Goal: Task Accomplishment & Management: Use online tool/utility

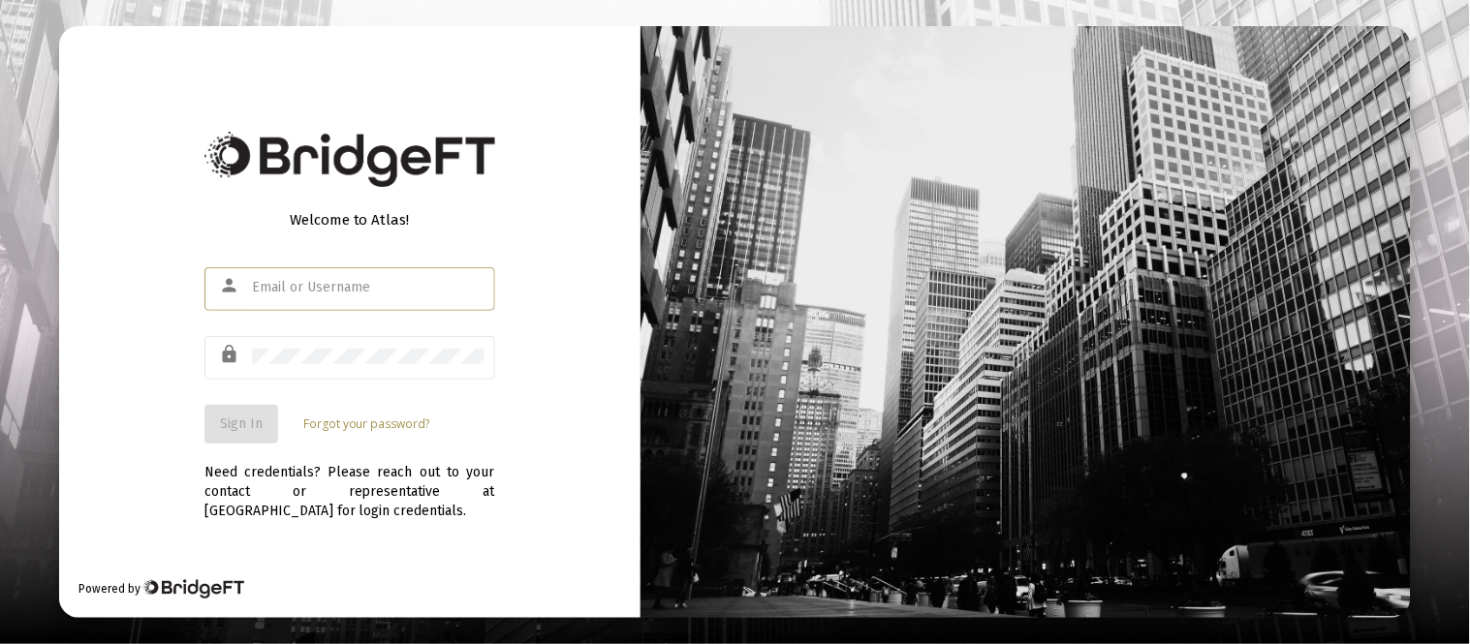
click at [283, 289] on input "text" at bounding box center [368, 288] width 233 height 16
type input "[EMAIL_ADDRESS][DOMAIN_NAME]"
click at [326, 364] on div at bounding box center [368, 355] width 233 height 47
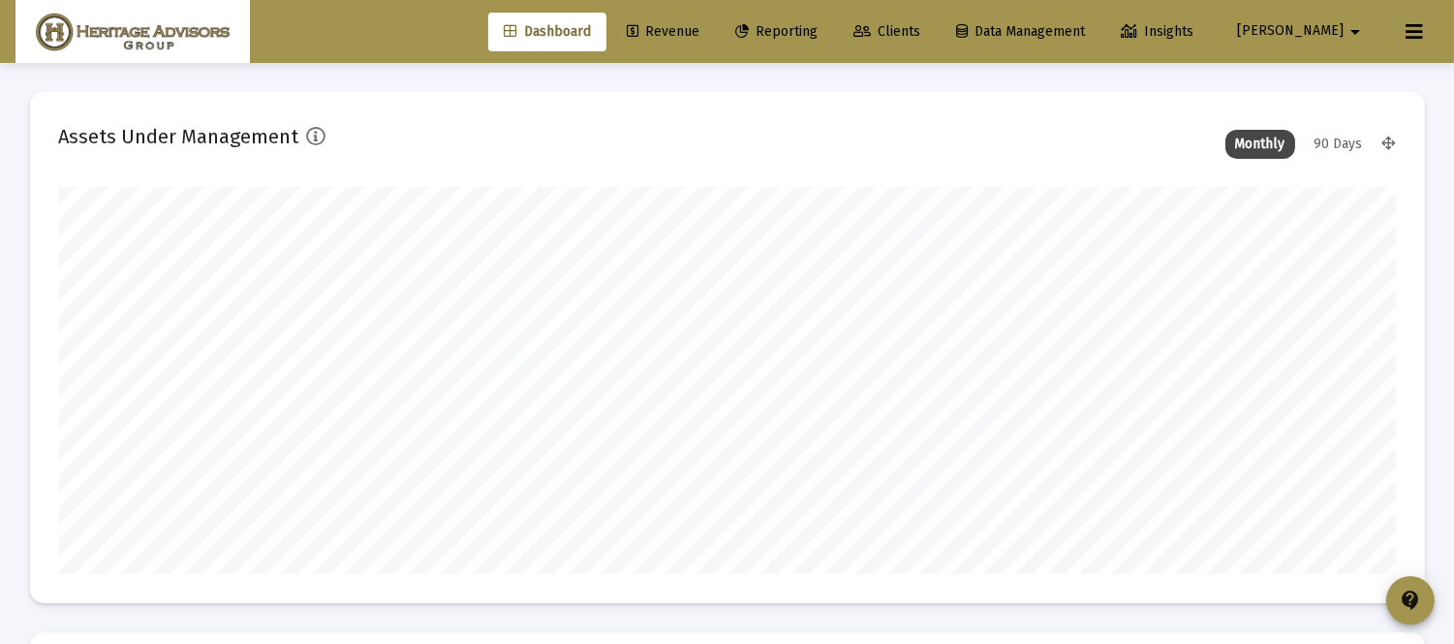
scroll to position [388, 1337]
type input "[DATE]"
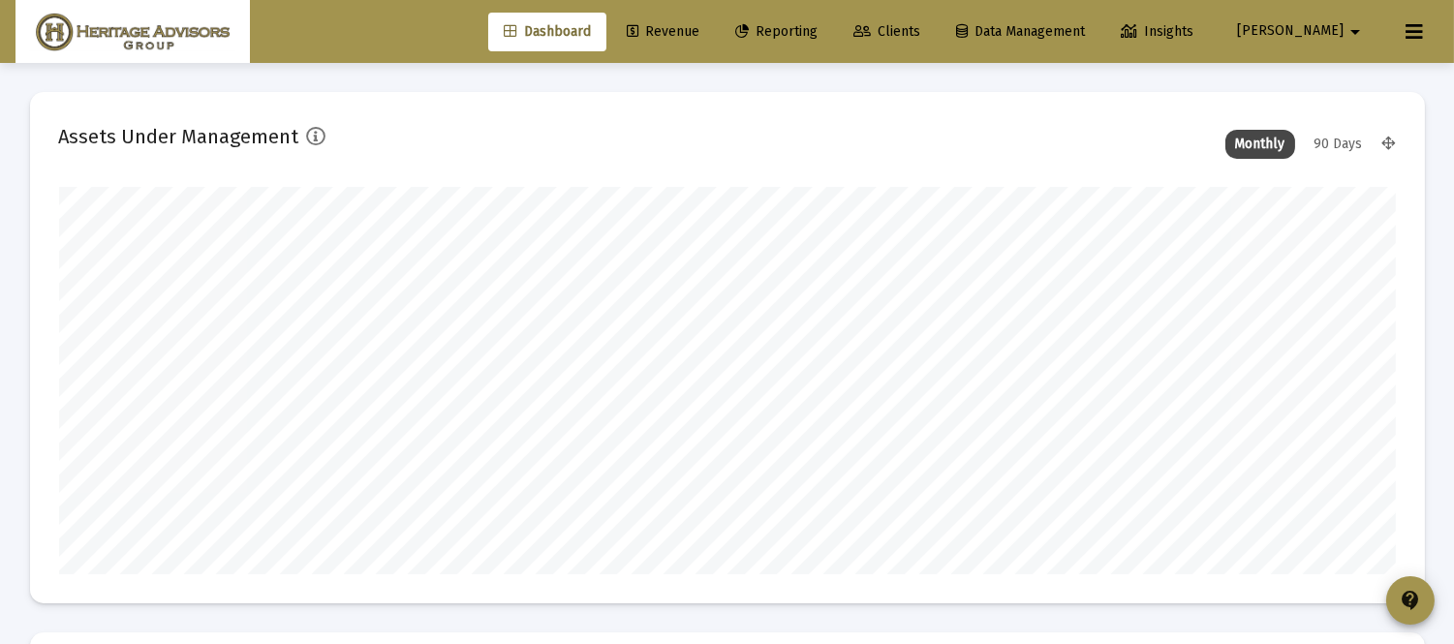
click at [816, 35] on span "Reporting" at bounding box center [776, 31] width 82 height 16
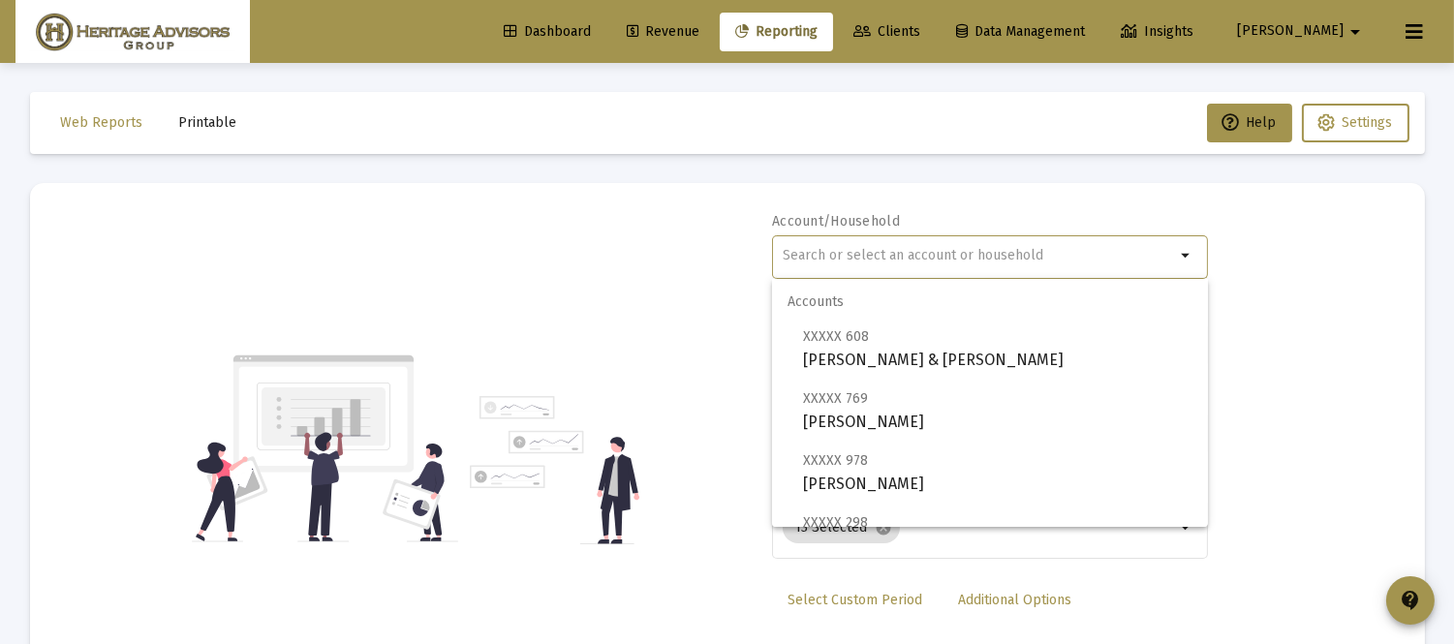
click at [812, 257] on input "text" at bounding box center [979, 256] width 392 height 16
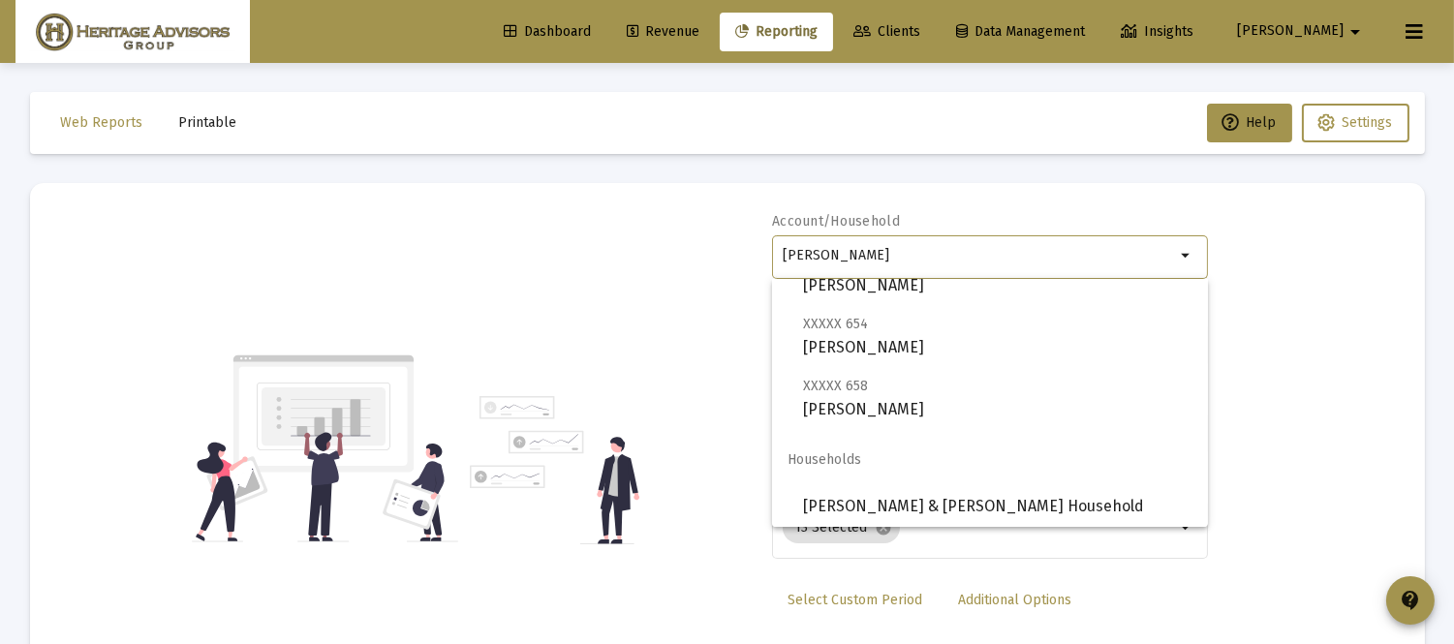
scroll to position [78, 0]
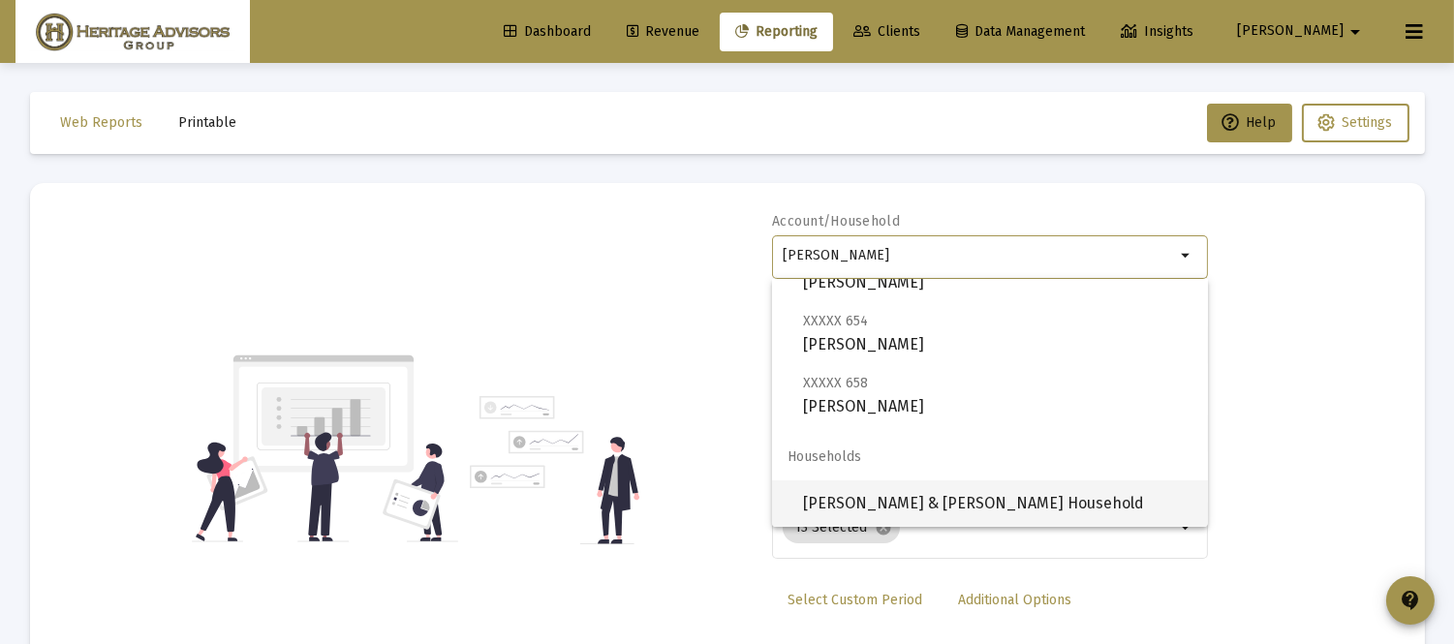
click at [1003, 508] on span "Arroyo, Danny & Cathie Household" at bounding box center [997, 504] width 389 height 47
type input "Arroyo, Danny & Cathie Household"
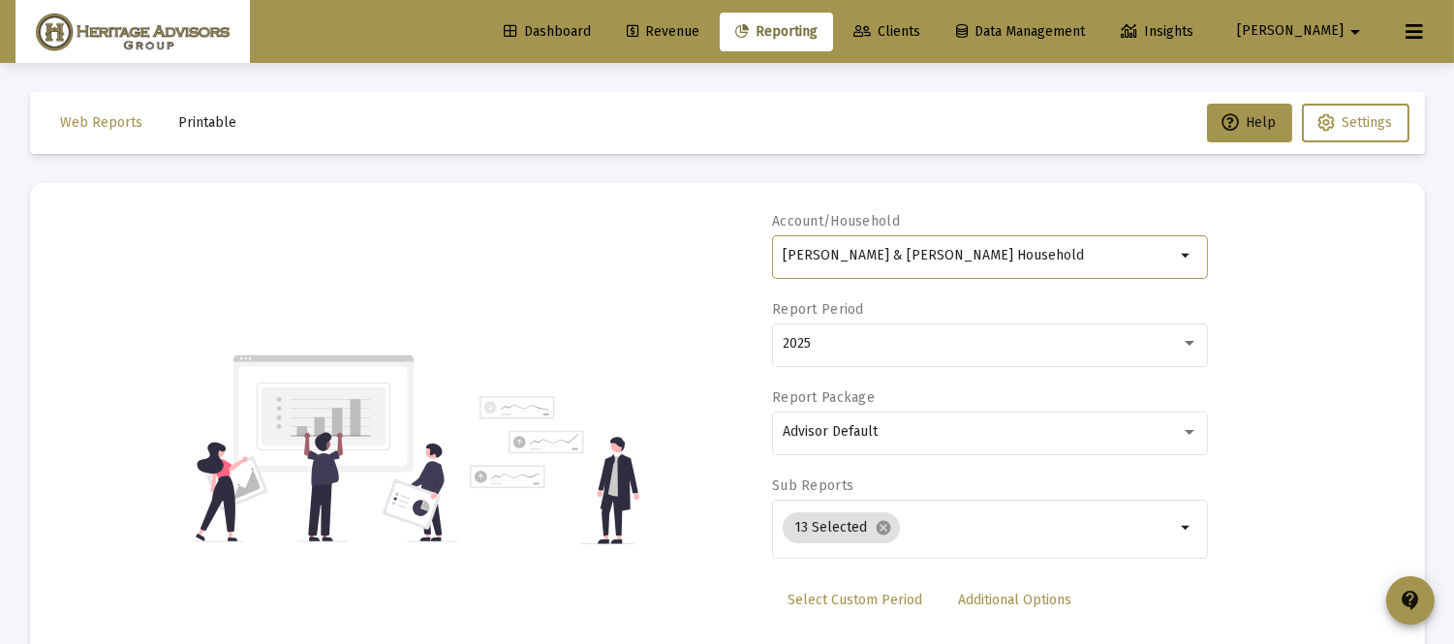
scroll to position [99, 0]
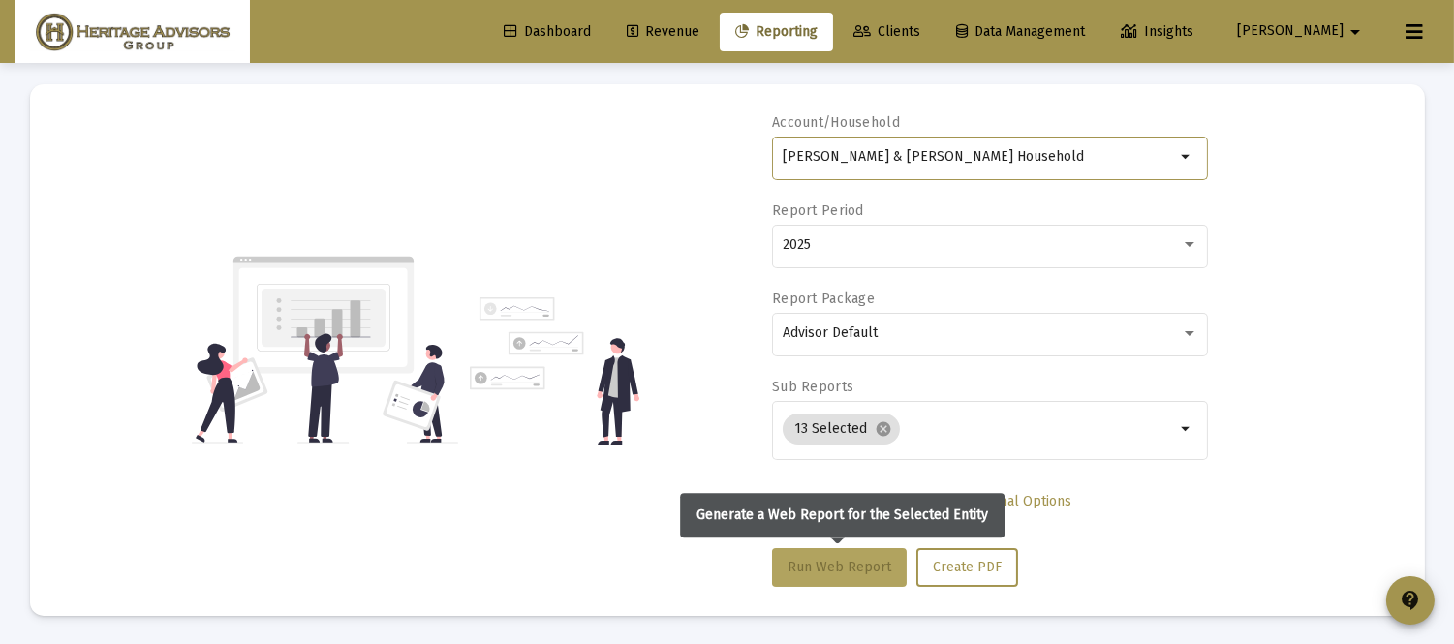
click at [798, 562] on span "Run Web Report" at bounding box center [840, 567] width 104 height 16
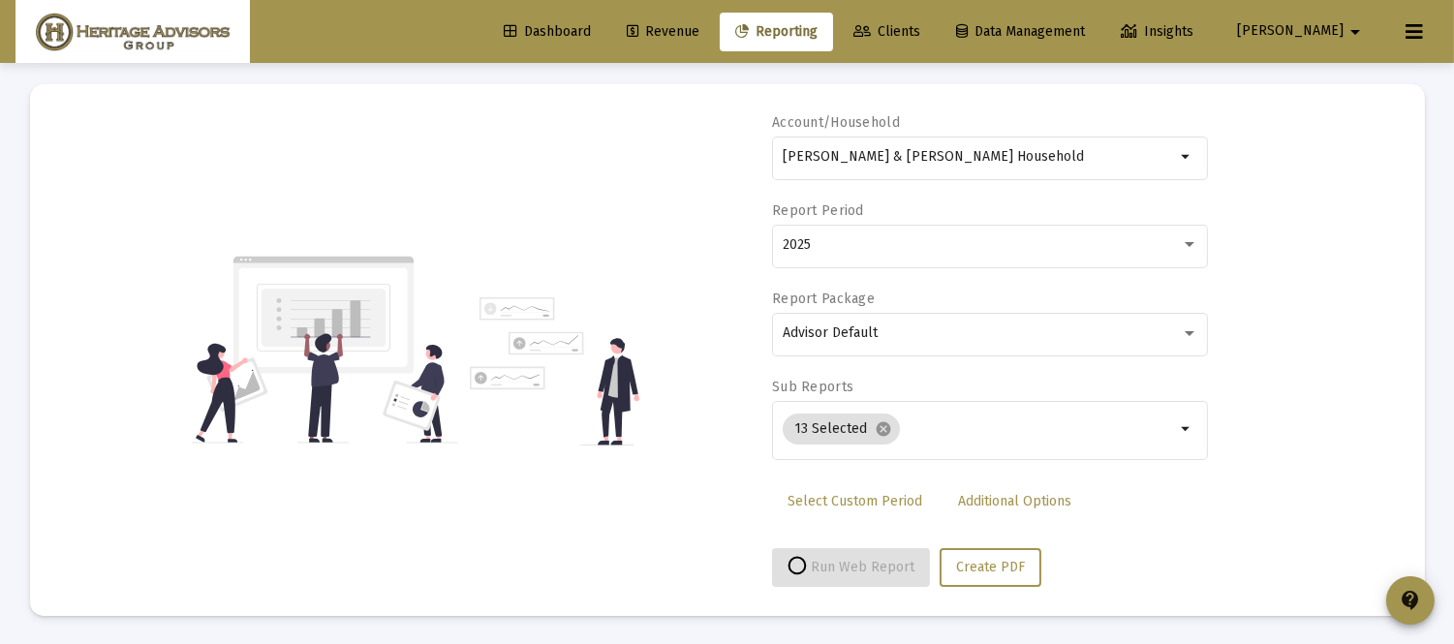
select select "View all"
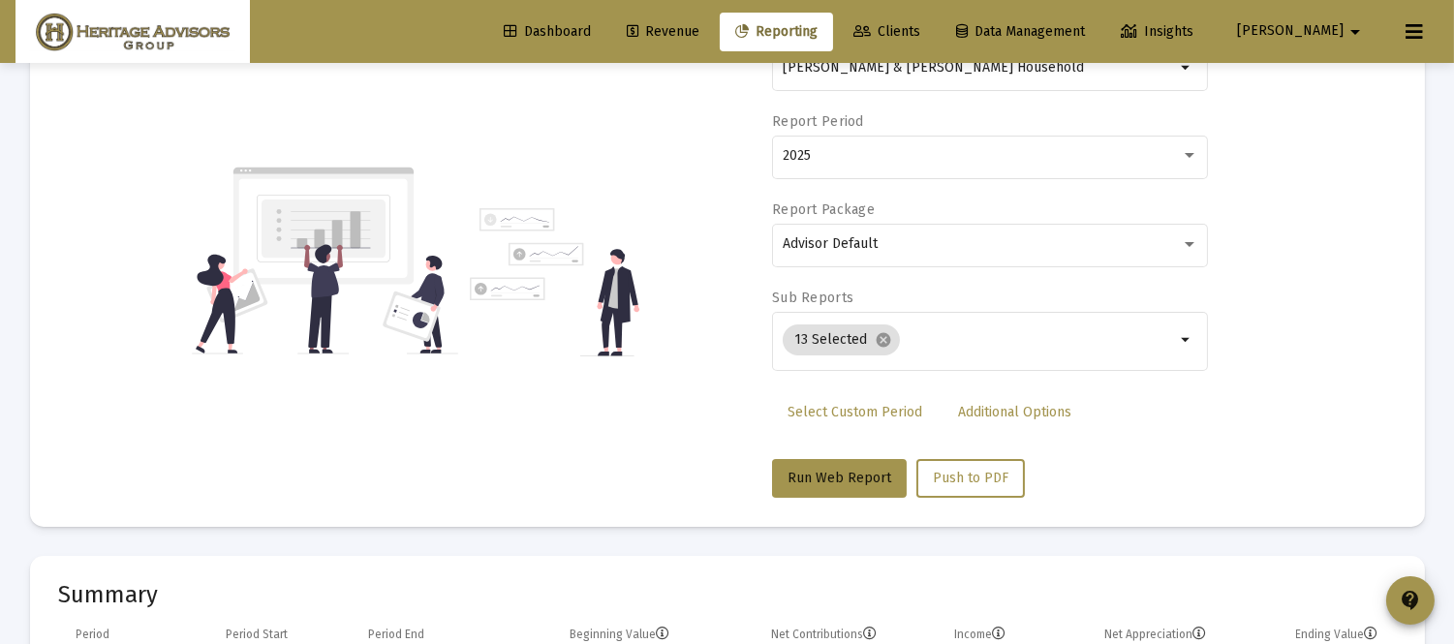
scroll to position [0, 0]
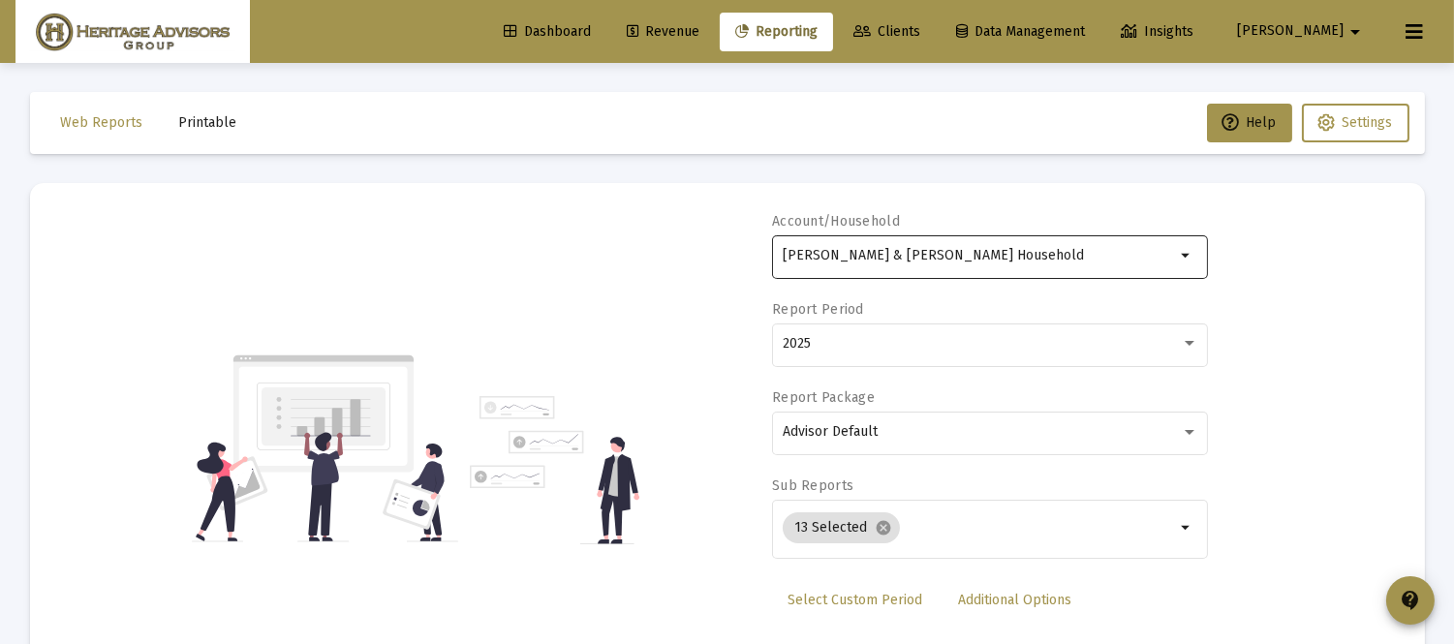
click at [1018, 244] on div "Arroyo, Danny & Cathie Household" at bounding box center [979, 255] width 392 height 47
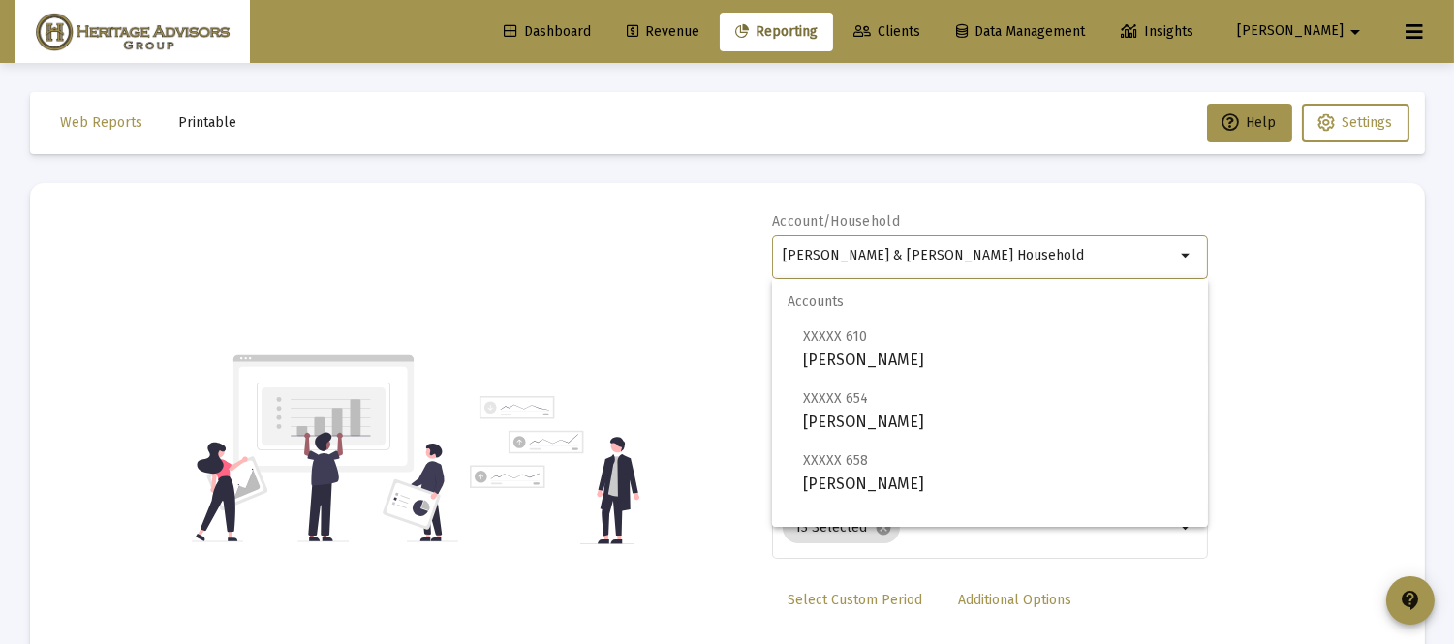
drag, startPoint x: 1015, startPoint y: 252, endPoint x: 636, endPoint y: 304, distance: 383.4
click at [636, 305] on div "Account/Household Arroyo, Danny & Cathie Household arrow_drop_down Report Perio…" at bounding box center [727, 449] width 1337 height 474
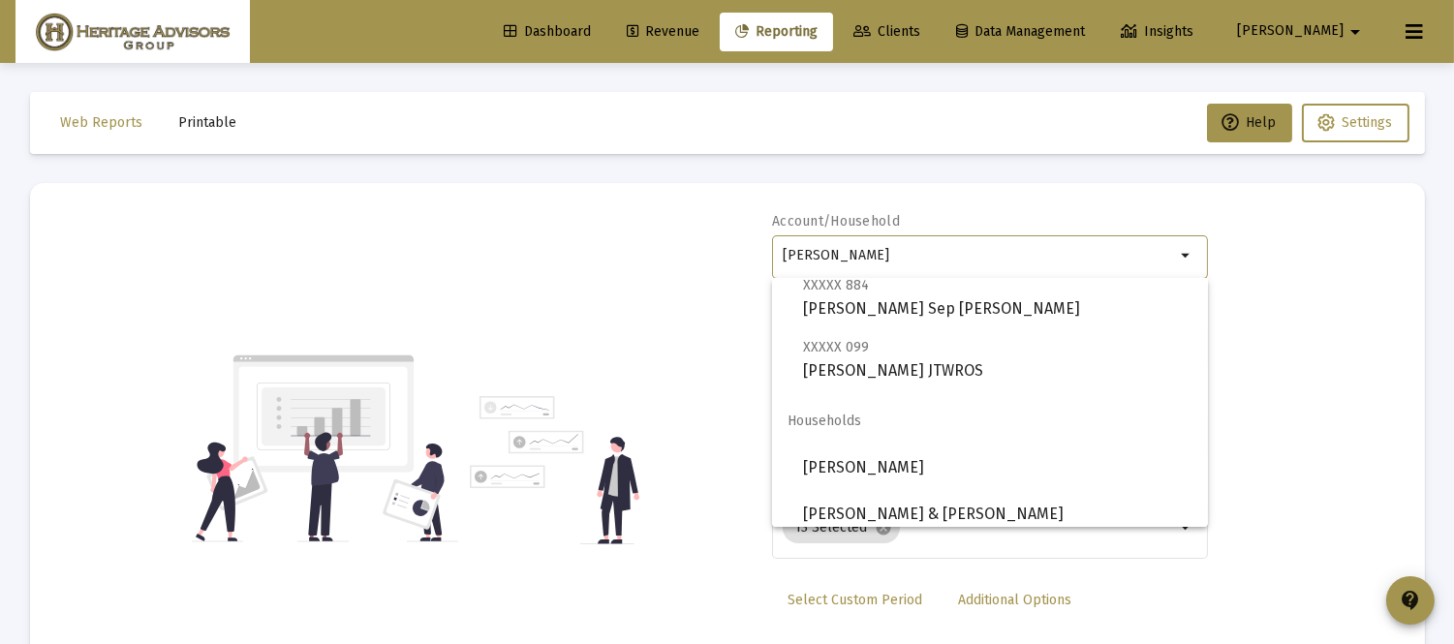
scroll to position [743, 0]
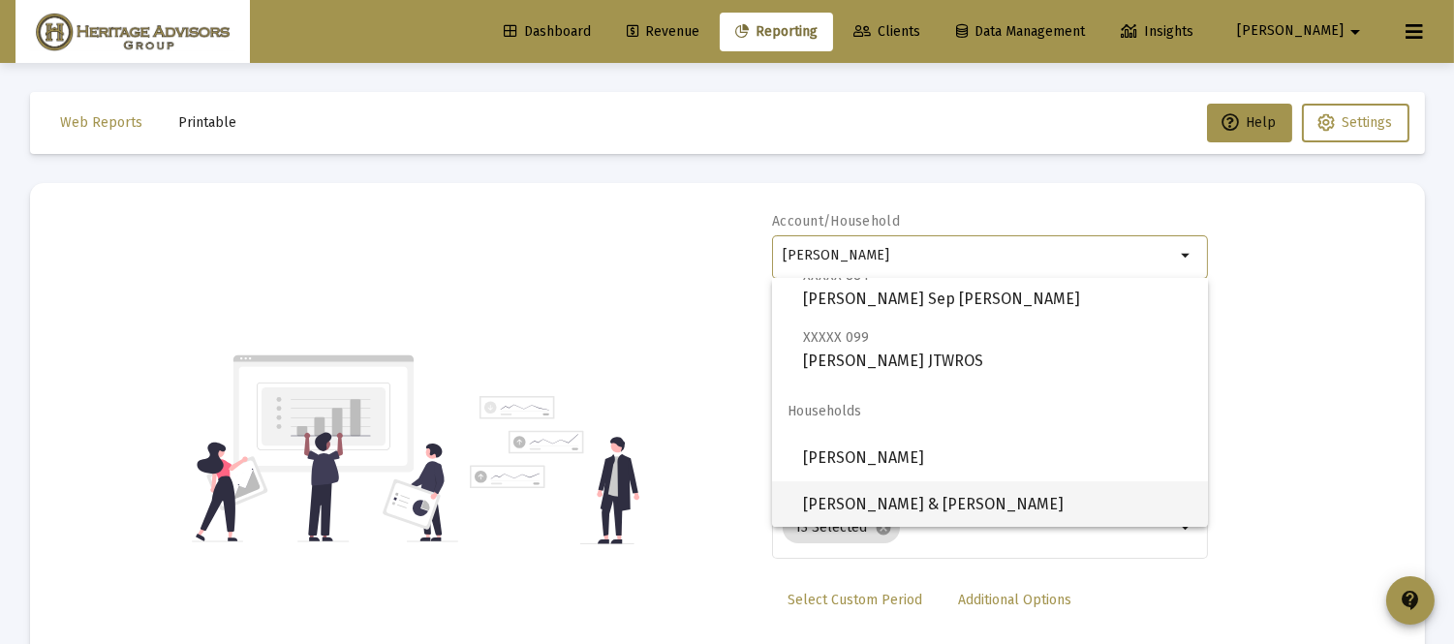
click at [1011, 509] on span "Rossetti, Salvatore & Frances Household" at bounding box center [997, 505] width 389 height 47
type input "Rossetti, Salvatore & Frances Household"
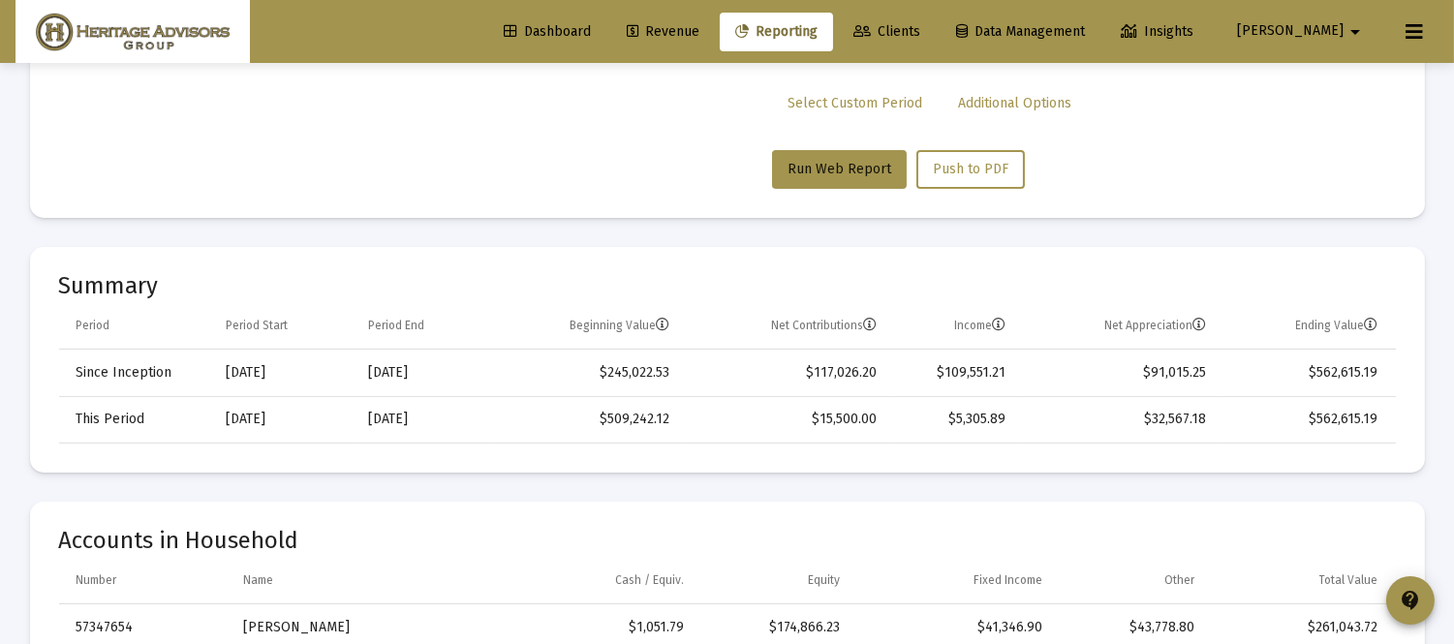
scroll to position [370, 0]
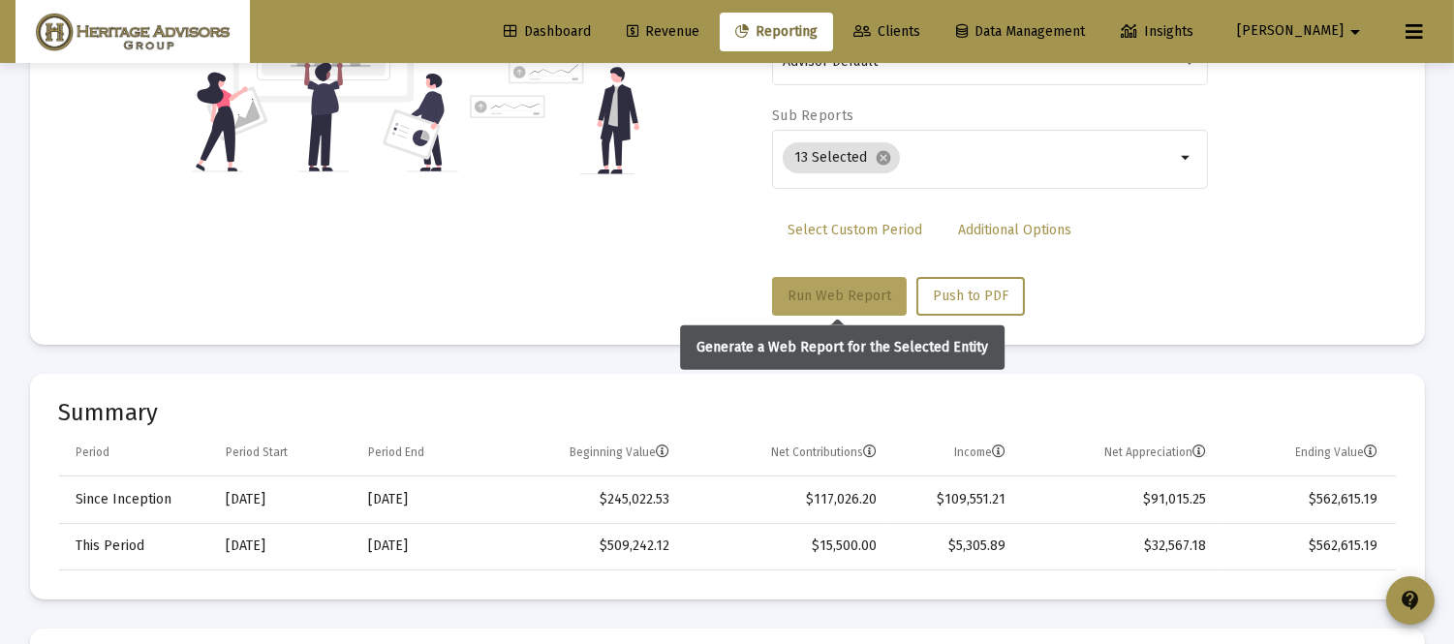
click at [837, 288] on span "Run Web Report" at bounding box center [840, 296] width 104 height 16
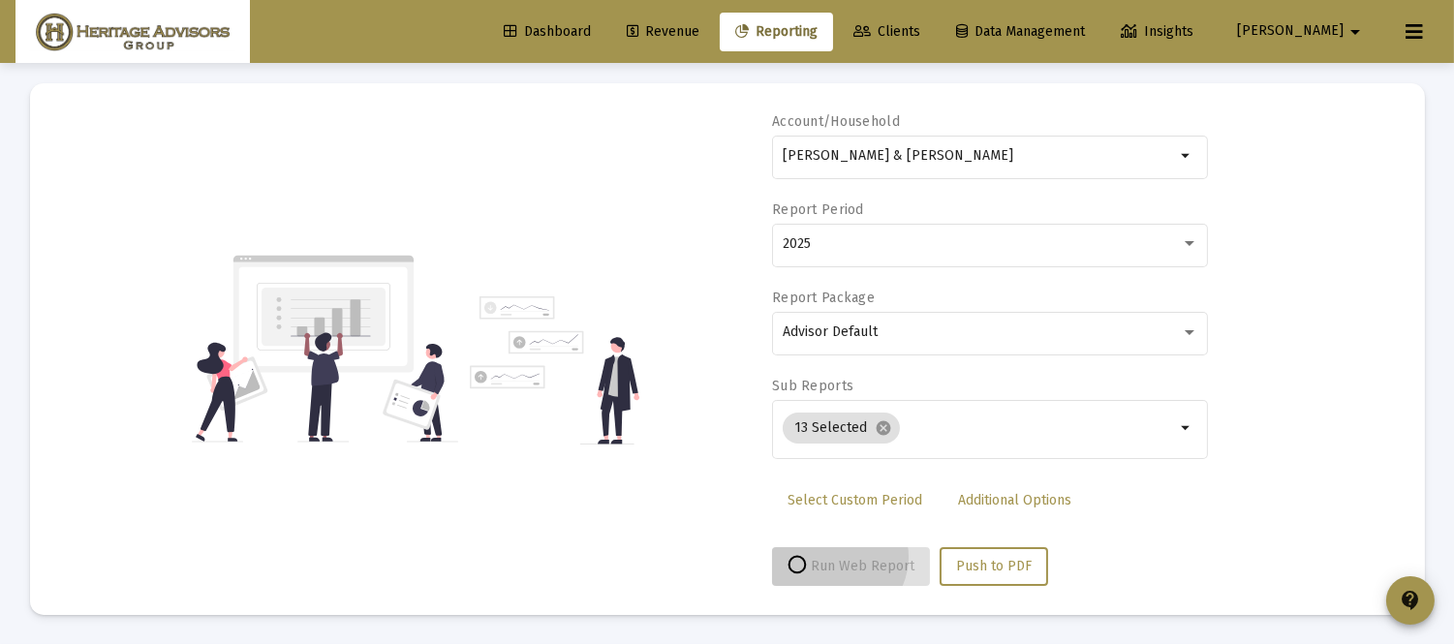
scroll to position [99, 0]
select select "View all"
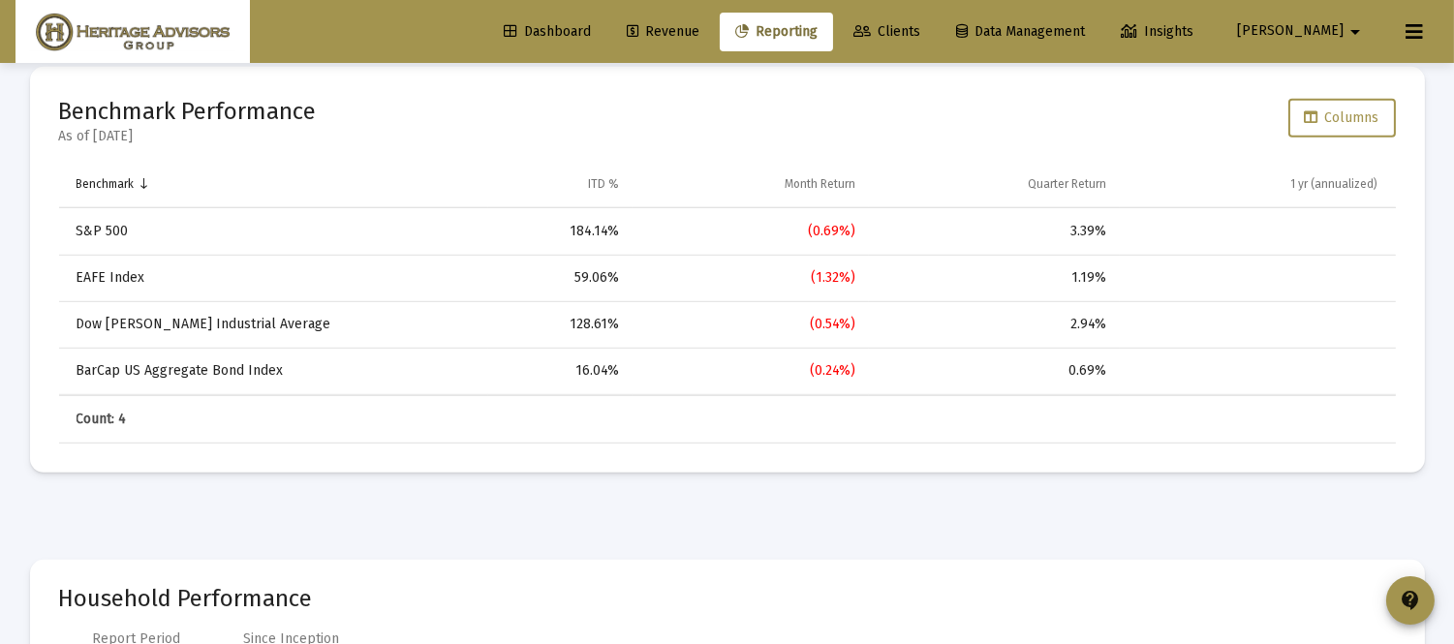
scroll to position [0, 0]
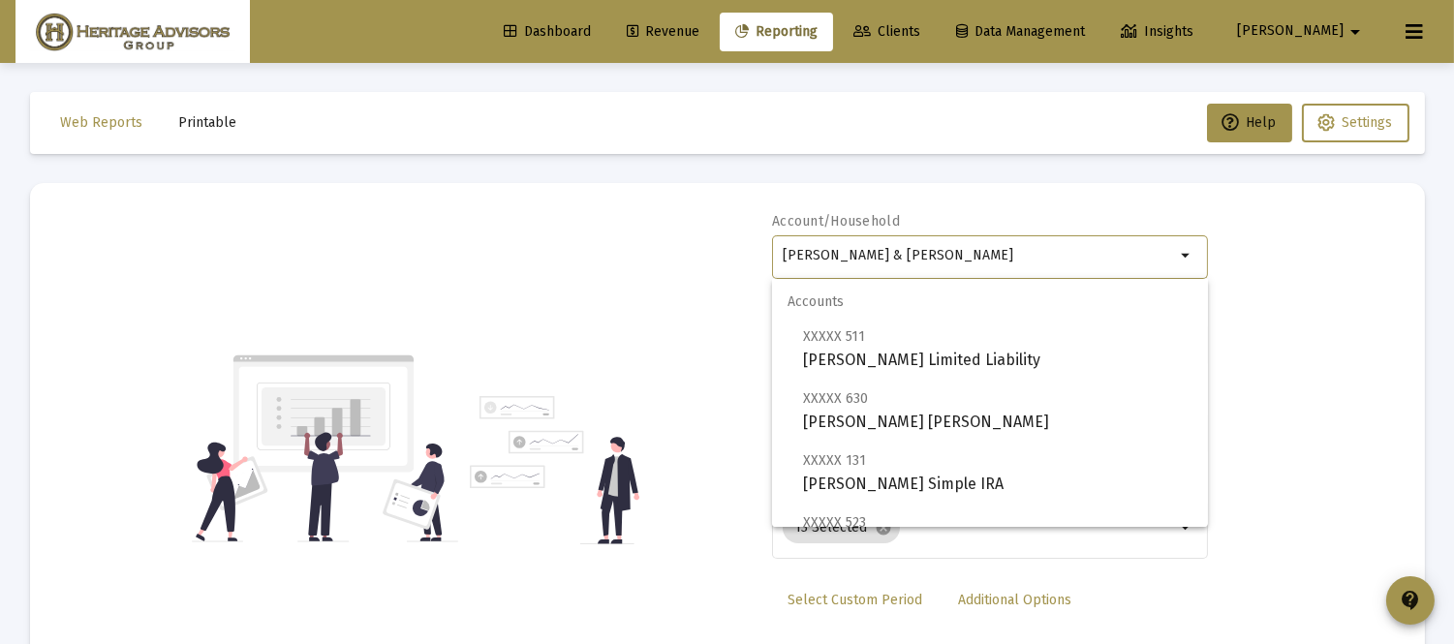
drag, startPoint x: 1069, startPoint y: 262, endPoint x: 694, endPoint y: 272, distance: 375.1
click at [694, 272] on div "Account/Household Rossetti, Salvatore & Frances Household arrow_drop_down Repor…" at bounding box center [727, 449] width 1337 height 474
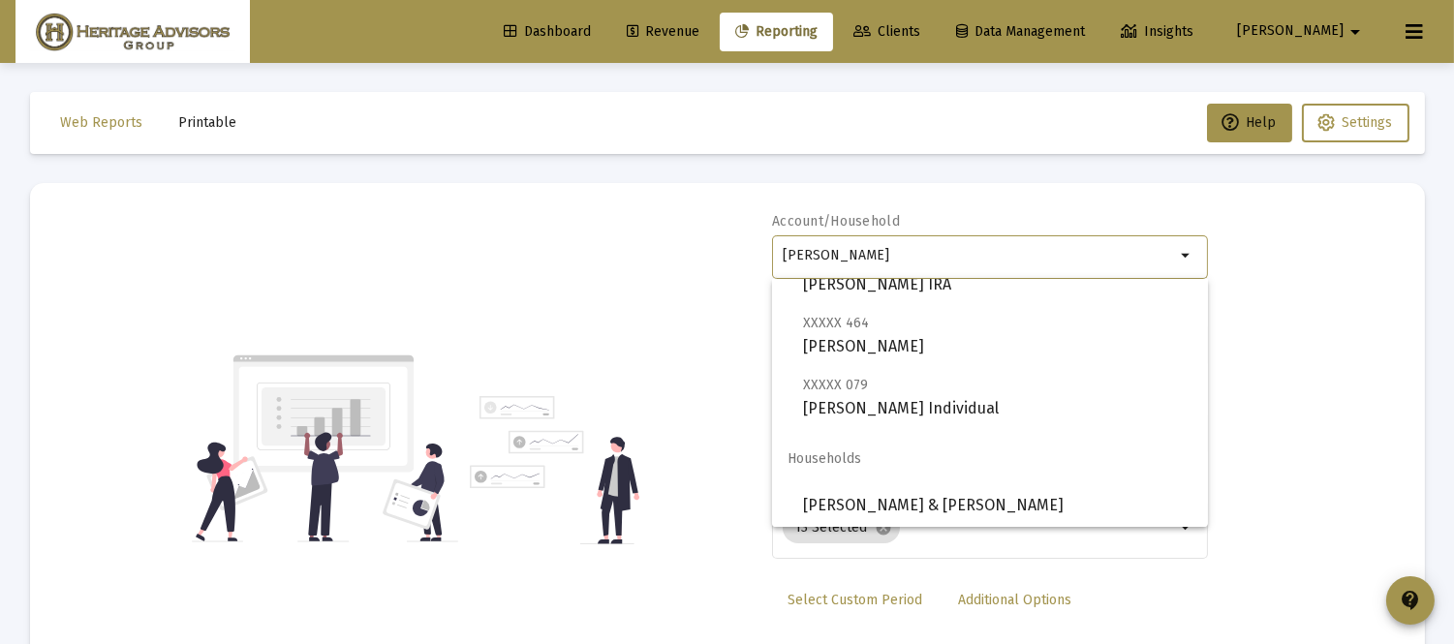
scroll to position [140, 0]
click at [932, 485] on span "[PERSON_NAME] & [PERSON_NAME]" at bounding box center [997, 504] width 389 height 47
type input "[PERSON_NAME] & [PERSON_NAME]"
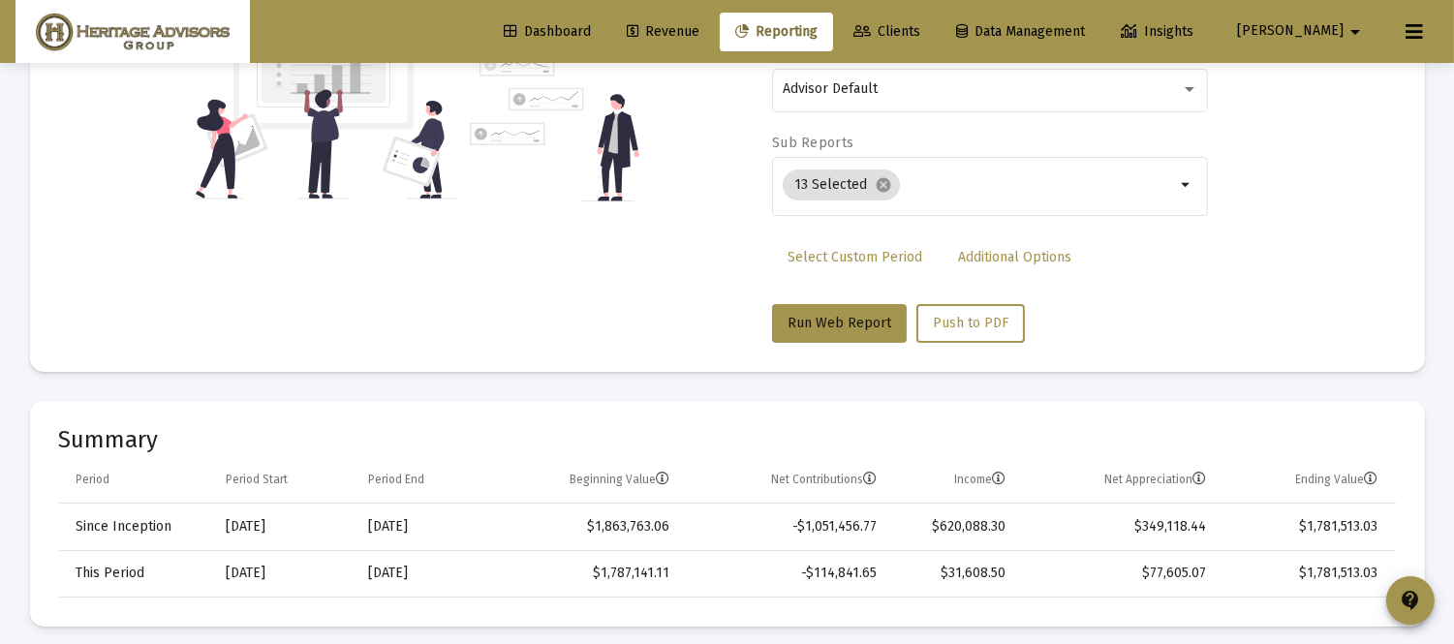
scroll to position [291, 0]
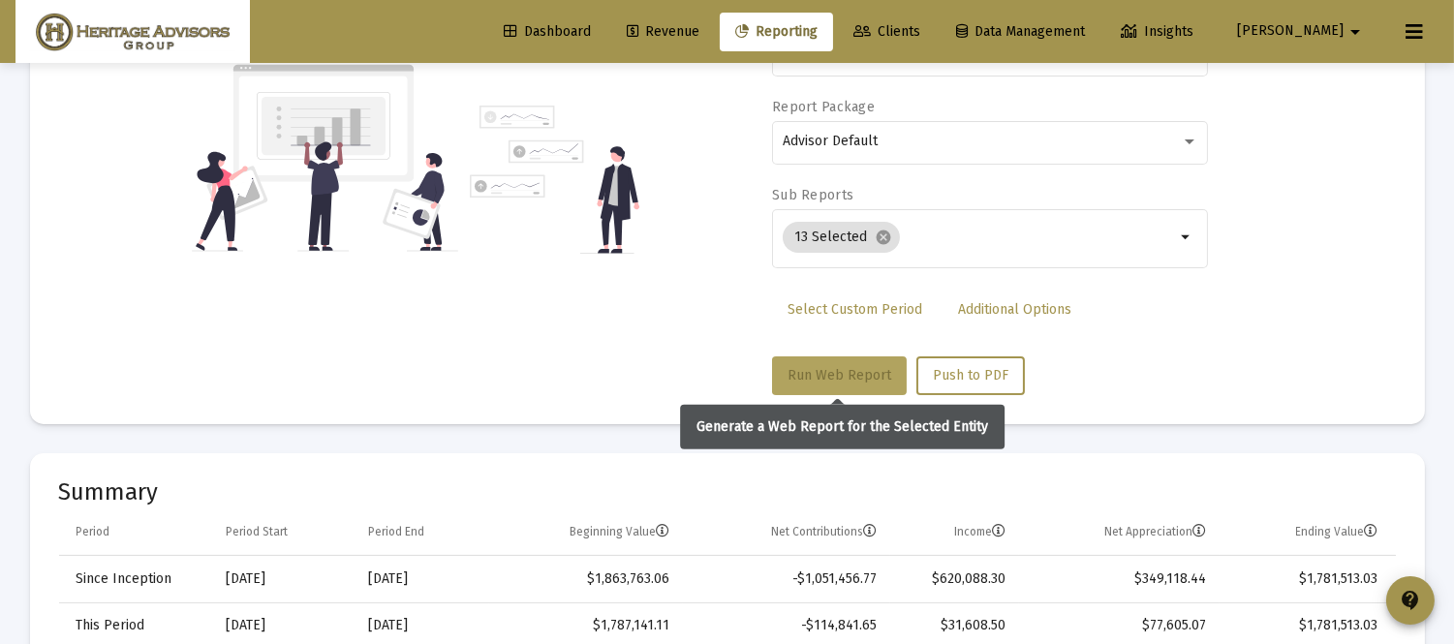
click at [830, 370] on span "Run Web Report" at bounding box center [840, 375] width 104 height 16
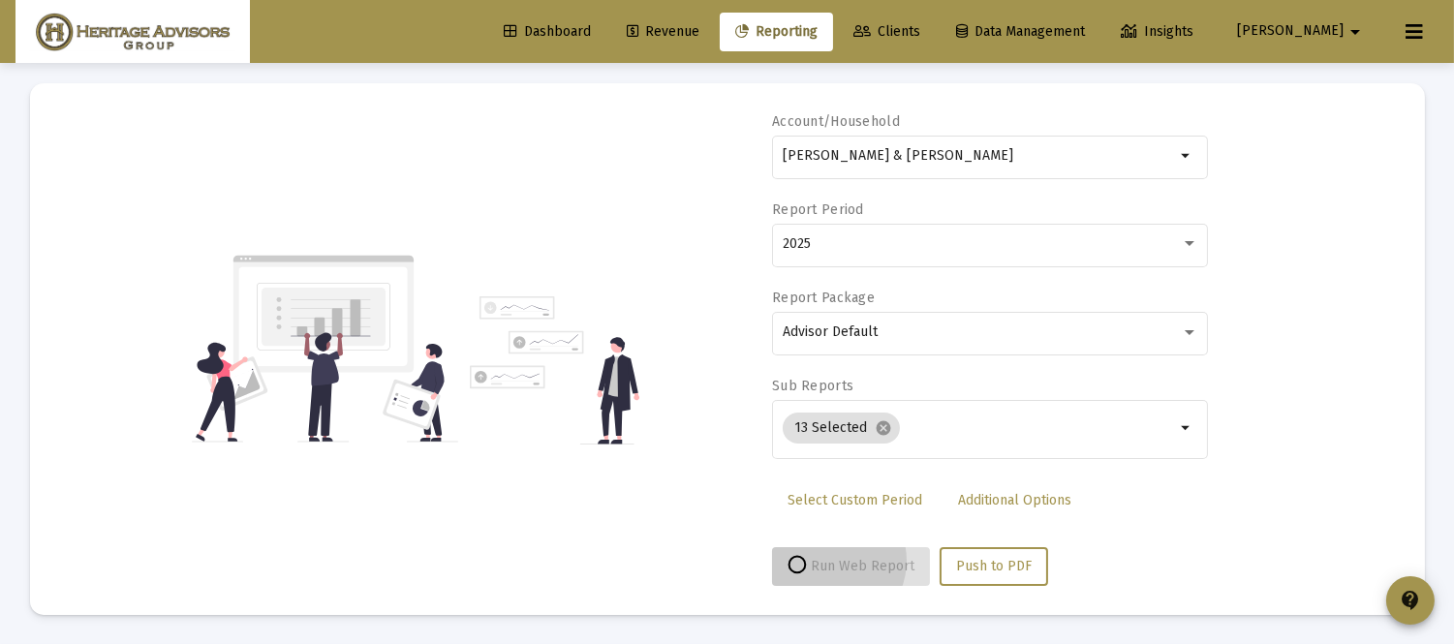
scroll to position [99, 0]
select select "View all"
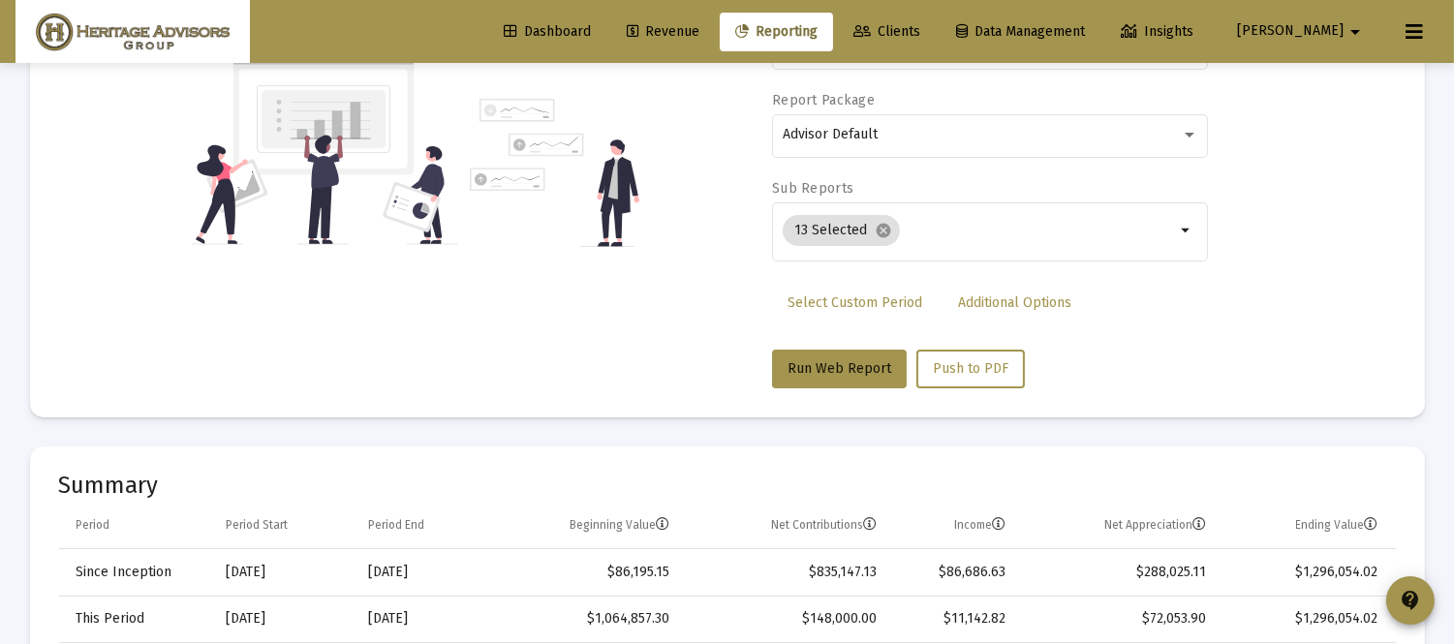
scroll to position [0, 0]
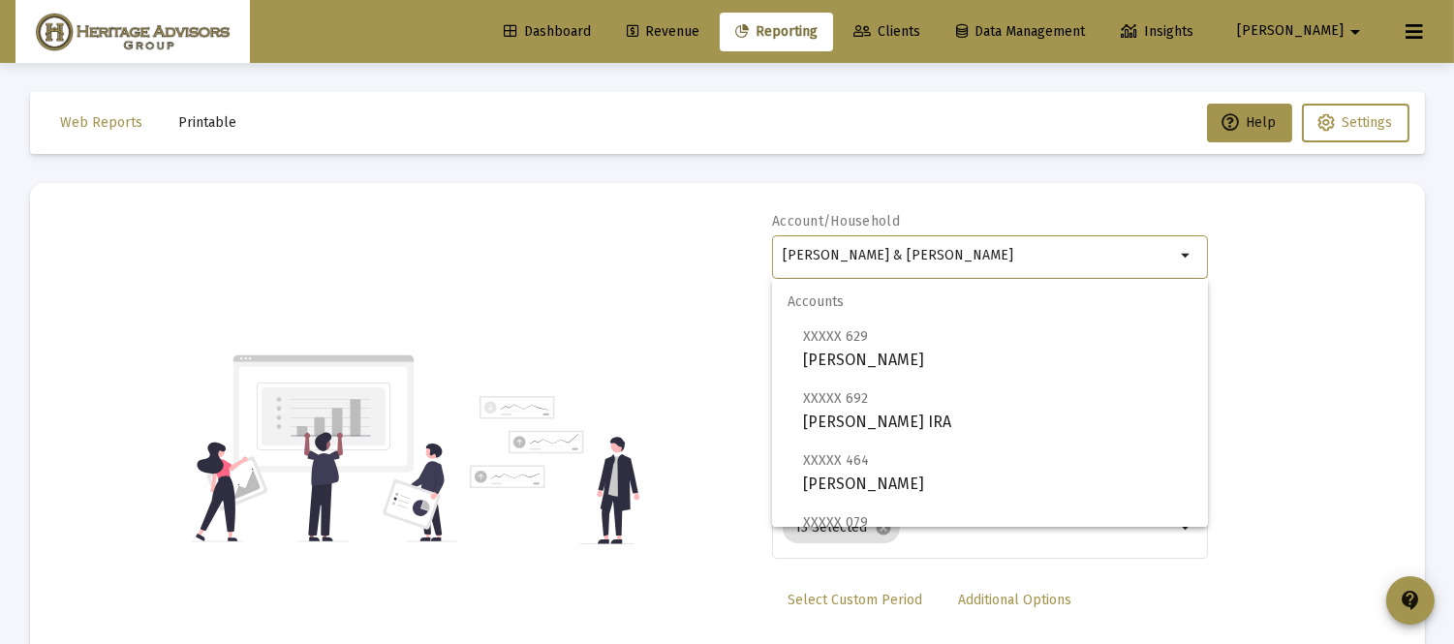
drag, startPoint x: 1011, startPoint y: 253, endPoint x: 578, endPoint y: 373, distance: 448.5
click at [578, 373] on div "Account/Household Jones, Brad & Susan Household arrow_drop_down Report Period 2…" at bounding box center [727, 449] width 1337 height 474
click at [1379, 320] on div "Account/Household mason arrow_drop_down Report Period 2025 Report Package Advis…" at bounding box center [727, 449] width 1337 height 474
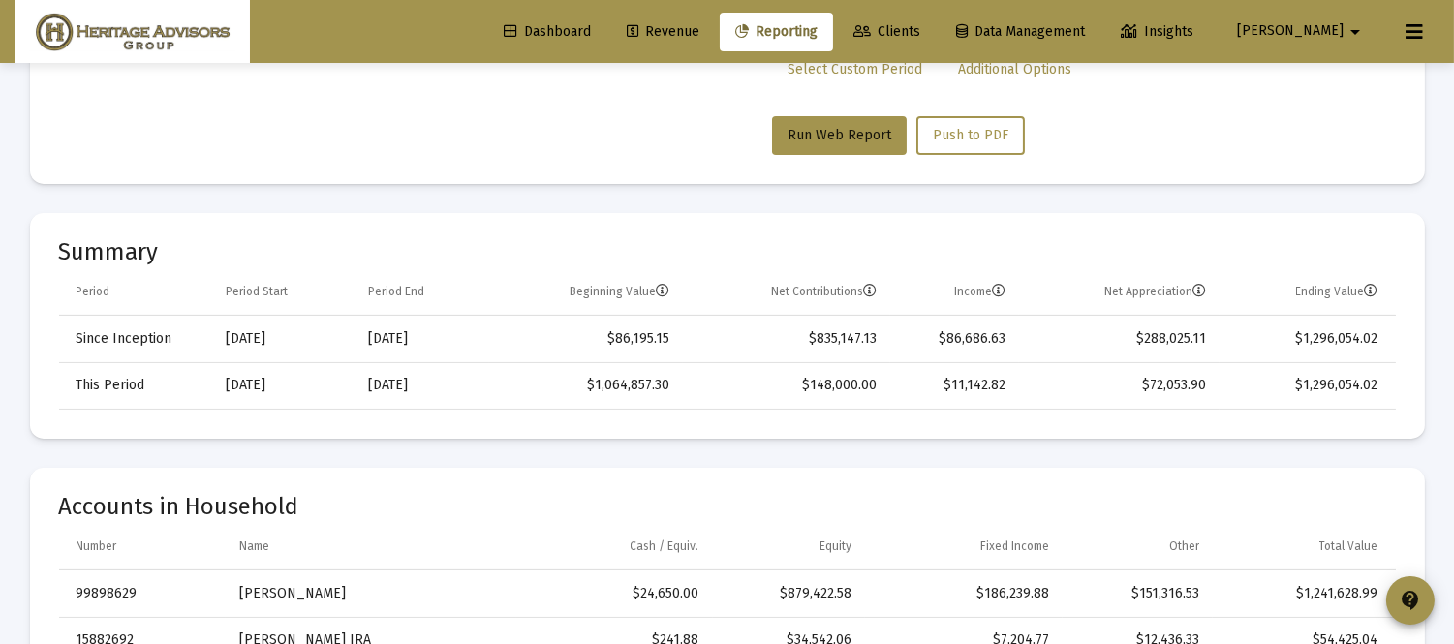
scroll to position [438, 0]
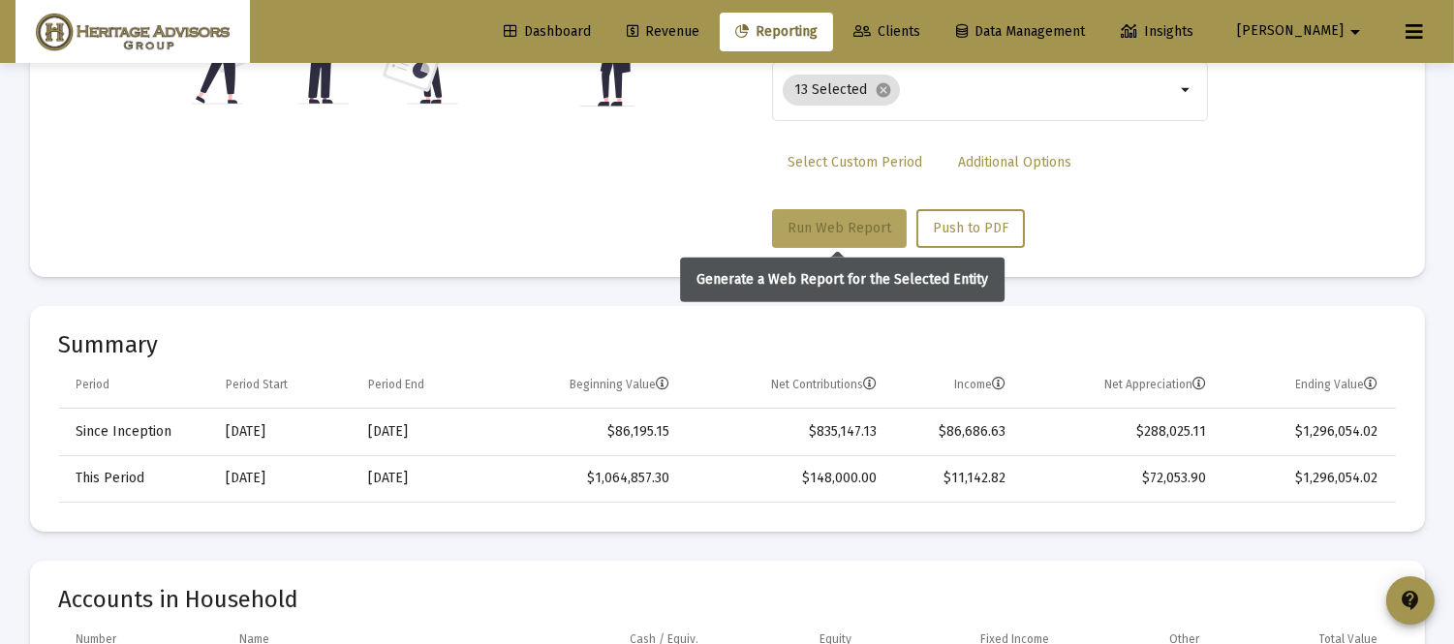
click at [794, 227] on span "Run Web Report" at bounding box center [840, 228] width 104 height 16
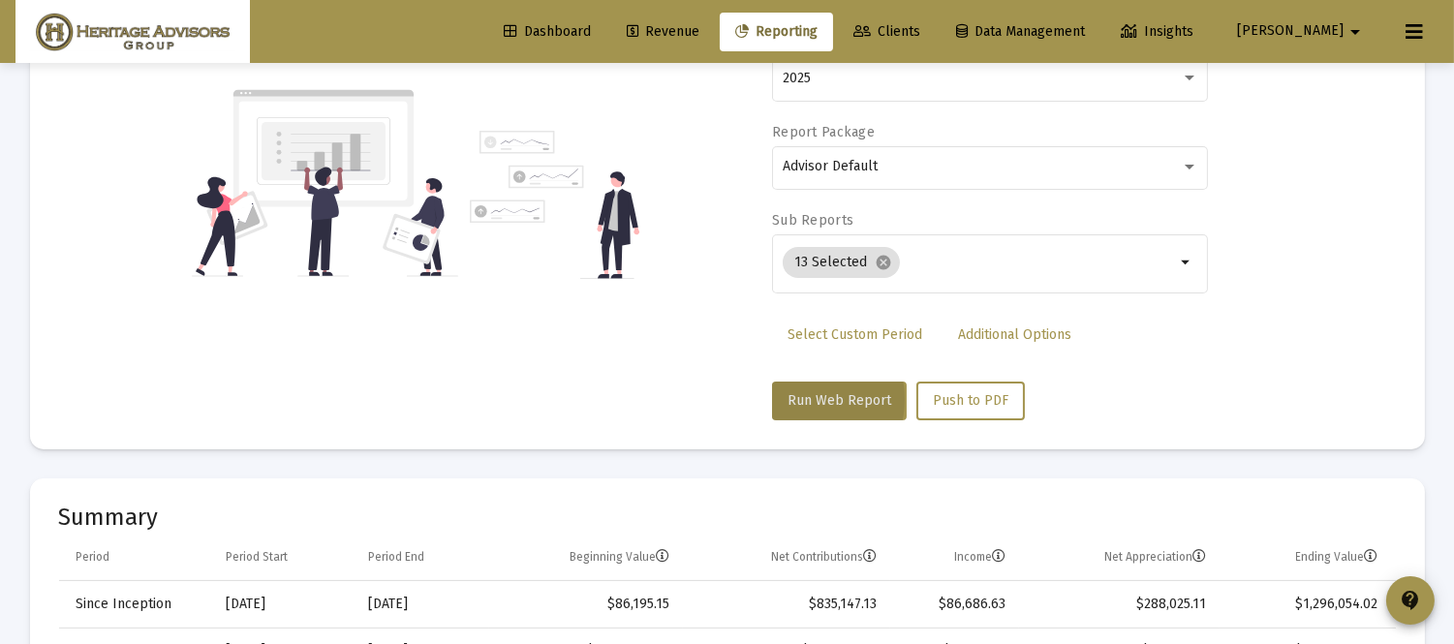
scroll to position [0, 0]
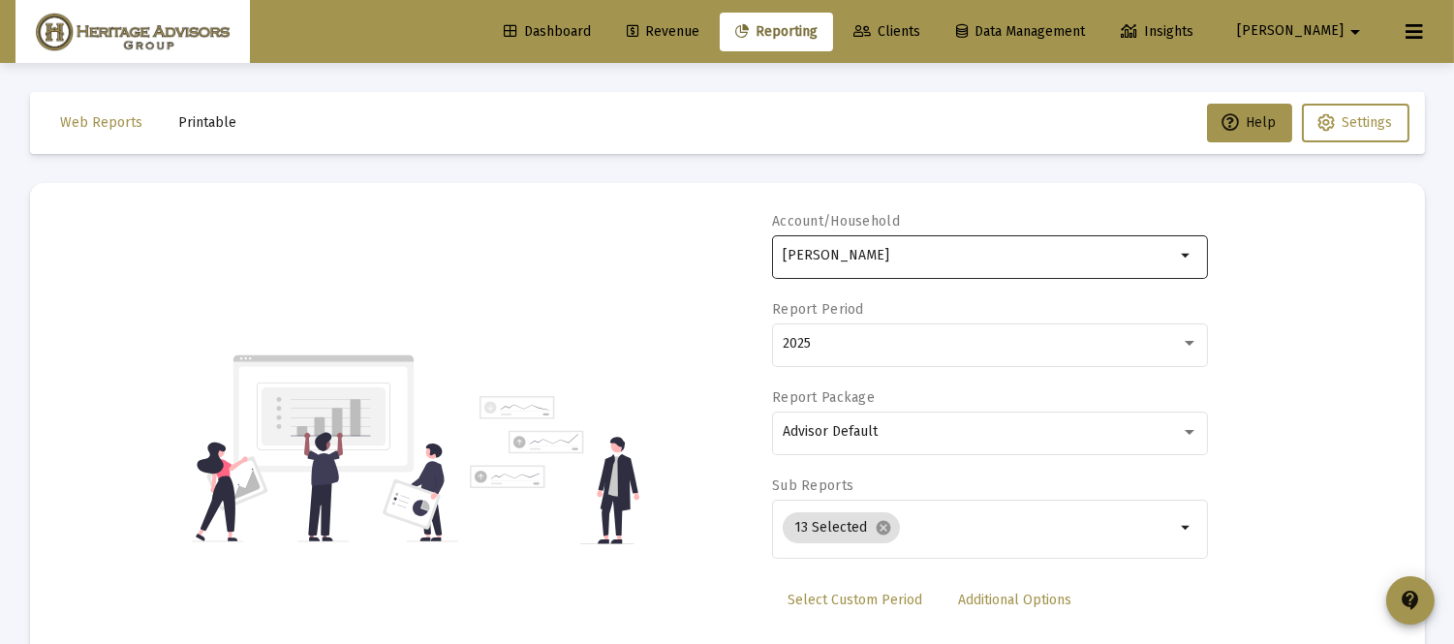
click at [1189, 255] on mat-icon "arrow_drop_down" at bounding box center [1186, 255] width 23 height 23
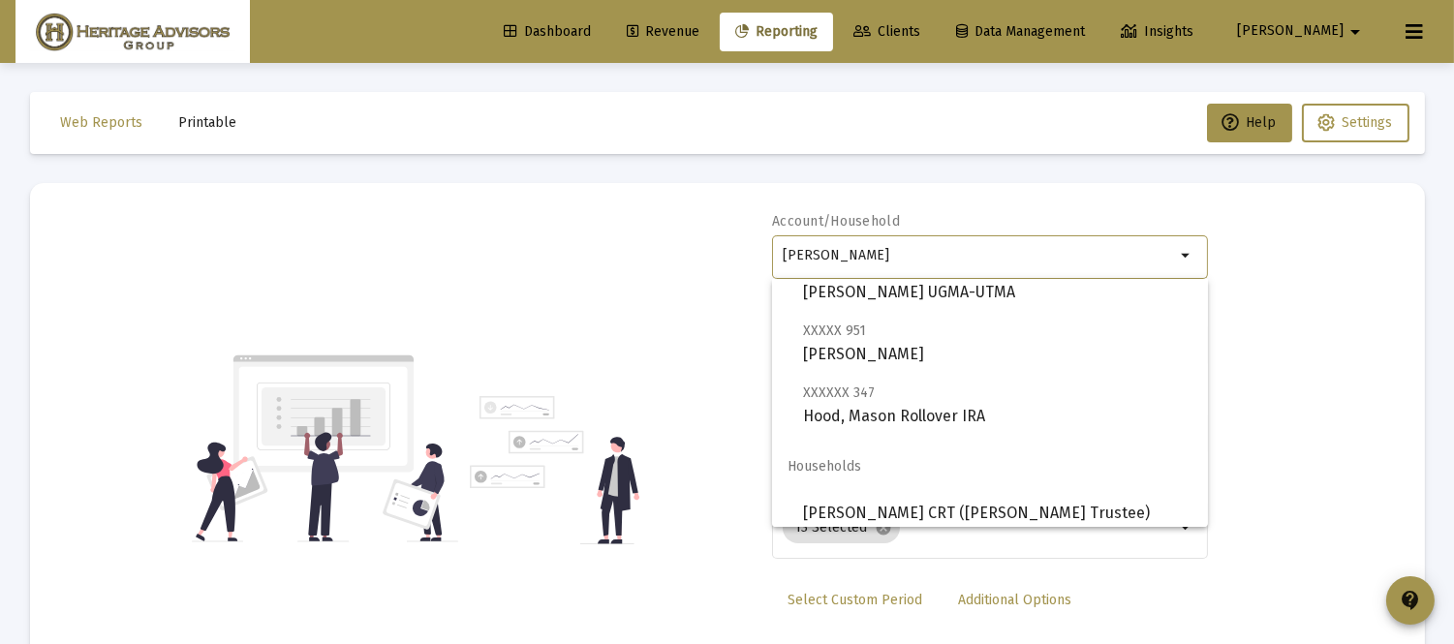
scroll to position [78, 0]
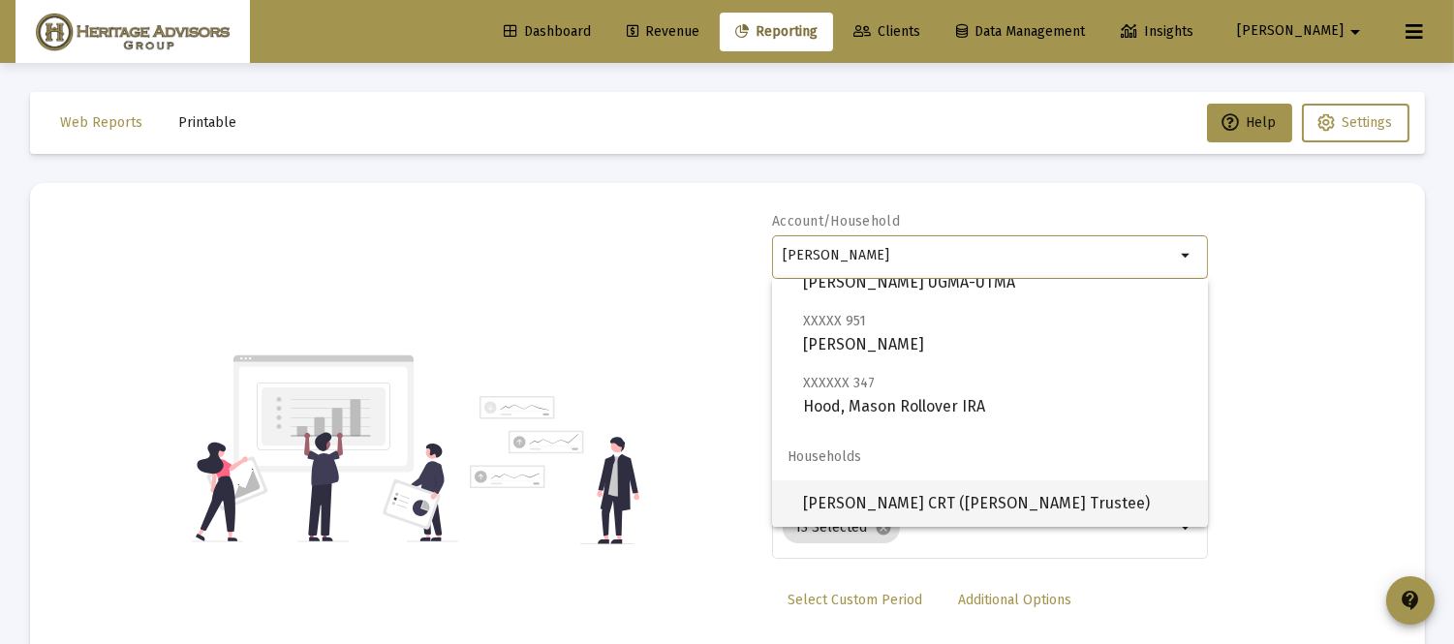
click at [986, 504] on span "[PERSON_NAME] CRT ([PERSON_NAME] Trustee)" at bounding box center [997, 504] width 389 height 47
type input "[PERSON_NAME] CRT ([PERSON_NAME] Trustee)"
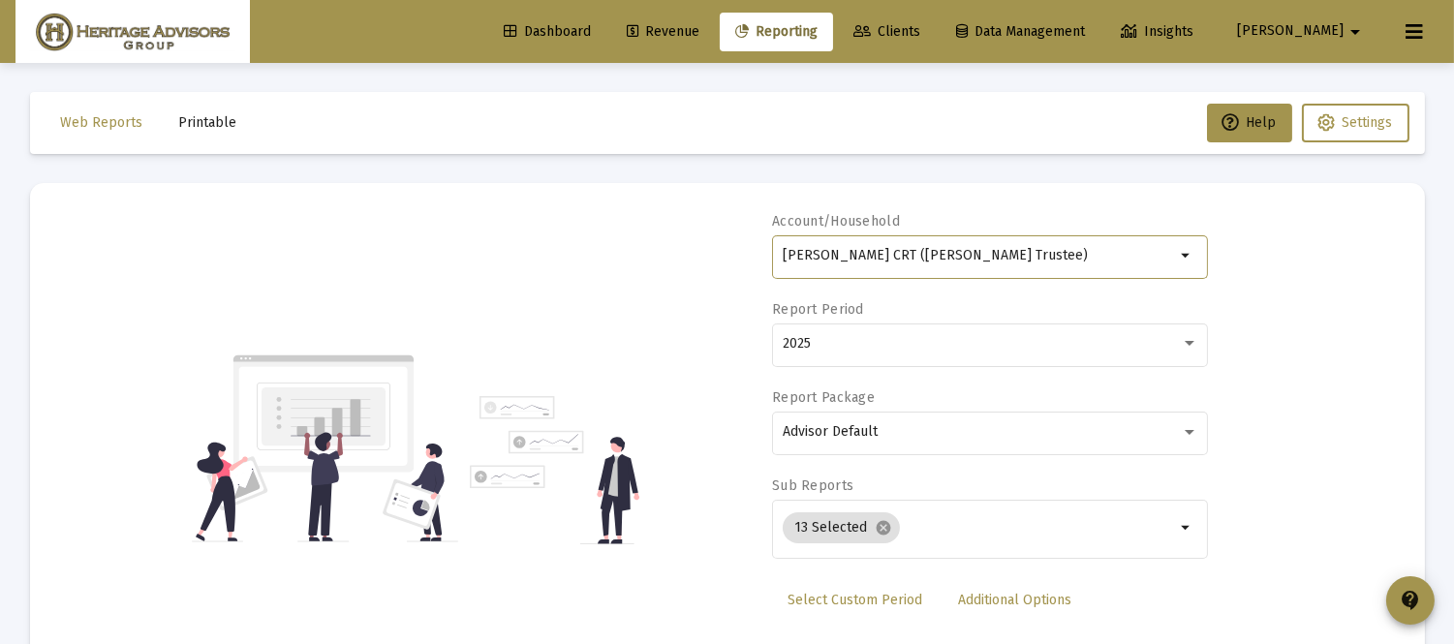
scroll to position [318, 0]
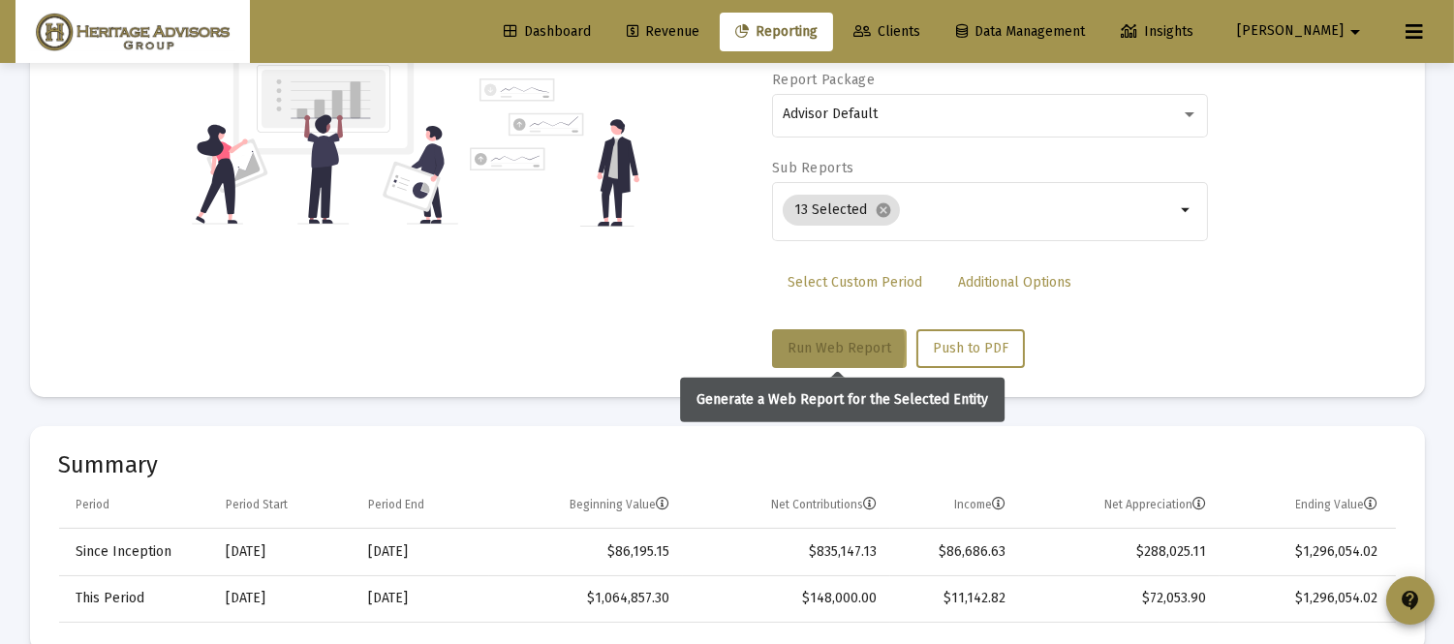
click at [851, 350] on span "Run Web Report" at bounding box center [840, 348] width 104 height 16
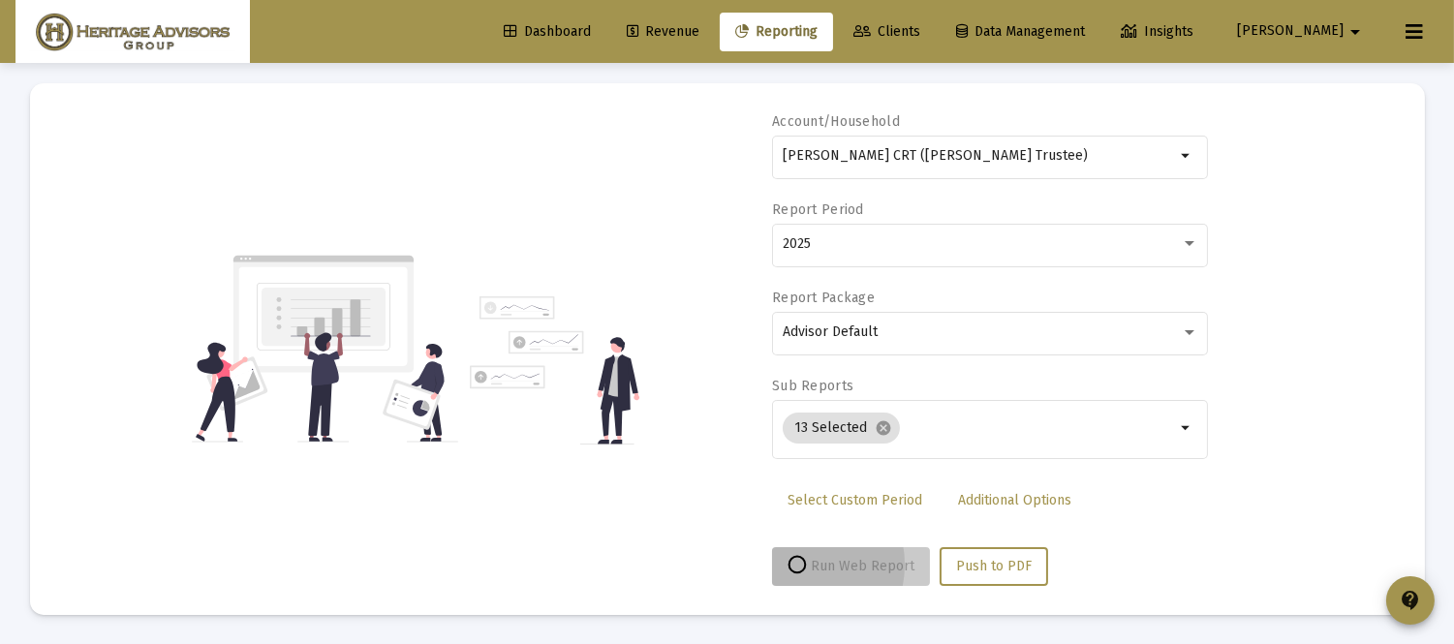
scroll to position [99, 0]
select select "View all"
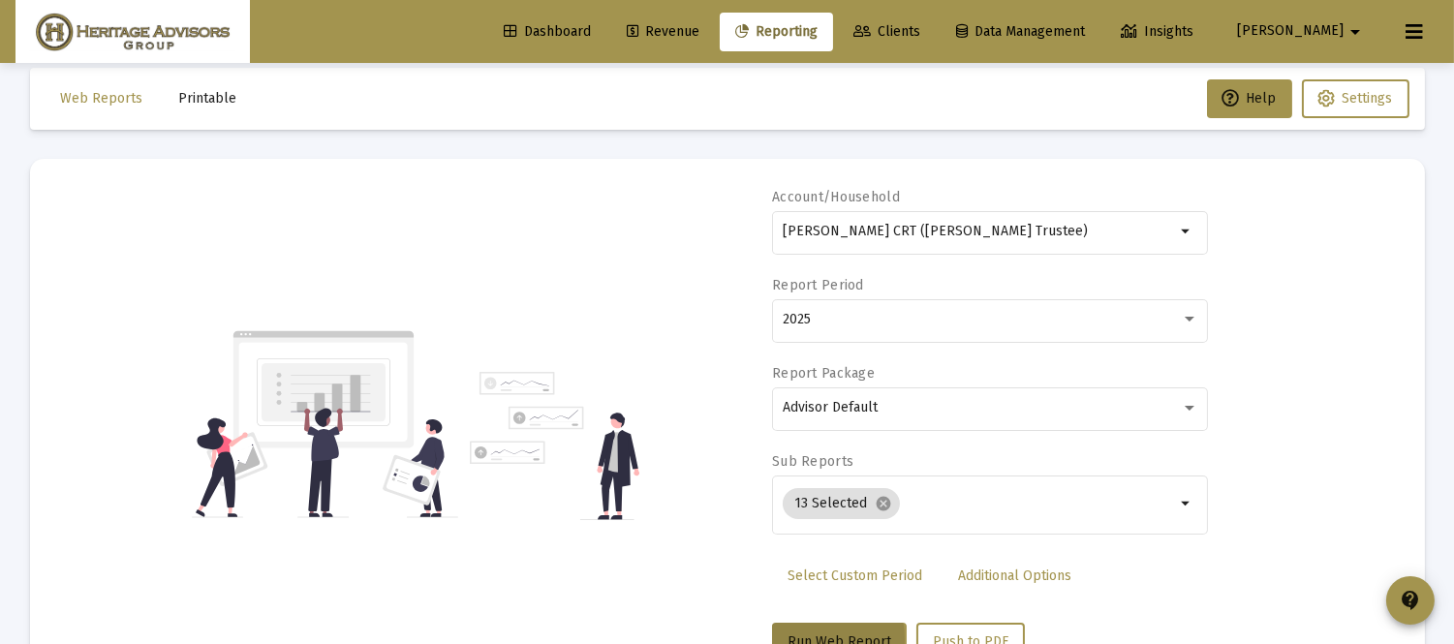
scroll to position [0, 0]
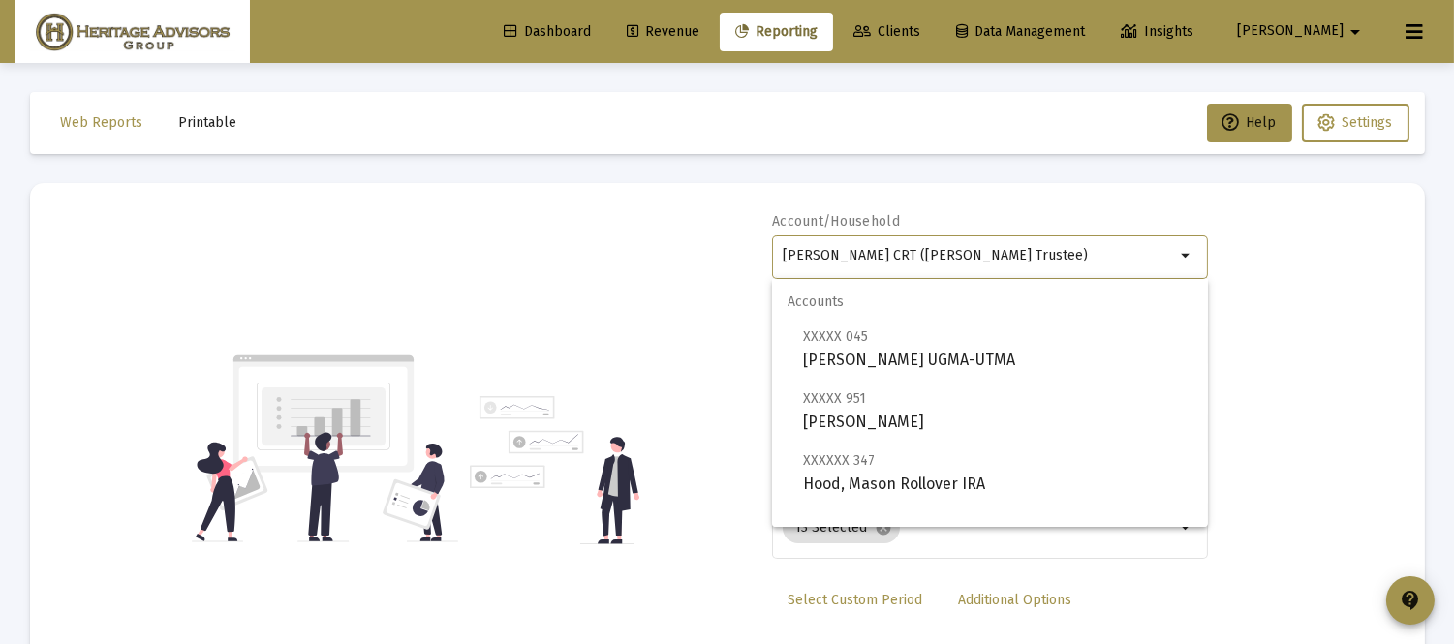
drag, startPoint x: 1043, startPoint y: 256, endPoint x: 555, endPoint y: 324, distance: 493.0
click at [555, 324] on div "Account/Household Marriner CRT (Mason Trustee) arrow_drop_down Report Period 20…" at bounding box center [727, 449] width 1337 height 474
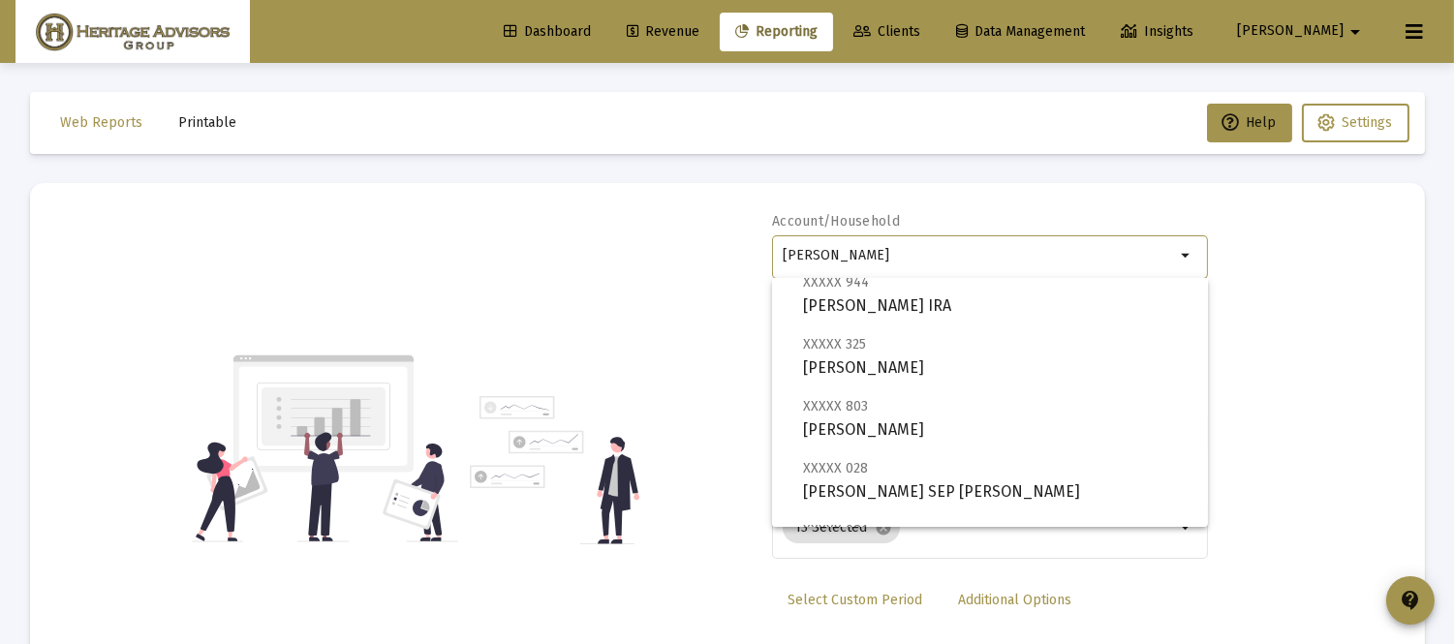
scroll to position [264, 0]
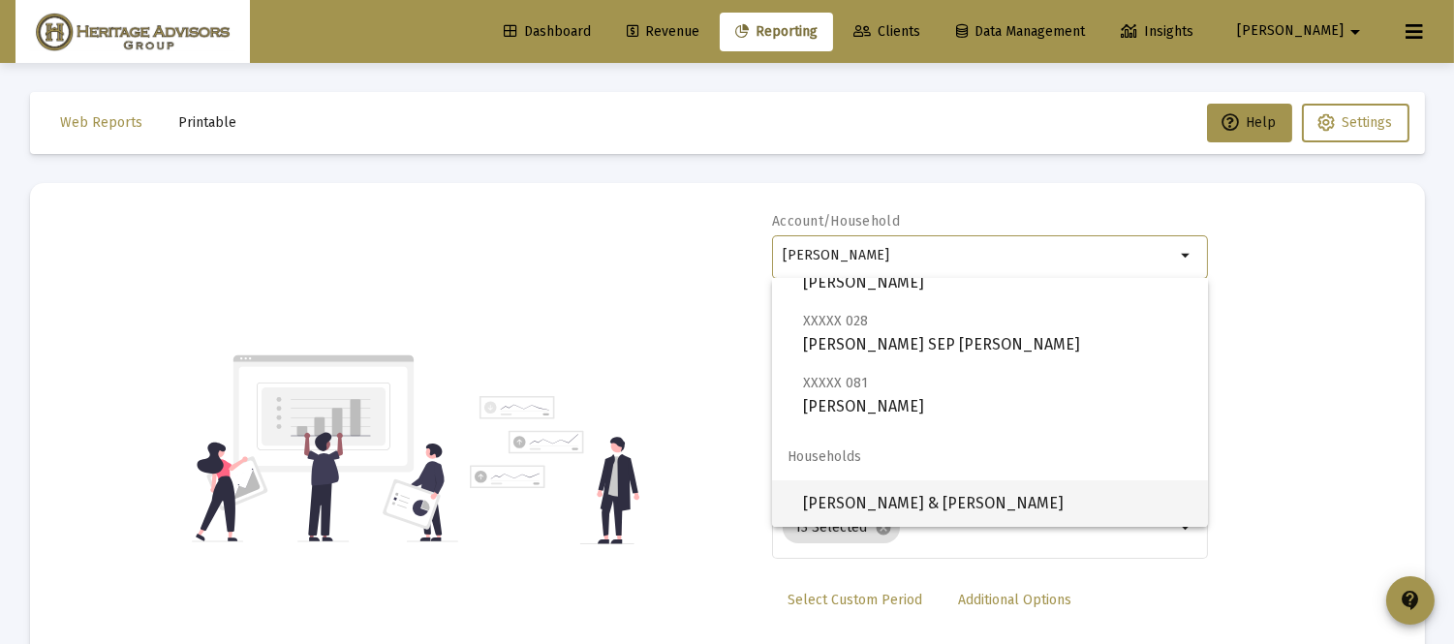
click at [920, 499] on span "[PERSON_NAME] & [PERSON_NAME]" at bounding box center [997, 504] width 389 height 47
type input "[PERSON_NAME] & [PERSON_NAME]"
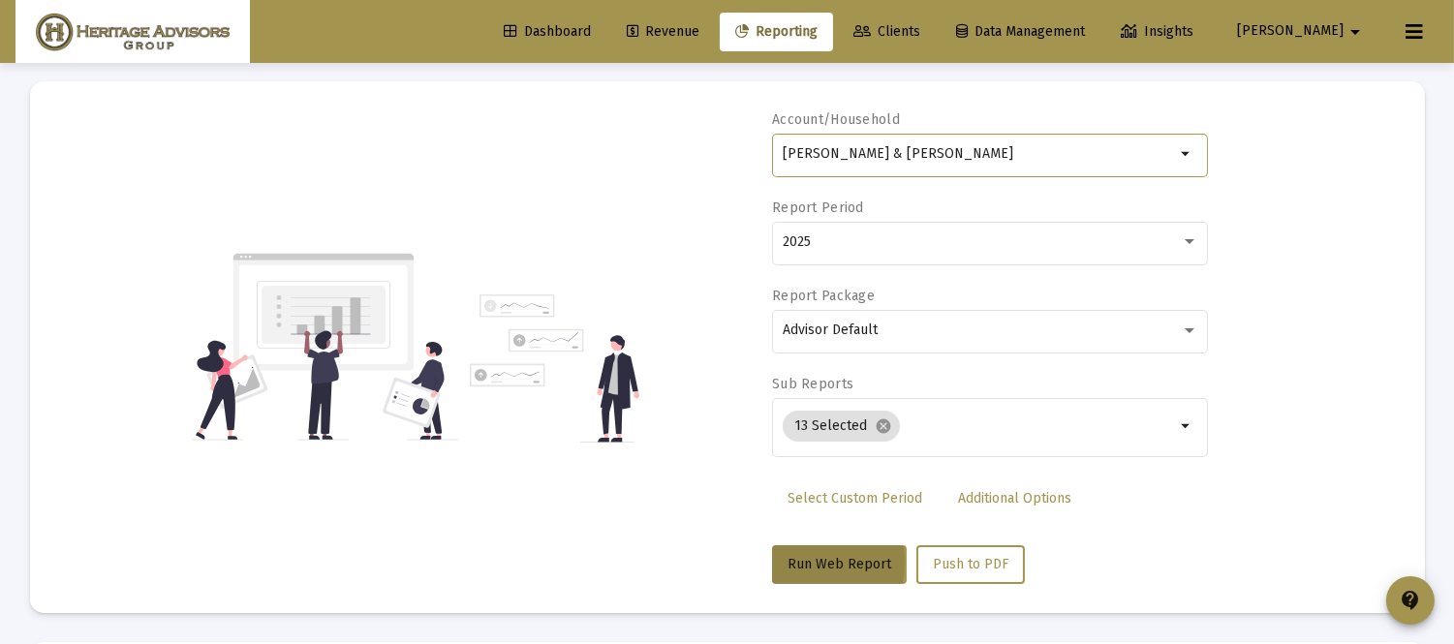
scroll to position [166, 0]
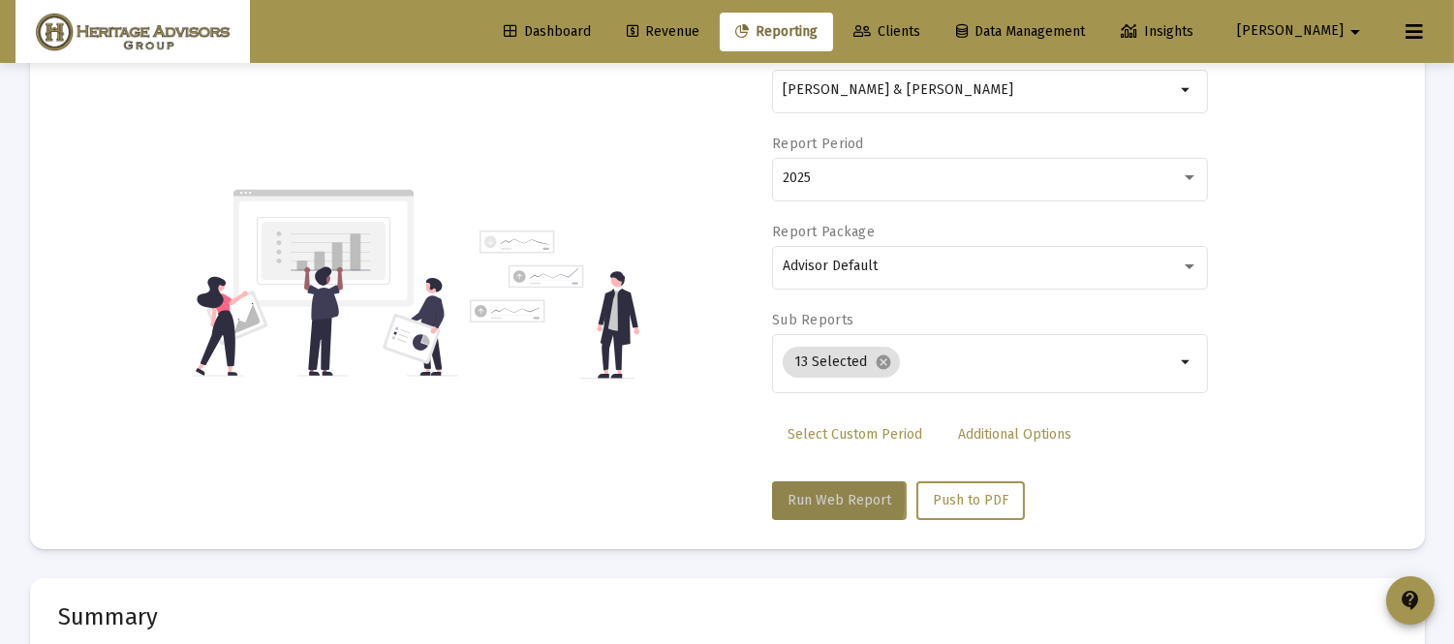
click at [835, 496] on span "Run Web Report" at bounding box center [840, 500] width 104 height 16
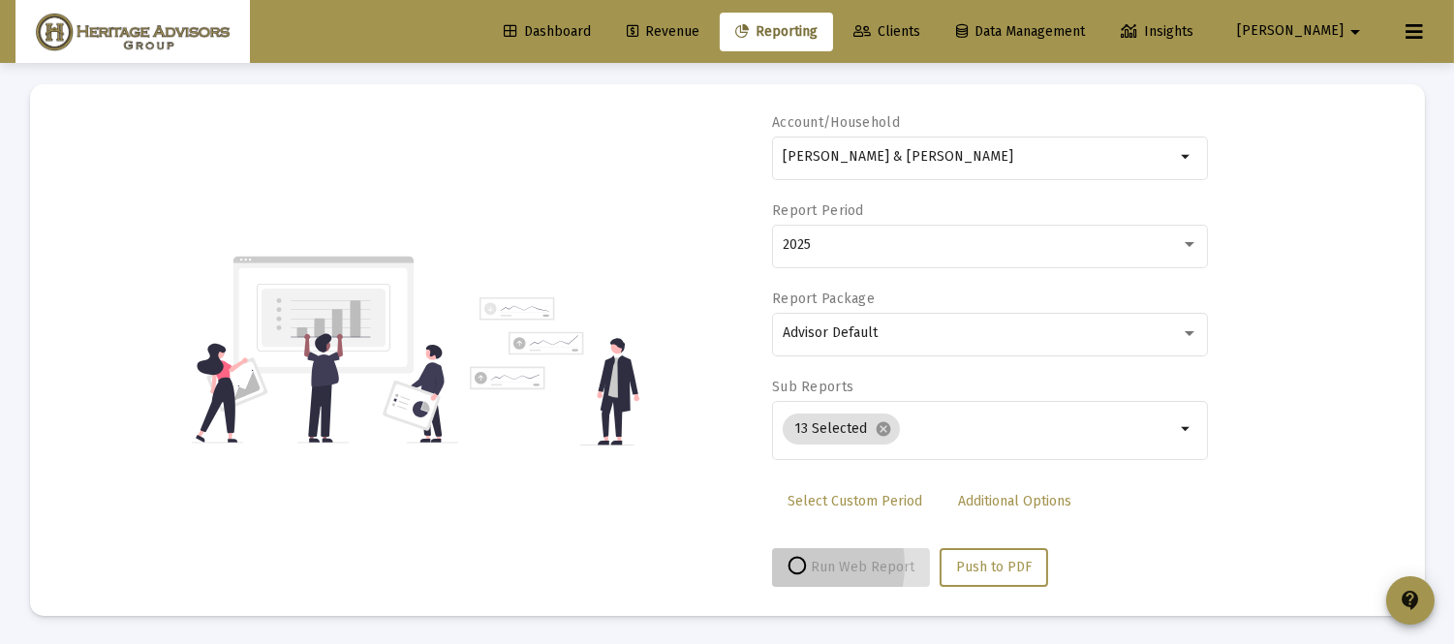
select select "View all"
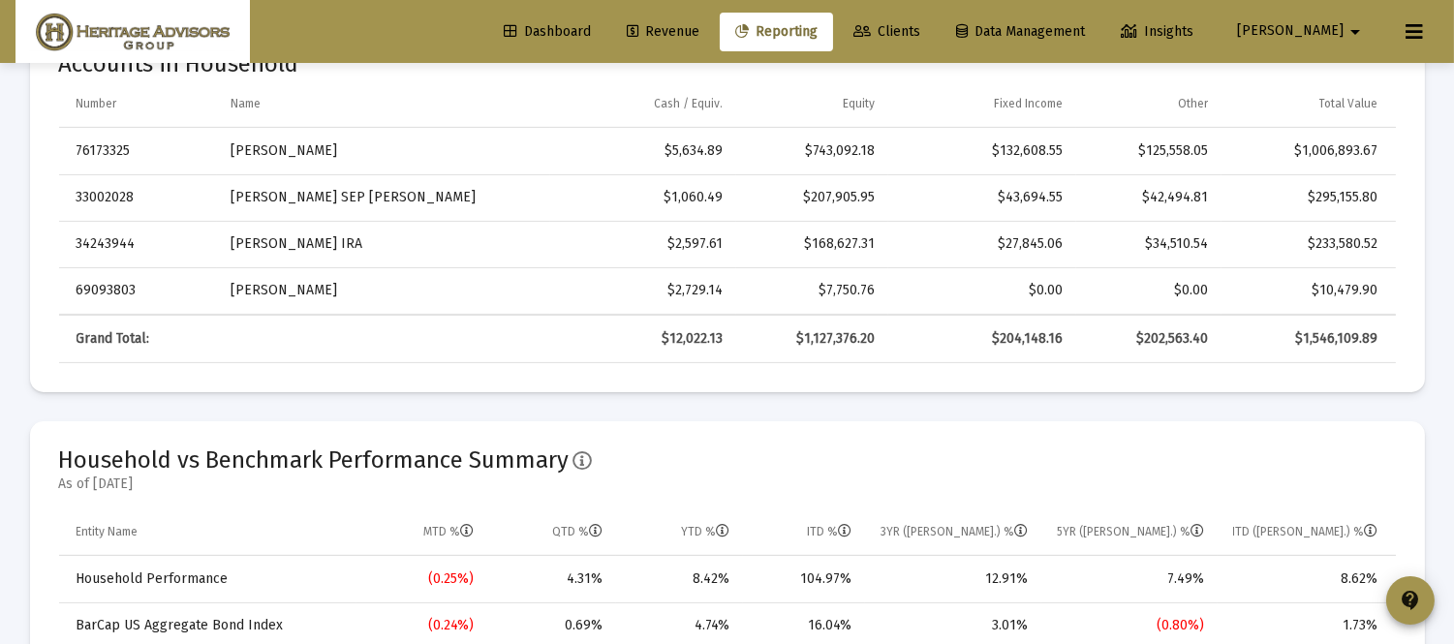
scroll to position [0, 0]
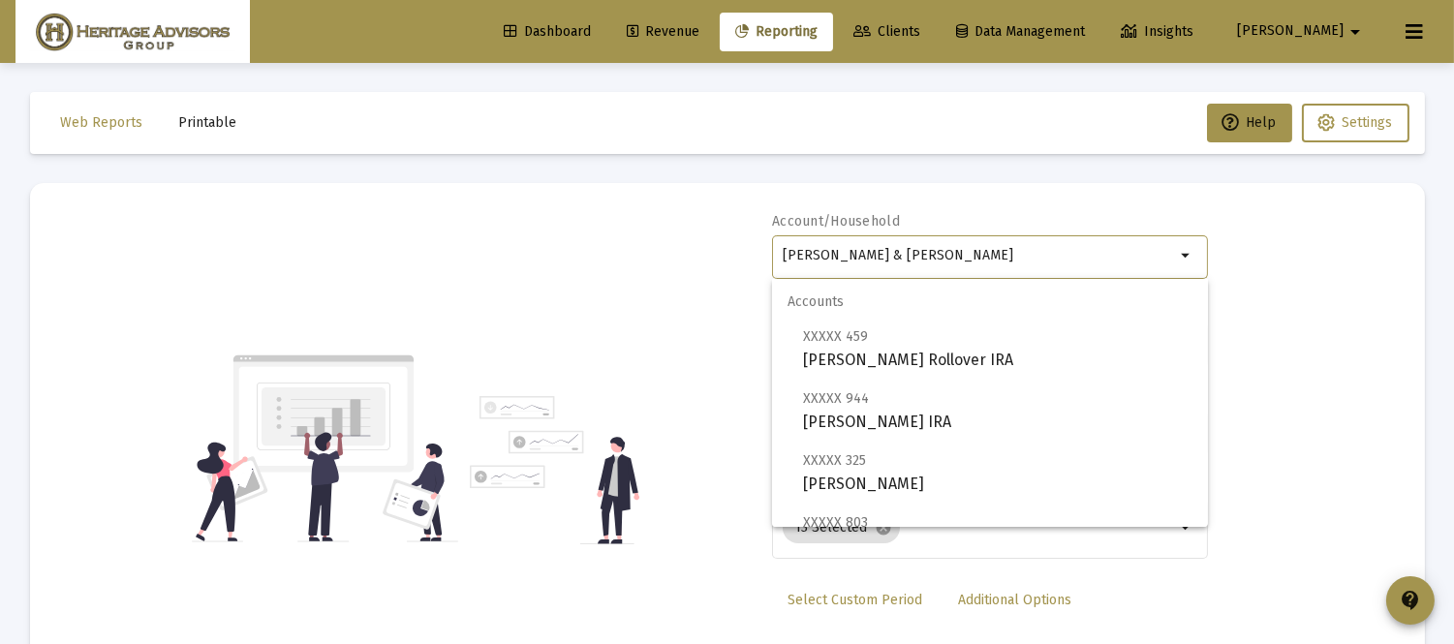
drag, startPoint x: 1021, startPoint y: 250, endPoint x: 555, endPoint y: 254, distance: 466.0
click at [557, 255] on div "Account/Household Newman, Ben & Christina Household arrow_drop_down Report Peri…" at bounding box center [727, 449] width 1337 height 474
type input "[PERSON_NAME]"
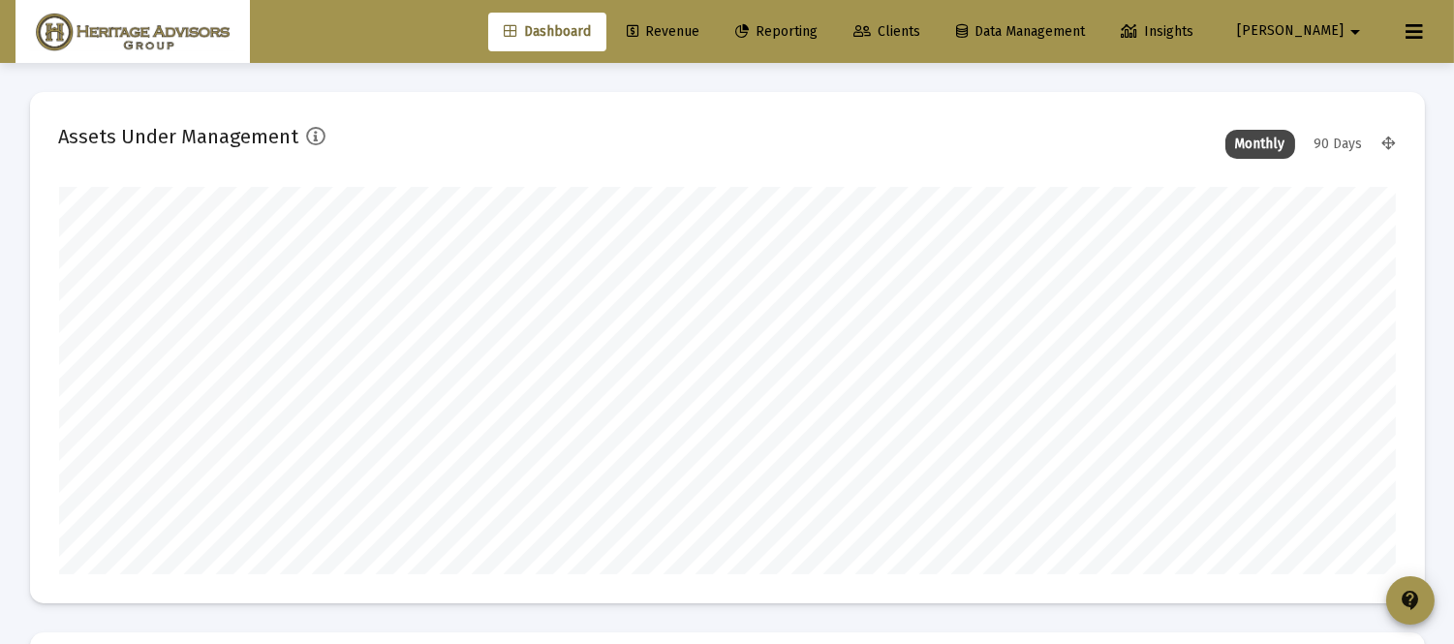
scroll to position [388, 1337]
type input "[DATE]"
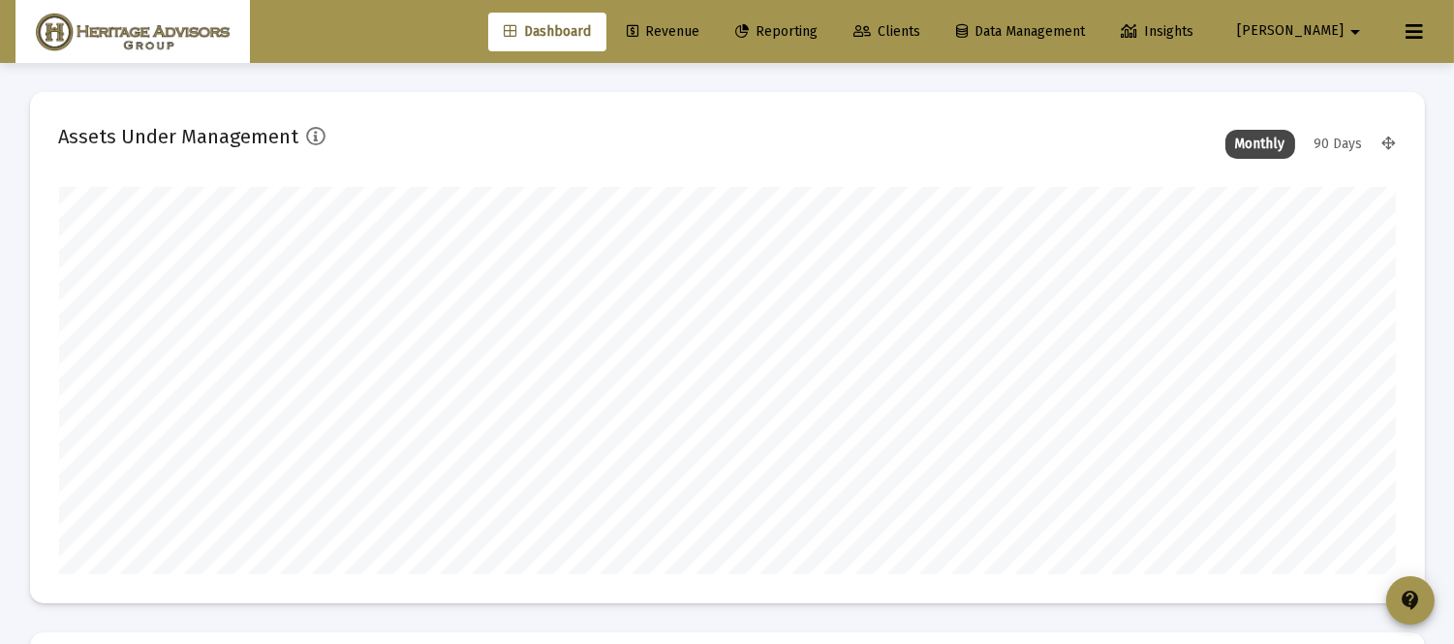
click at [818, 23] on span "Reporting" at bounding box center [776, 31] width 82 height 16
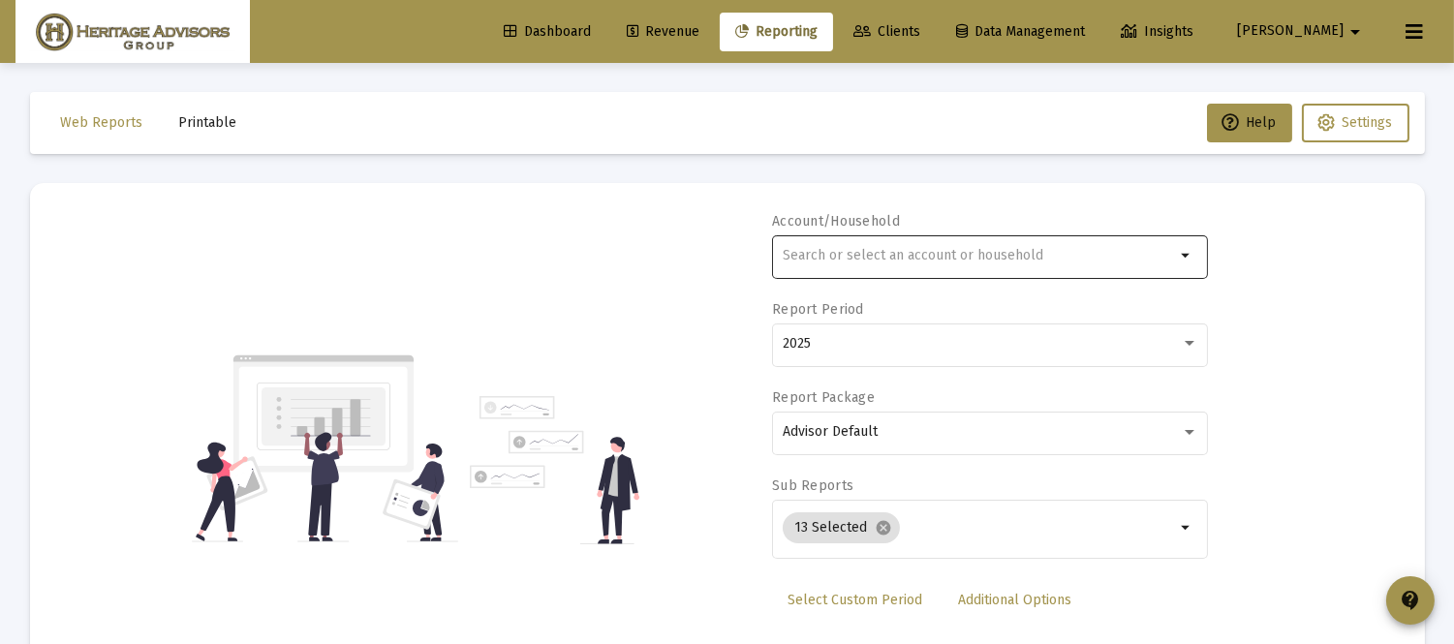
click at [864, 248] on input "text" at bounding box center [979, 256] width 392 height 16
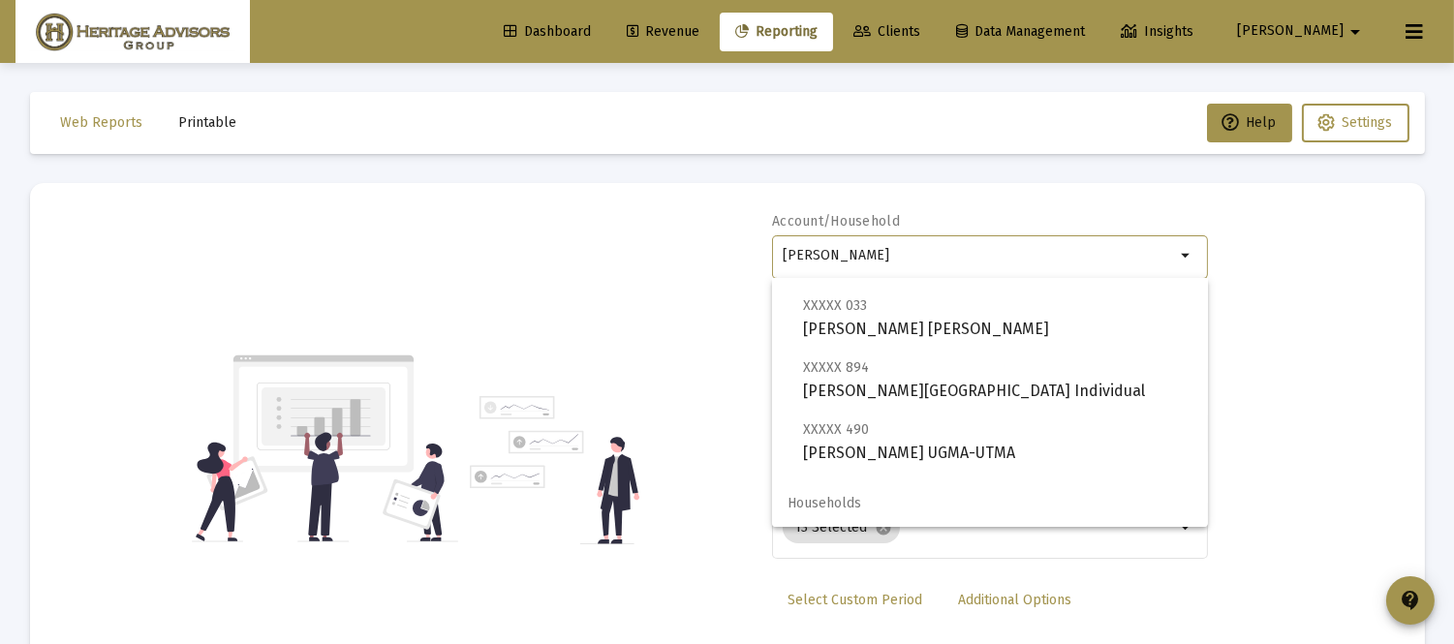
scroll to position [450, 0]
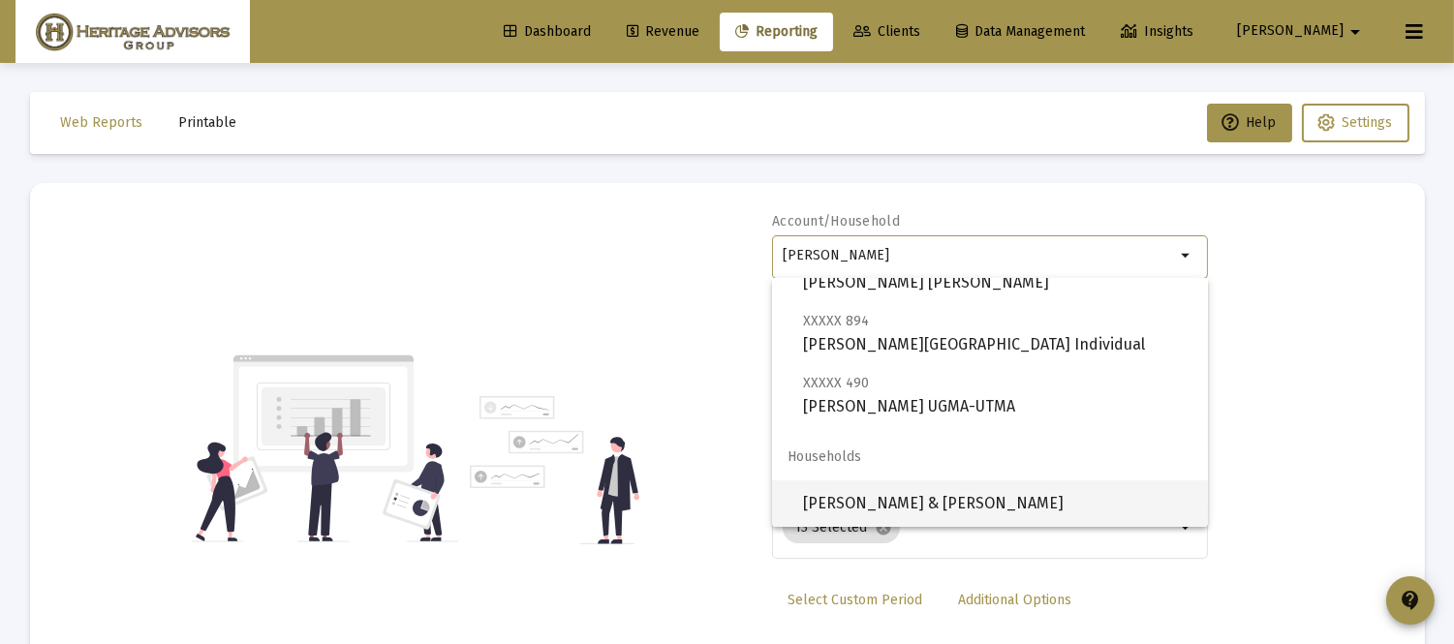
click at [1047, 516] on span "[PERSON_NAME] & [PERSON_NAME]" at bounding box center [997, 504] width 389 height 47
type input "[PERSON_NAME] & [PERSON_NAME]"
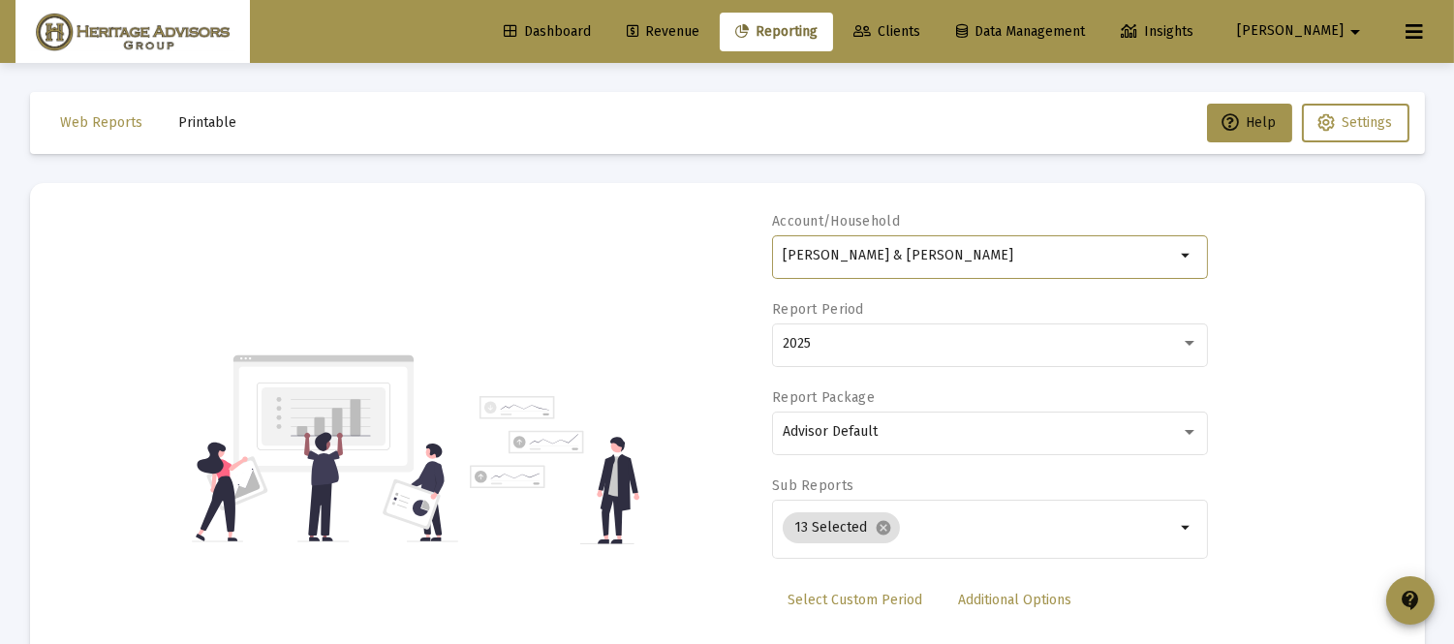
scroll to position [99, 0]
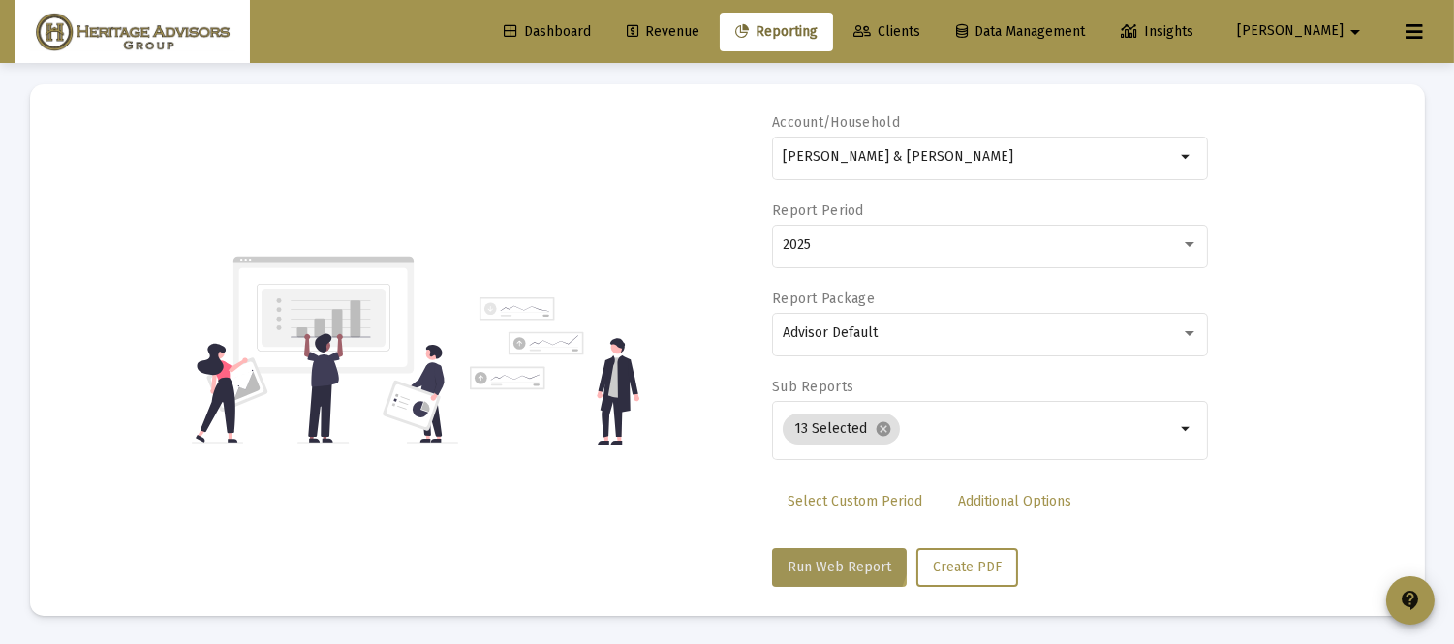
click at [812, 549] on button "Run Web Report" at bounding box center [839, 567] width 135 height 39
select select "View all"
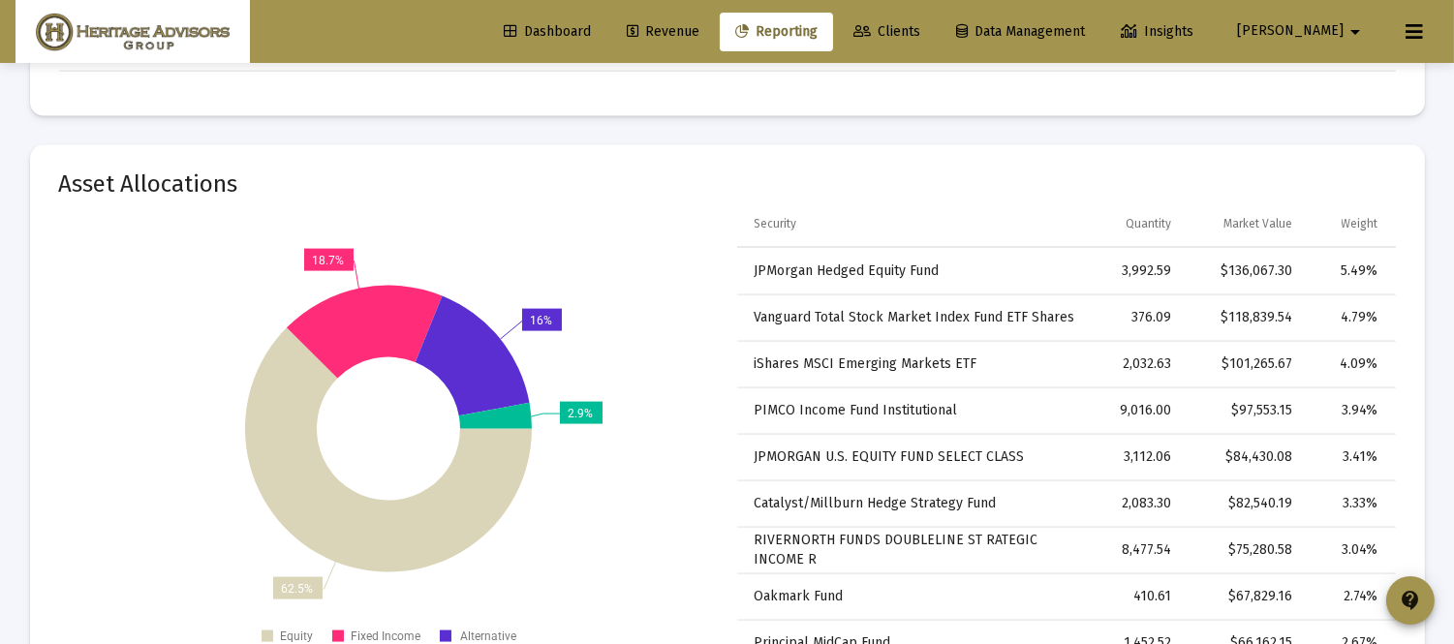
scroll to position [5055, 0]
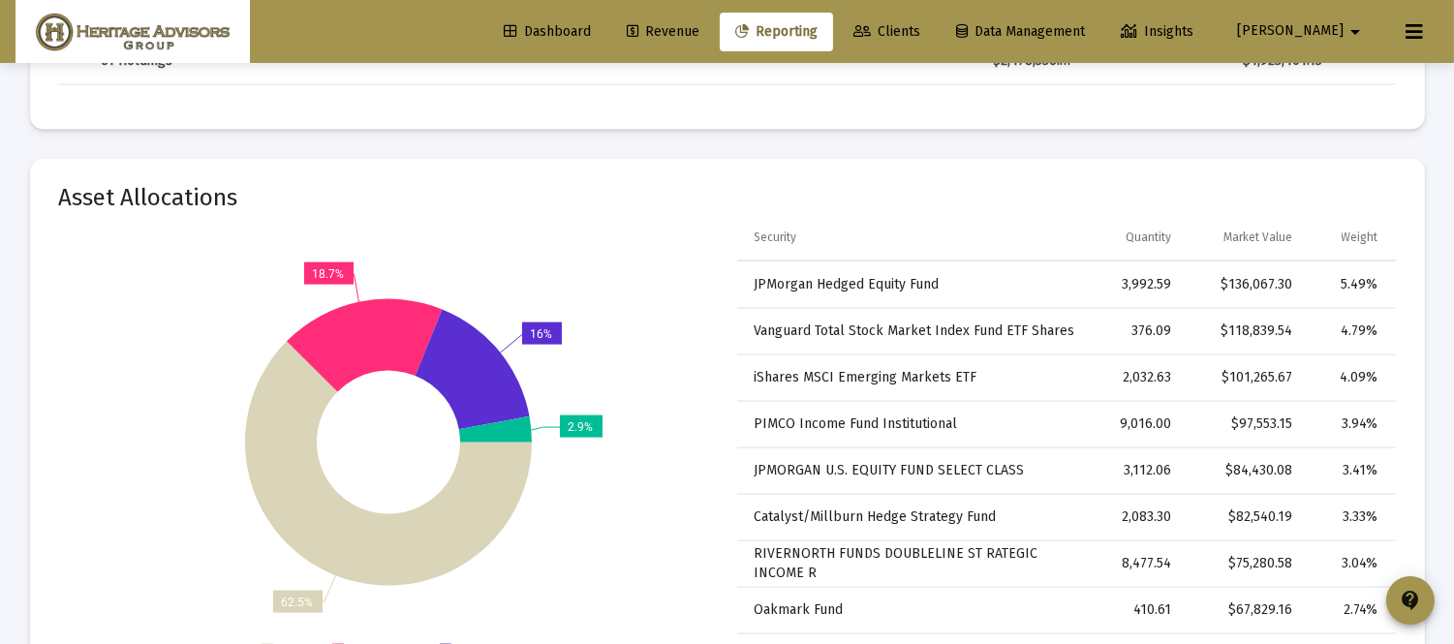
click at [1401, 447] on mat-card "Asset Allocations 62.5% 18.7% 16% 2.9% Equity Fixed Income Alternative Cash Sec…" at bounding box center [727, 467] width 1395 height 617
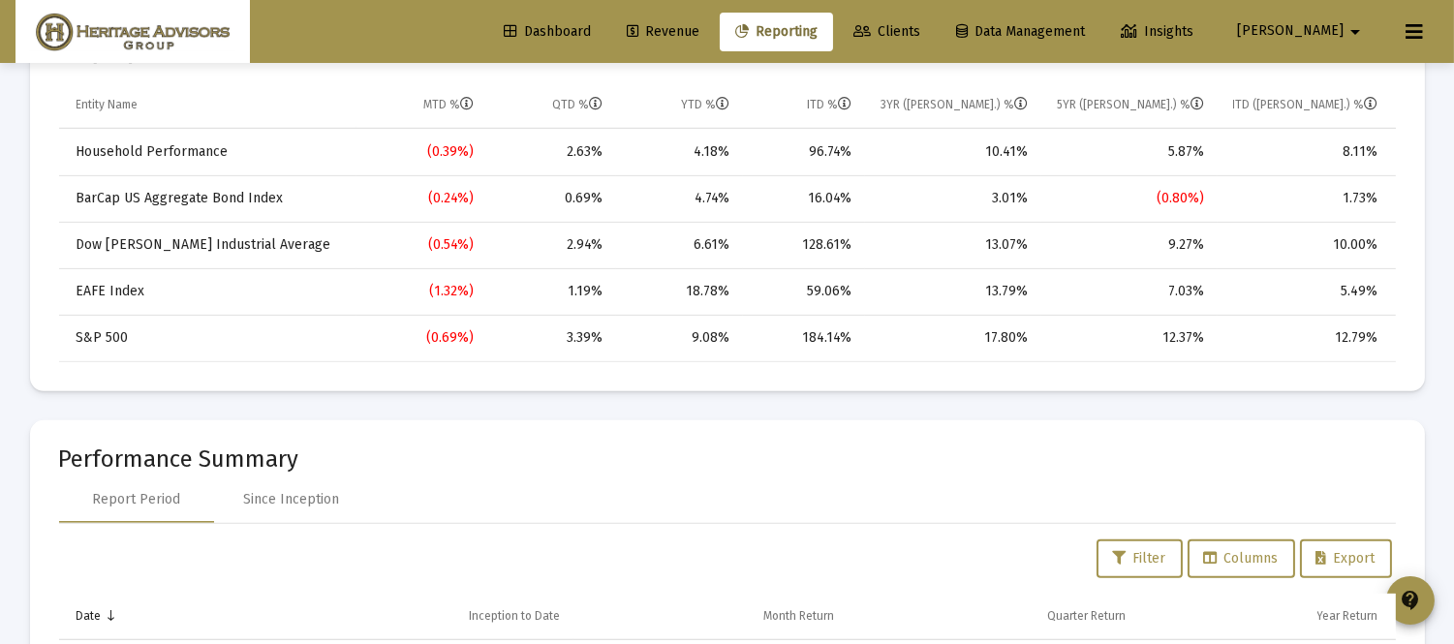
scroll to position [0, 0]
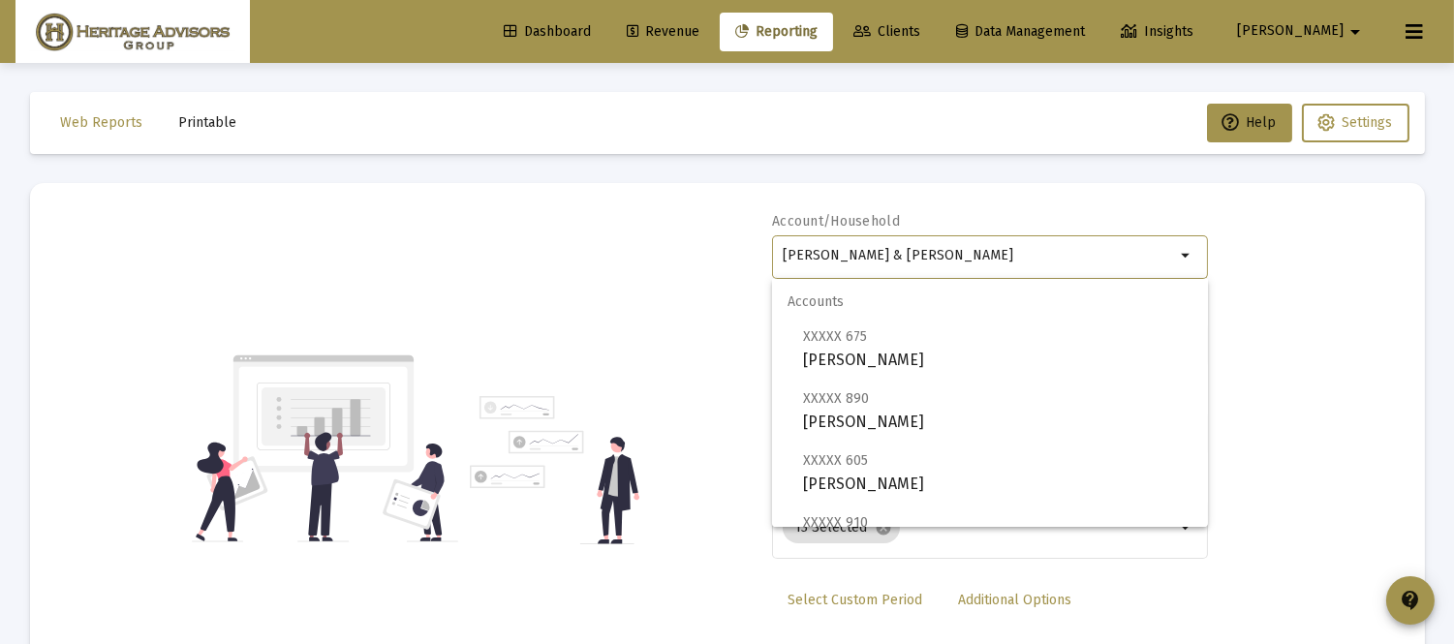
drag, startPoint x: 1020, startPoint y: 256, endPoint x: 404, endPoint y: 412, distance: 635.6
click at [404, 411] on div "Account/[PERSON_NAME] & [PERSON_NAME] arrow_drop_down Report Period 2025 Report…" at bounding box center [727, 449] width 1337 height 474
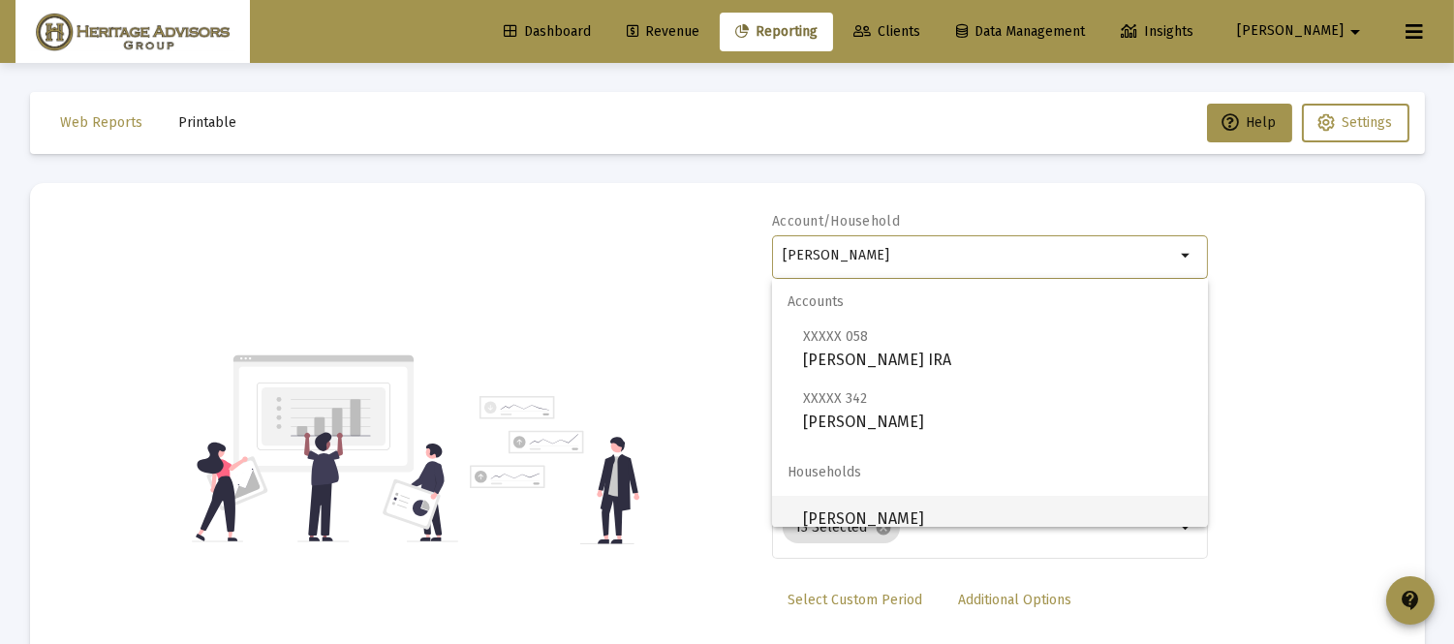
click at [918, 515] on span "[PERSON_NAME]" at bounding box center [997, 519] width 389 height 47
type input "[PERSON_NAME]"
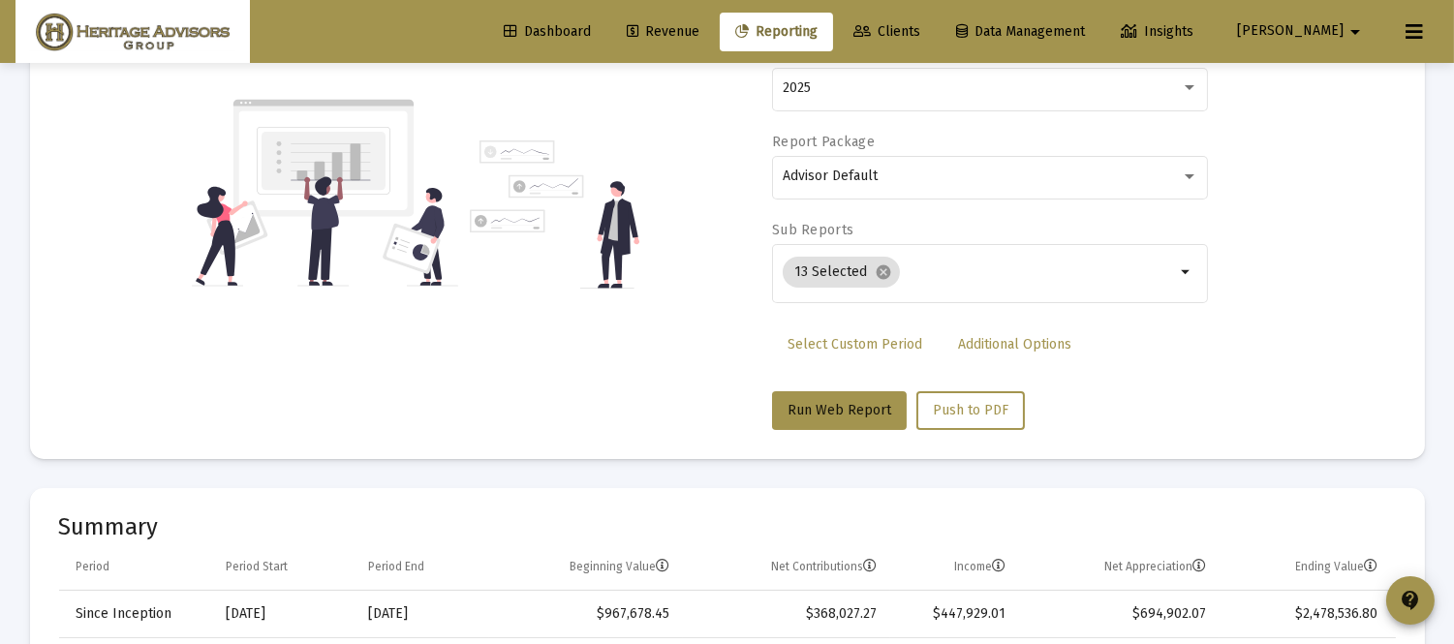
scroll to position [242, 0]
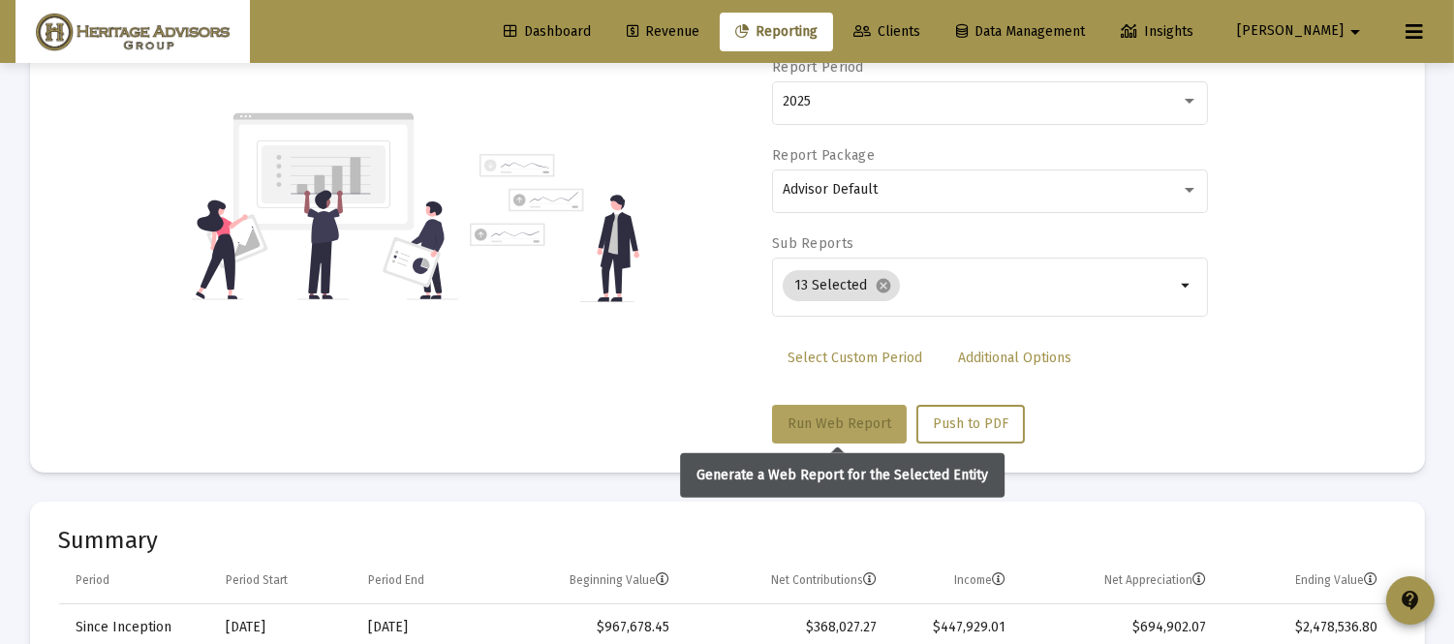
click at [815, 429] on span "Run Web Report" at bounding box center [840, 424] width 104 height 16
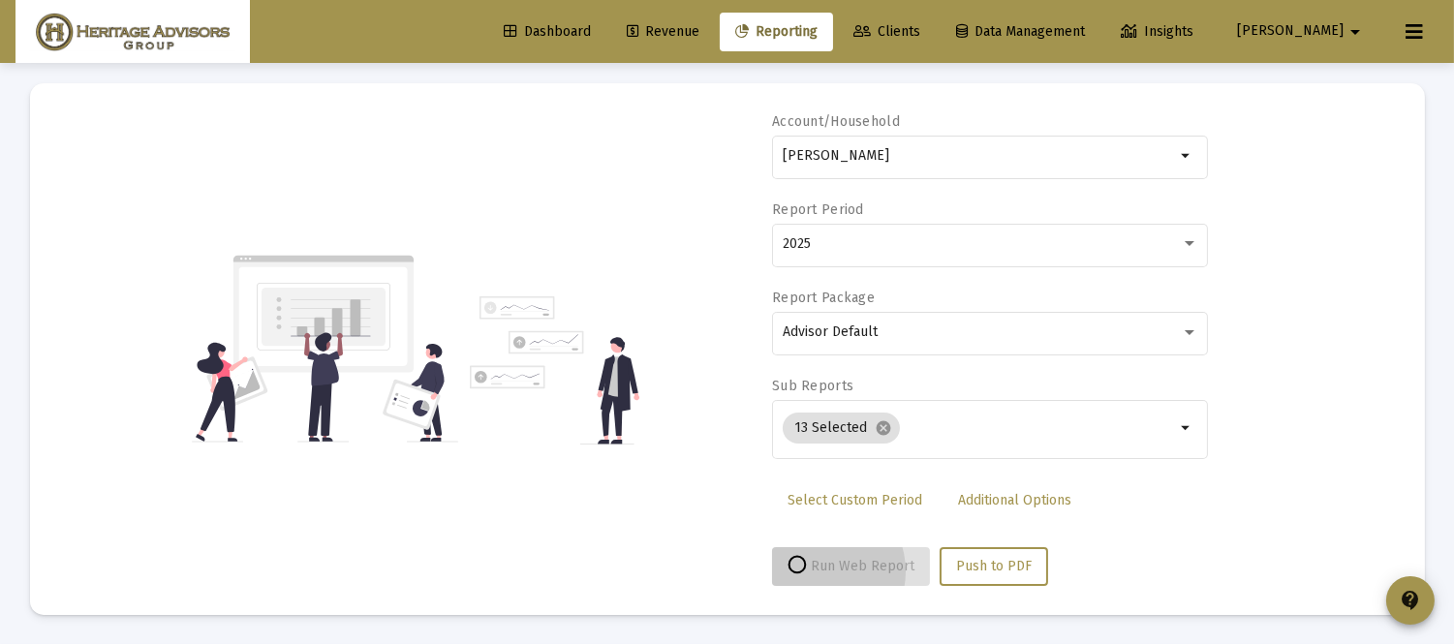
scroll to position [99, 0]
select select "View all"
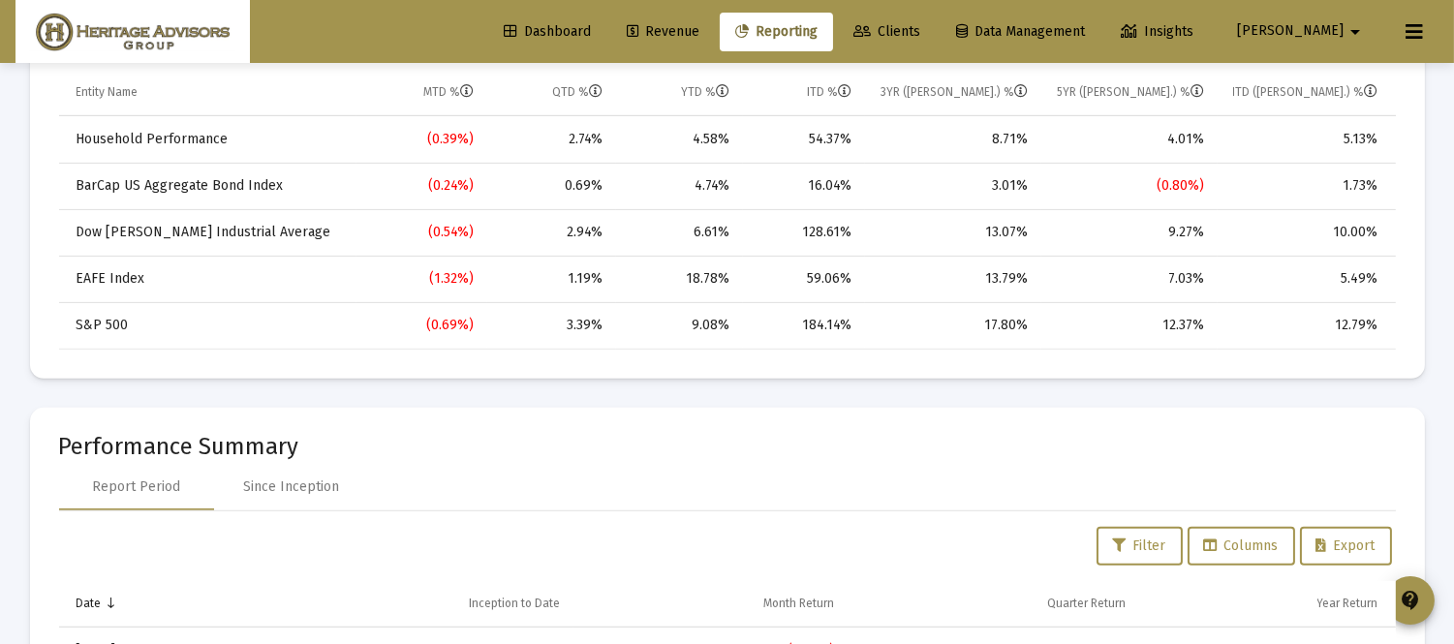
scroll to position [0, 0]
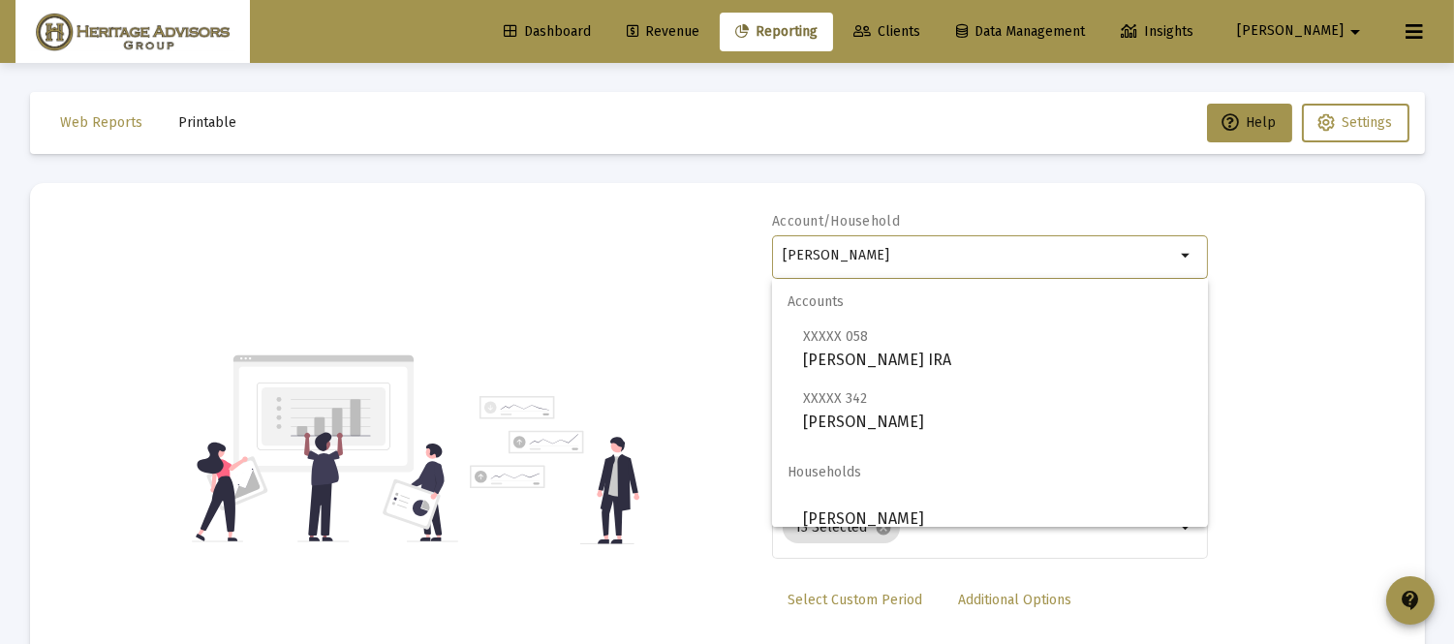
drag, startPoint x: 944, startPoint y: 263, endPoint x: 582, endPoint y: 239, distance: 362.1
click at [582, 239] on div "Account/[PERSON_NAME] arrow_drop_down Report Period 2025 Report Package Advisor…" at bounding box center [727, 449] width 1337 height 474
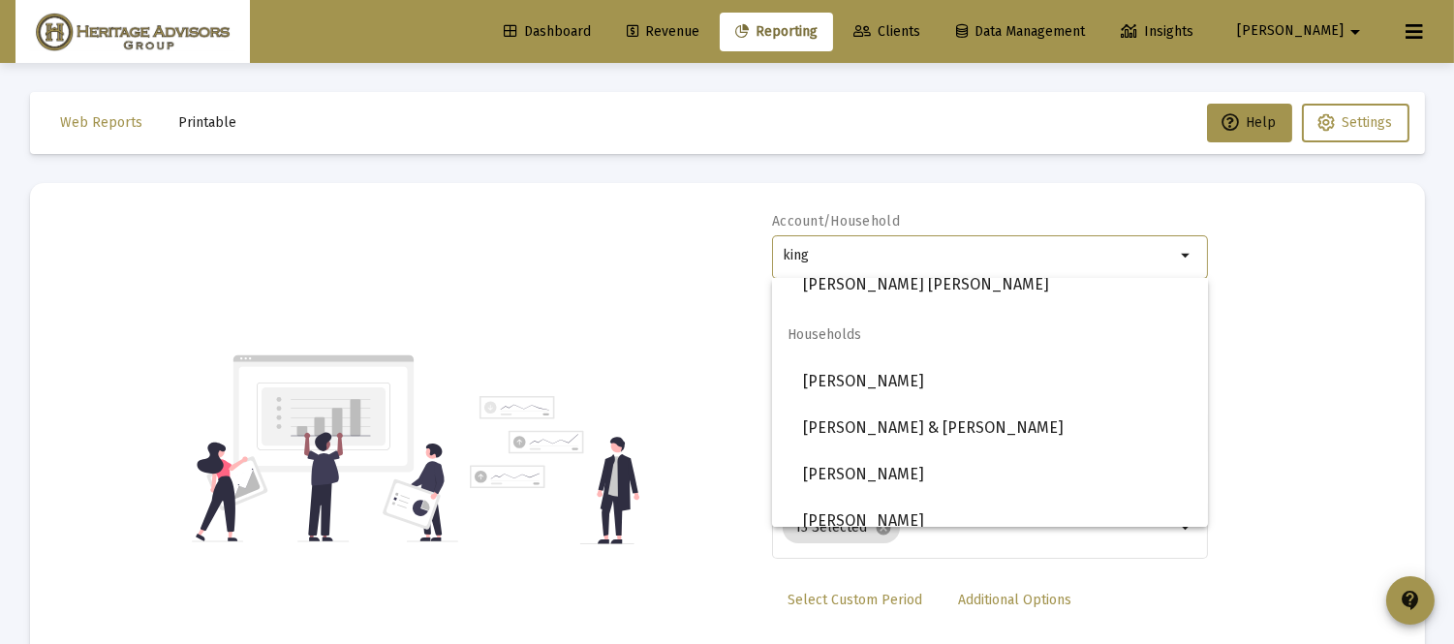
scroll to position [898, 0]
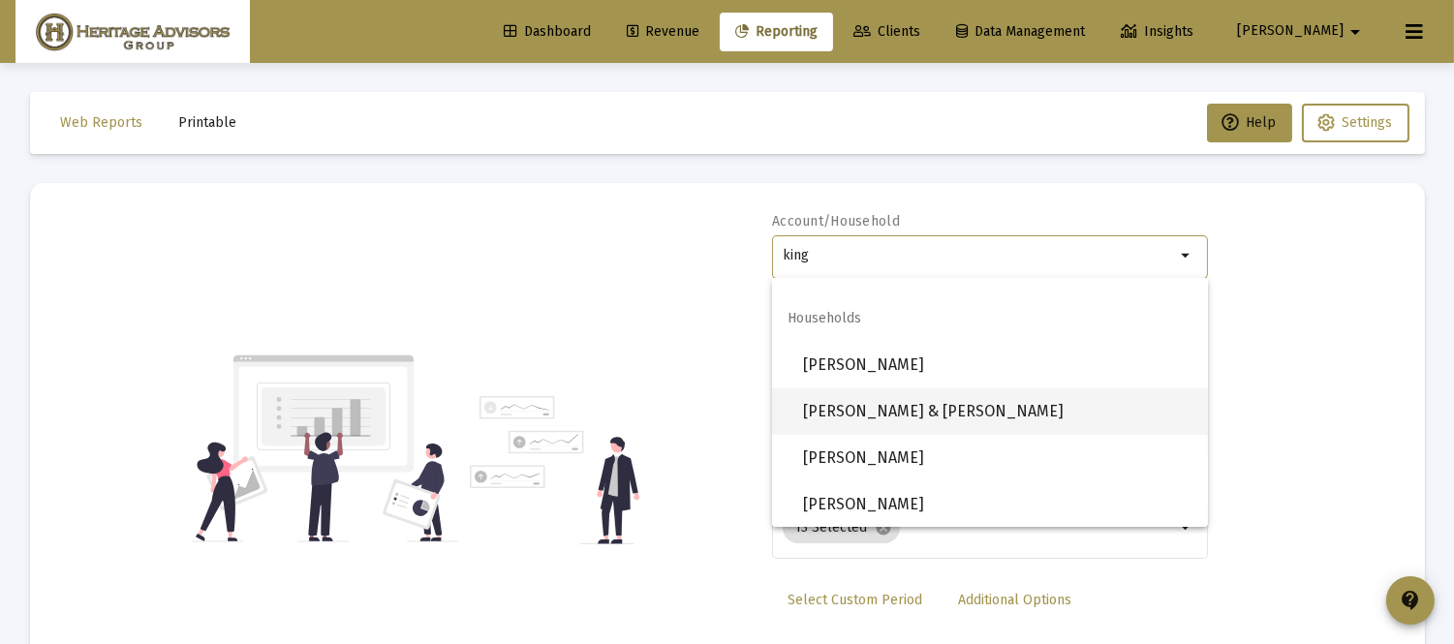
click at [925, 419] on span "[PERSON_NAME] & [PERSON_NAME]" at bounding box center [997, 412] width 389 height 47
type input "[PERSON_NAME] & [PERSON_NAME]"
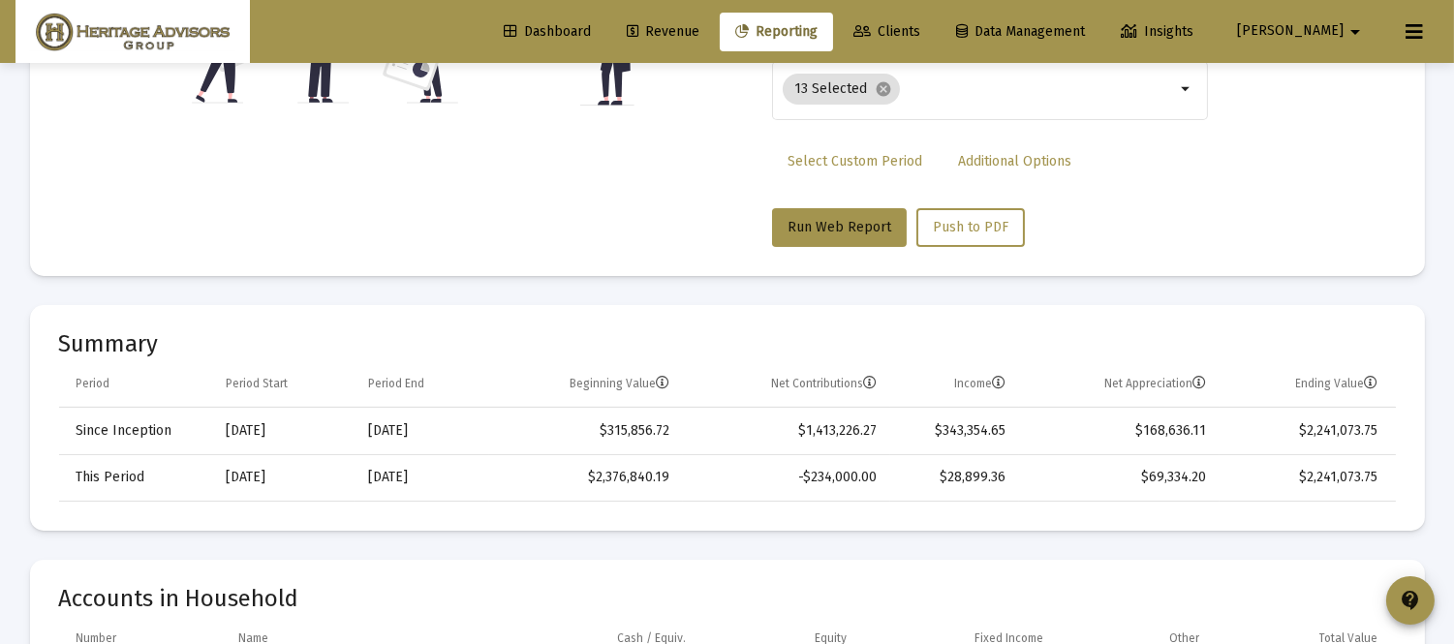
scroll to position [320, 0]
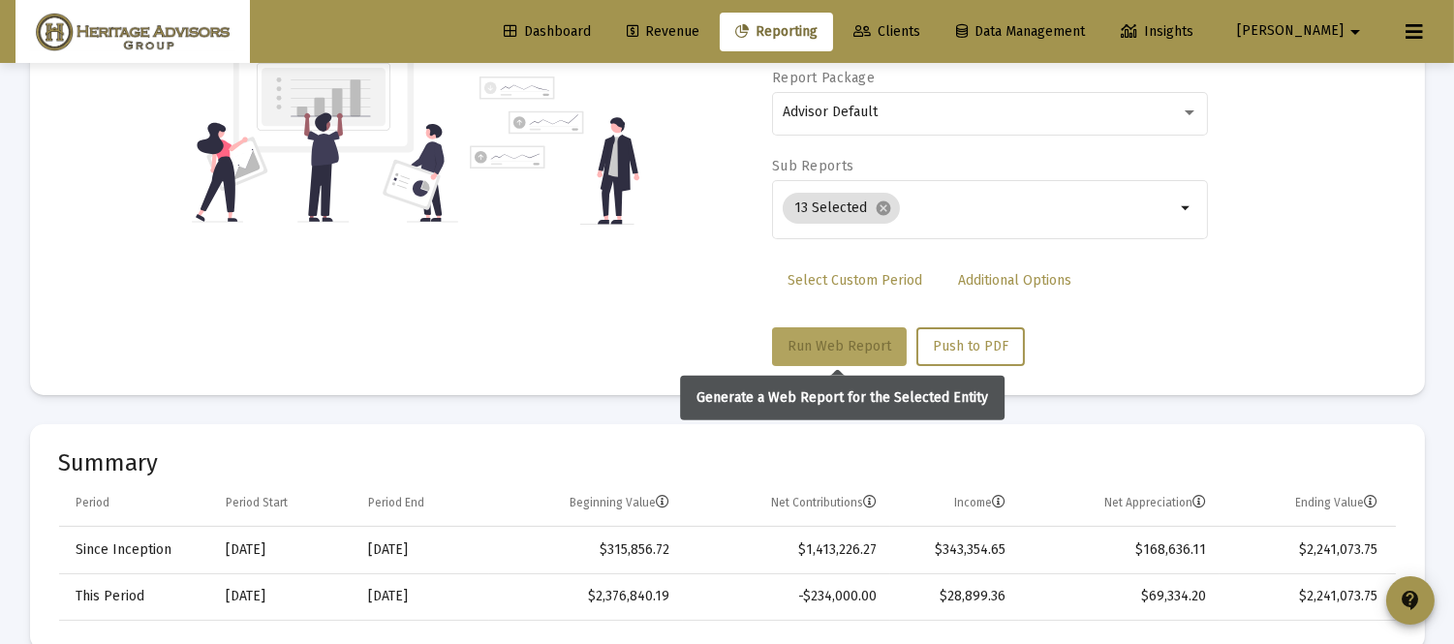
click at [834, 350] on span "Run Web Report" at bounding box center [840, 346] width 104 height 16
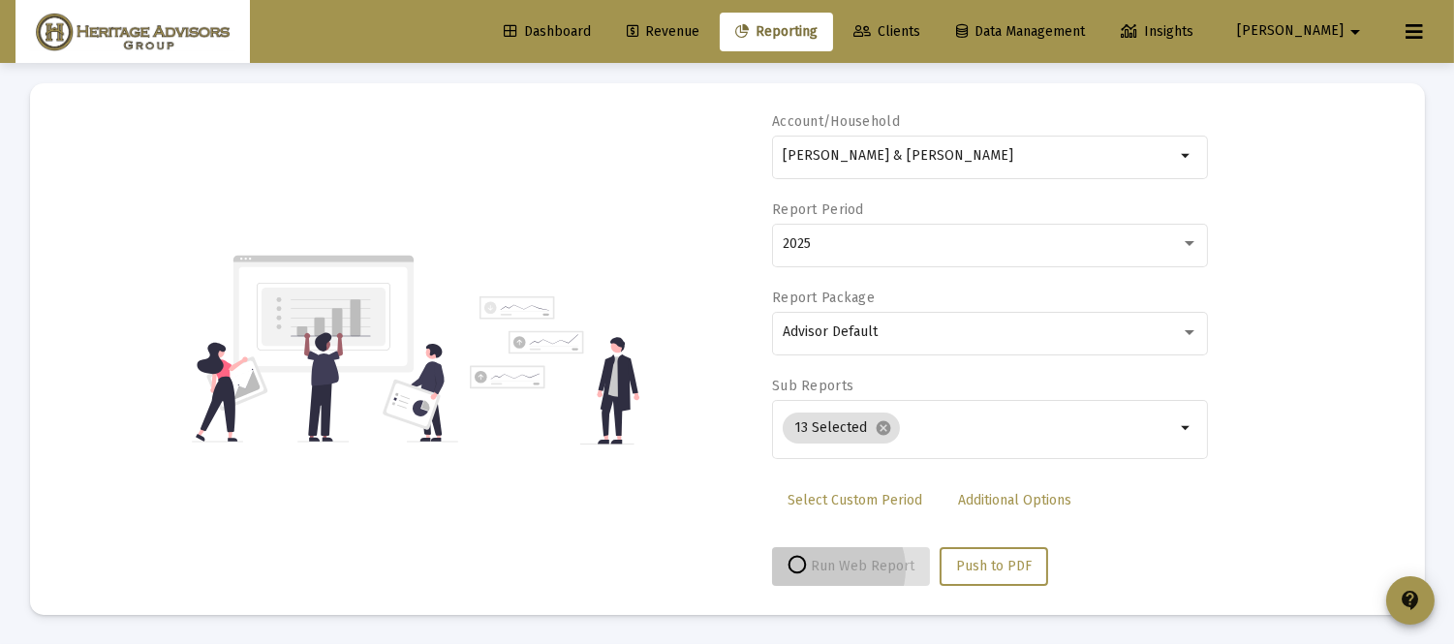
scroll to position [99, 0]
select select "View all"
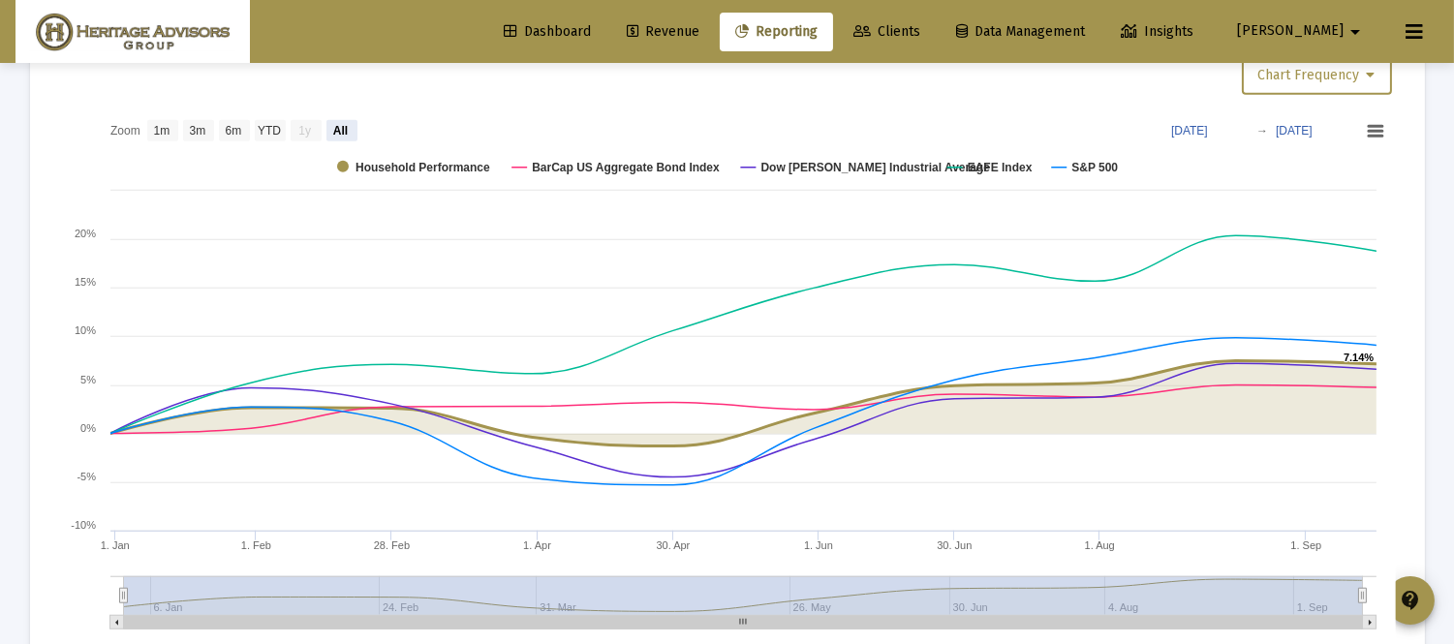
scroll to position [0, 0]
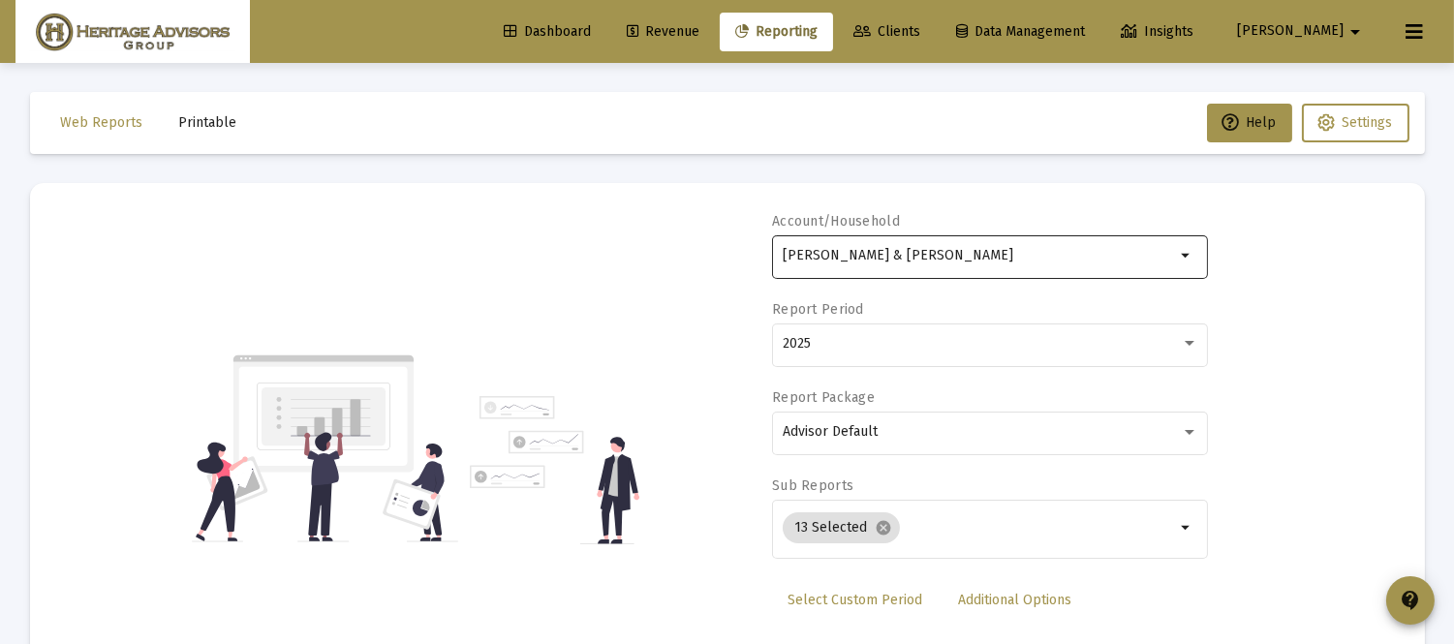
drag, startPoint x: 1005, startPoint y: 240, endPoint x: 992, endPoint y: 257, distance: 20.7
click at [1003, 244] on div "[PERSON_NAME] & [PERSON_NAME]" at bounding box center [979, 255] width 392 height 47
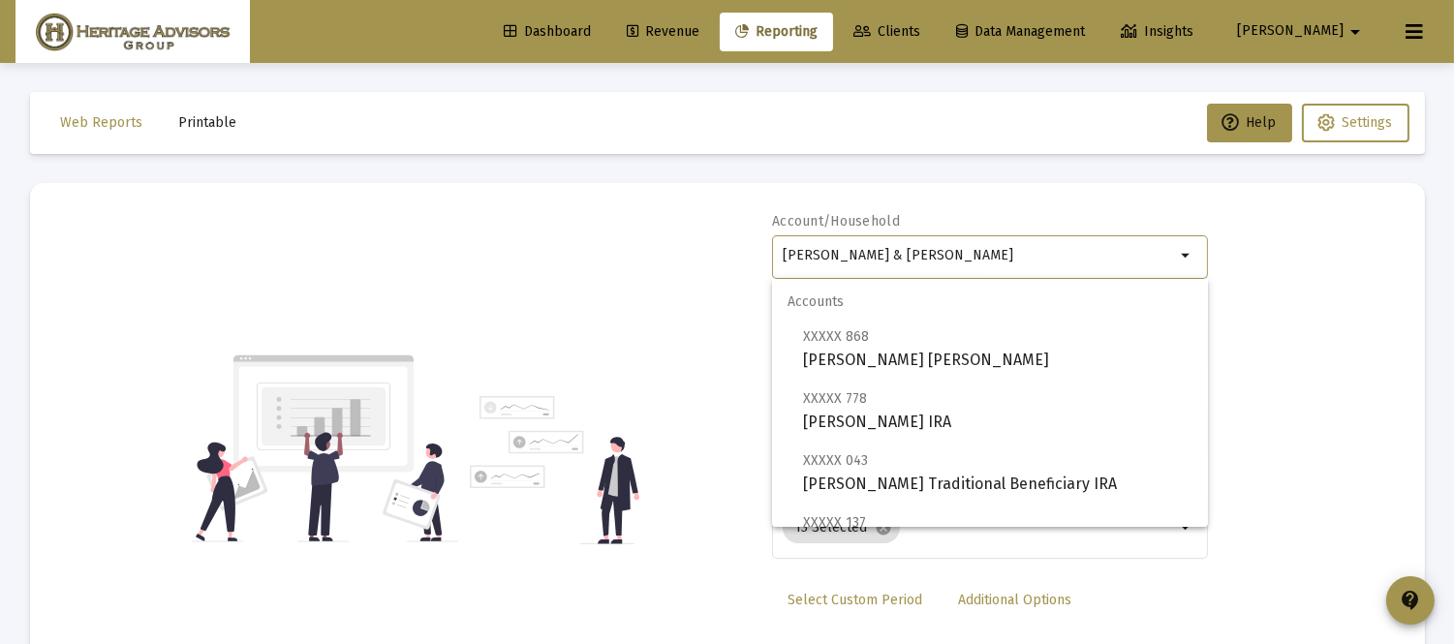
drag, startPoint x: 989, startPoint y: 259, endPoint x: 559, endPoint y: 286, distance: 431.0
click at [559, 286] on div "Account/Household [PERSON_NAME] & [PERSON_NAME] Household arrow_drop_down Repor…" at bounding box center [727, 449] width 1337 height 474
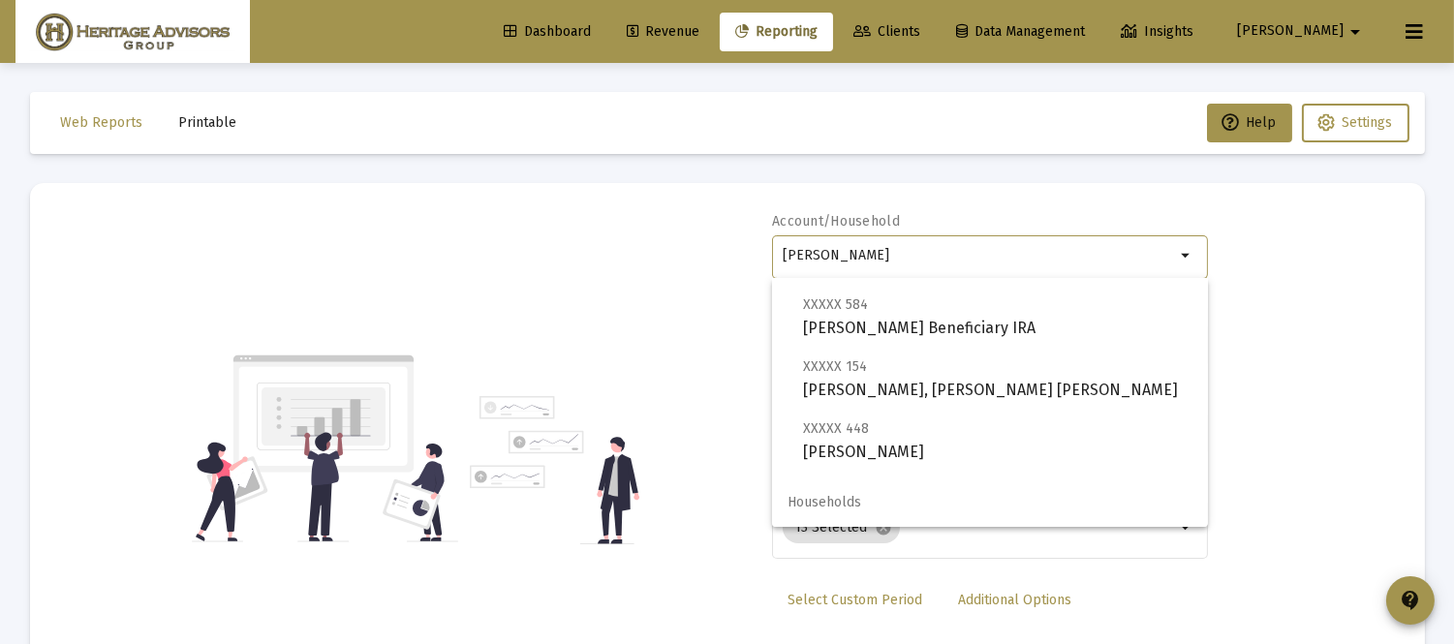
scroll to position [264, 0]
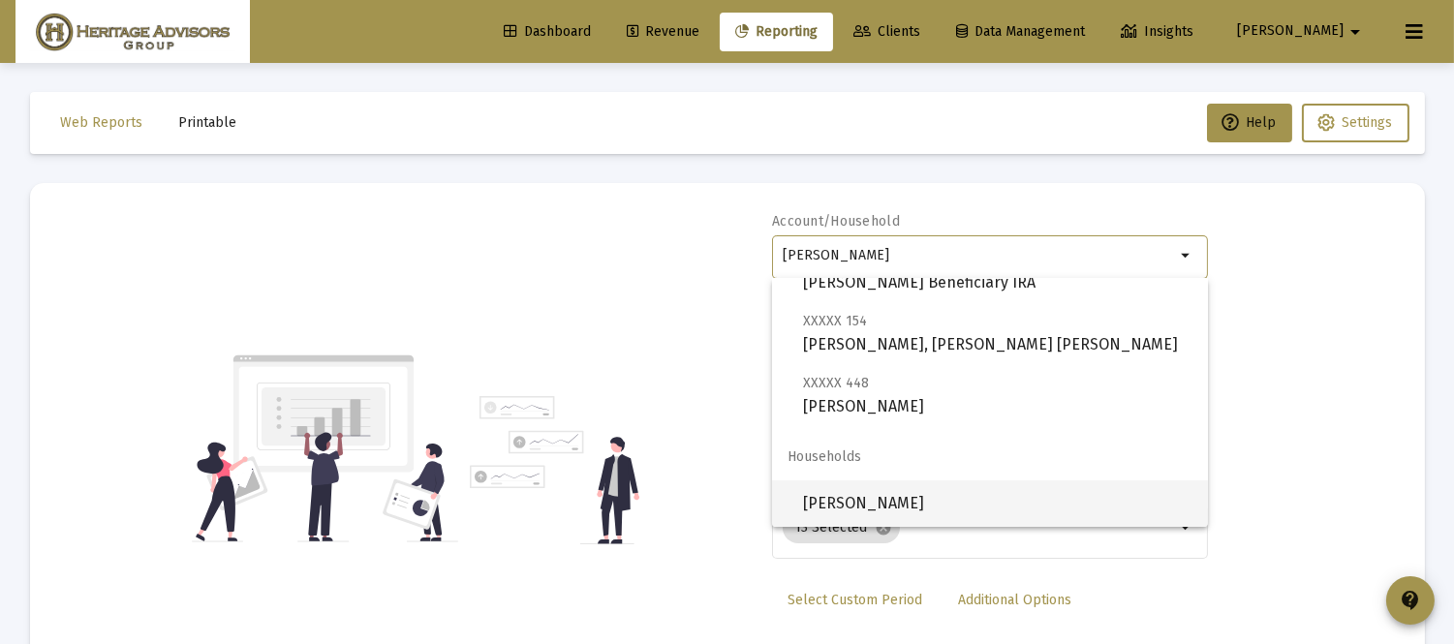
click at [915, 499] on span "[PERSON_NAME]" at bounding box center [997, 504] width 389 height 47
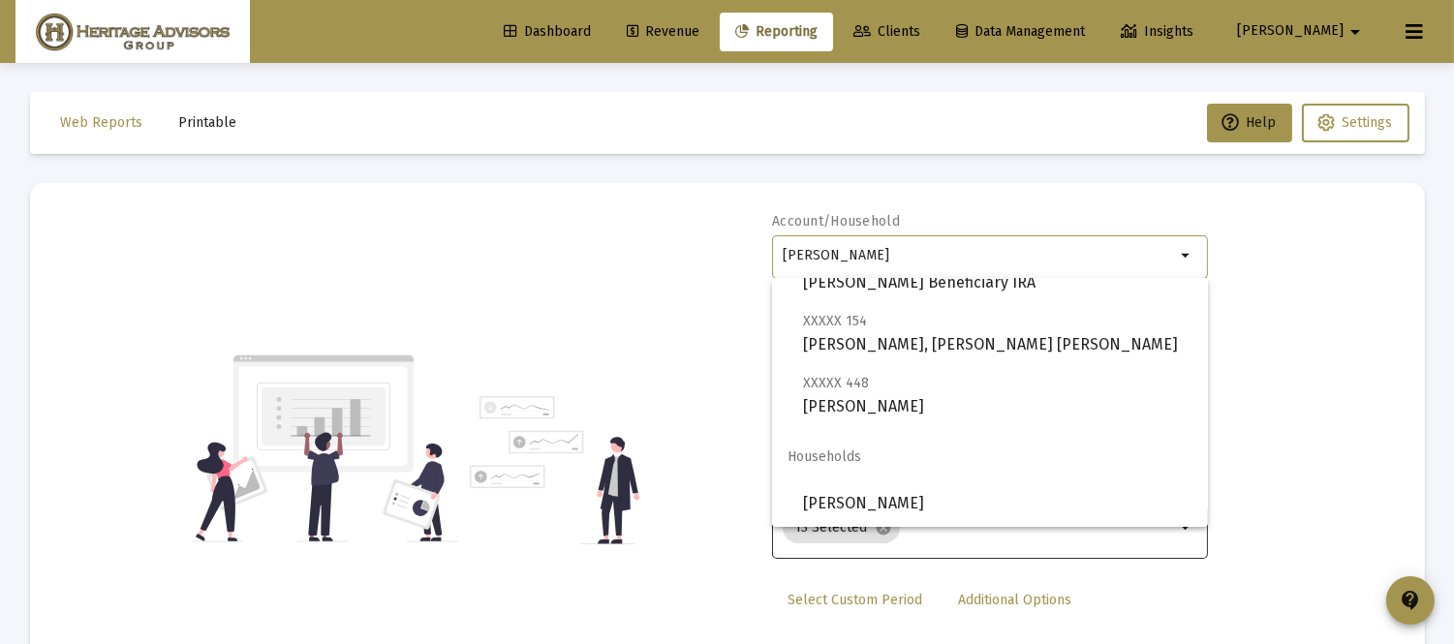
type input "[PERSON_NAME]"
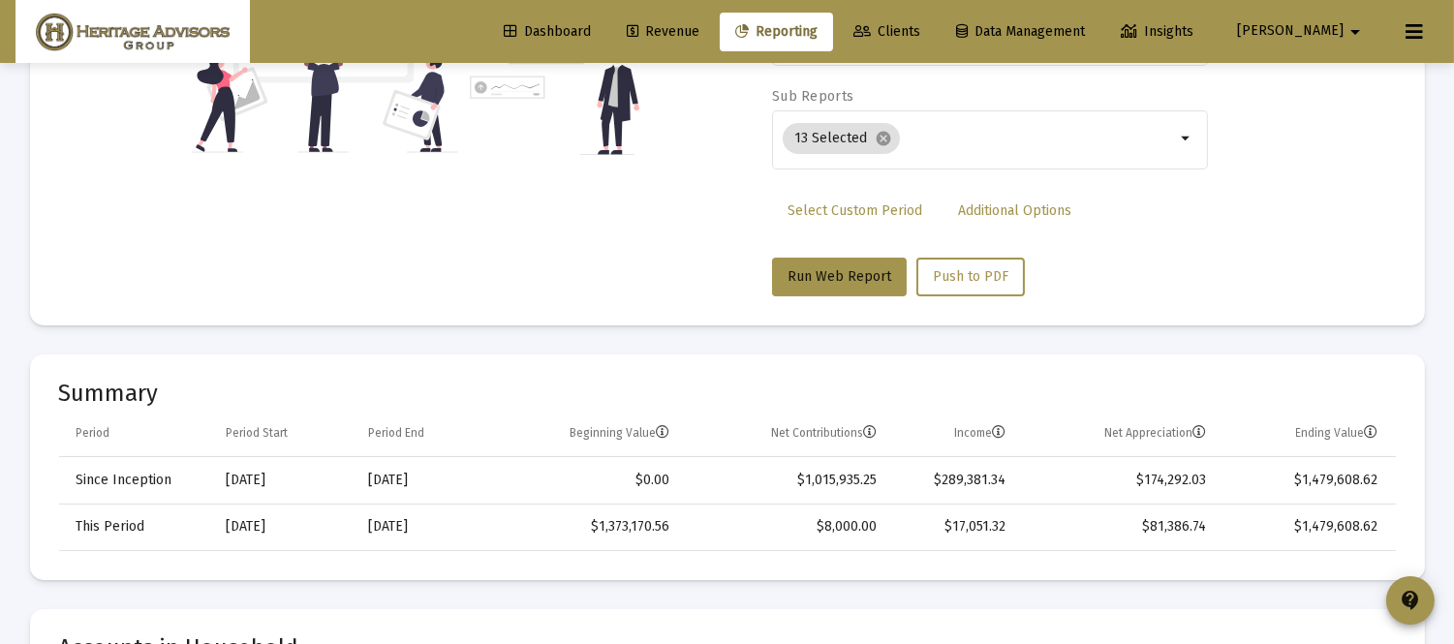
scroll to position [242, 0]
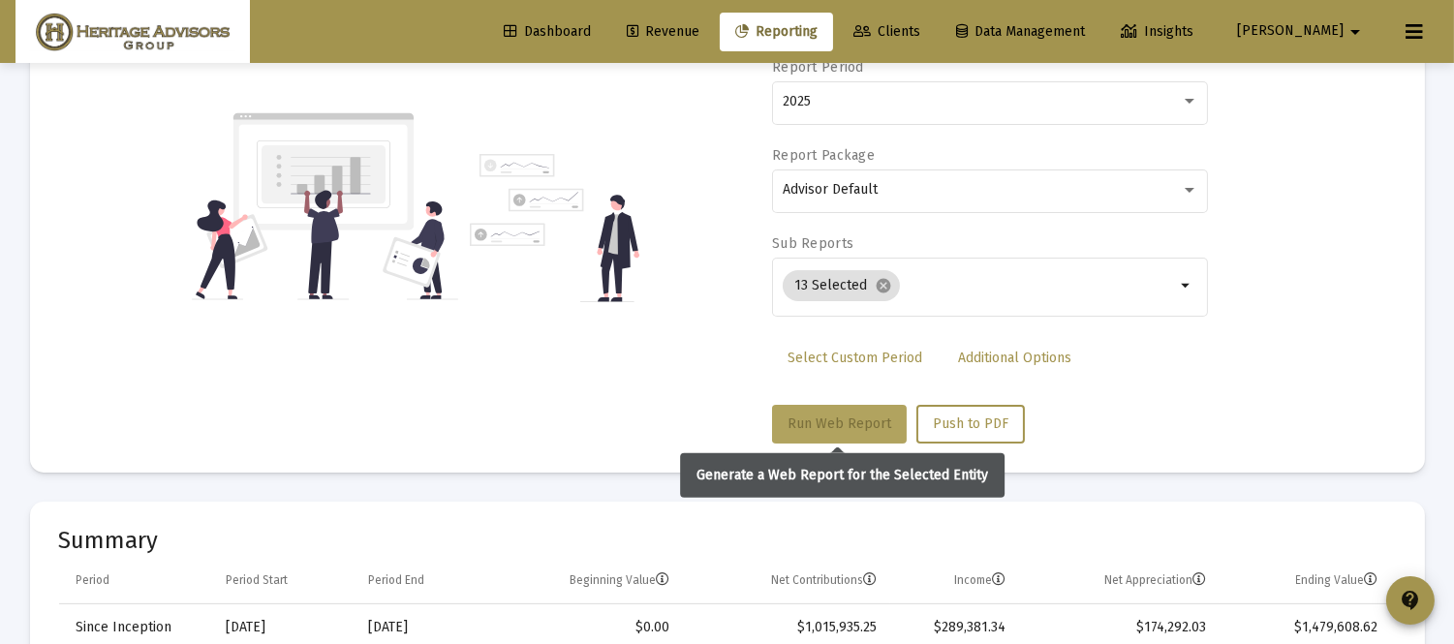
click at [835, 422] on span "Run Web Report" at bounding box center [840, 424] width 104 height 16
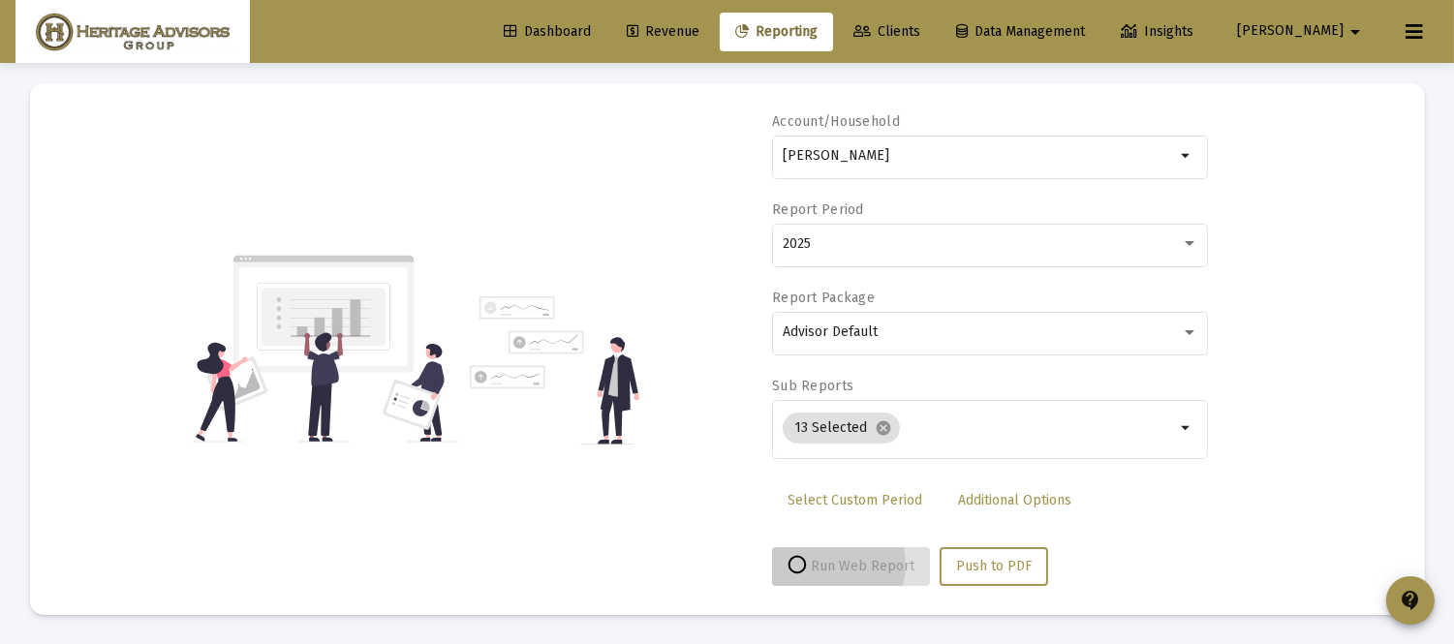
scroll to position [99, 0]
select select "View all"
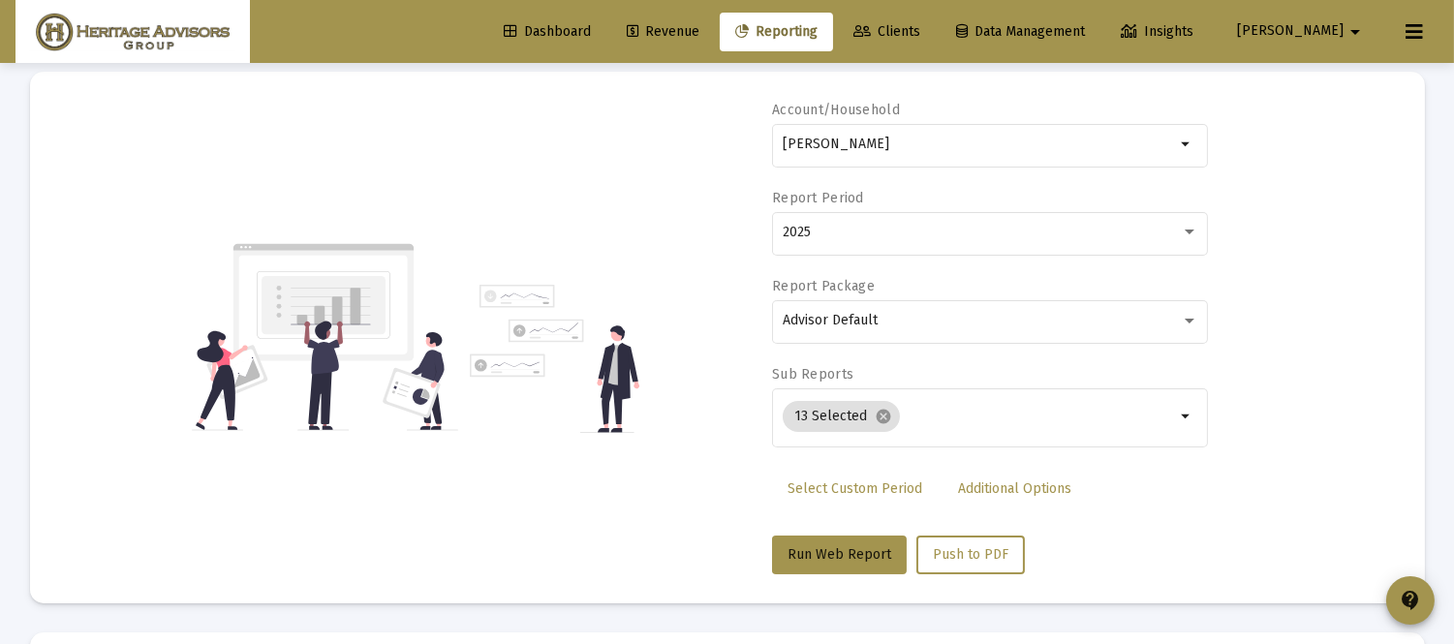
scroll to position [0, 0]
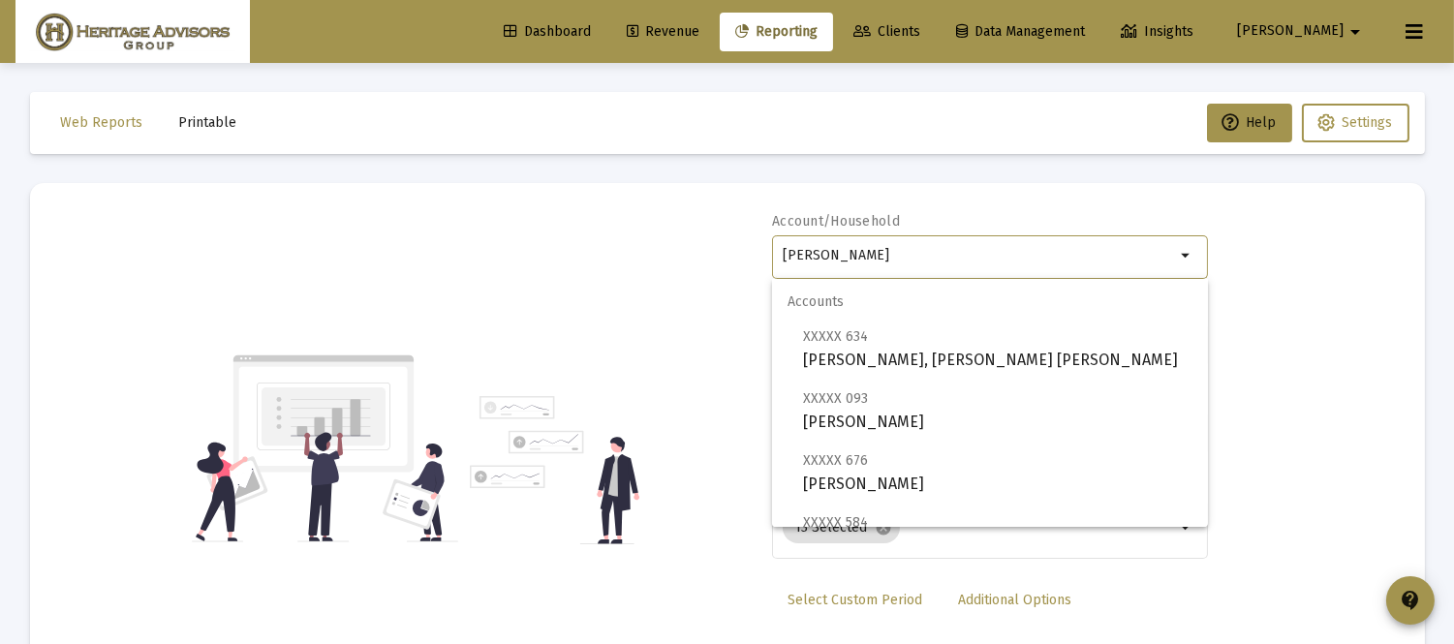
drag, startPoint x: 947, startPoint y: 259, endPoint x: 750, endPoint y: 248, distance: 197.0
click at [750, 248] on div "Account/Household [PERSON_NAME] arrow_drop_down Report Period 2025 Report Packa…" at bounding box center [727, 449] width 1337 height 474
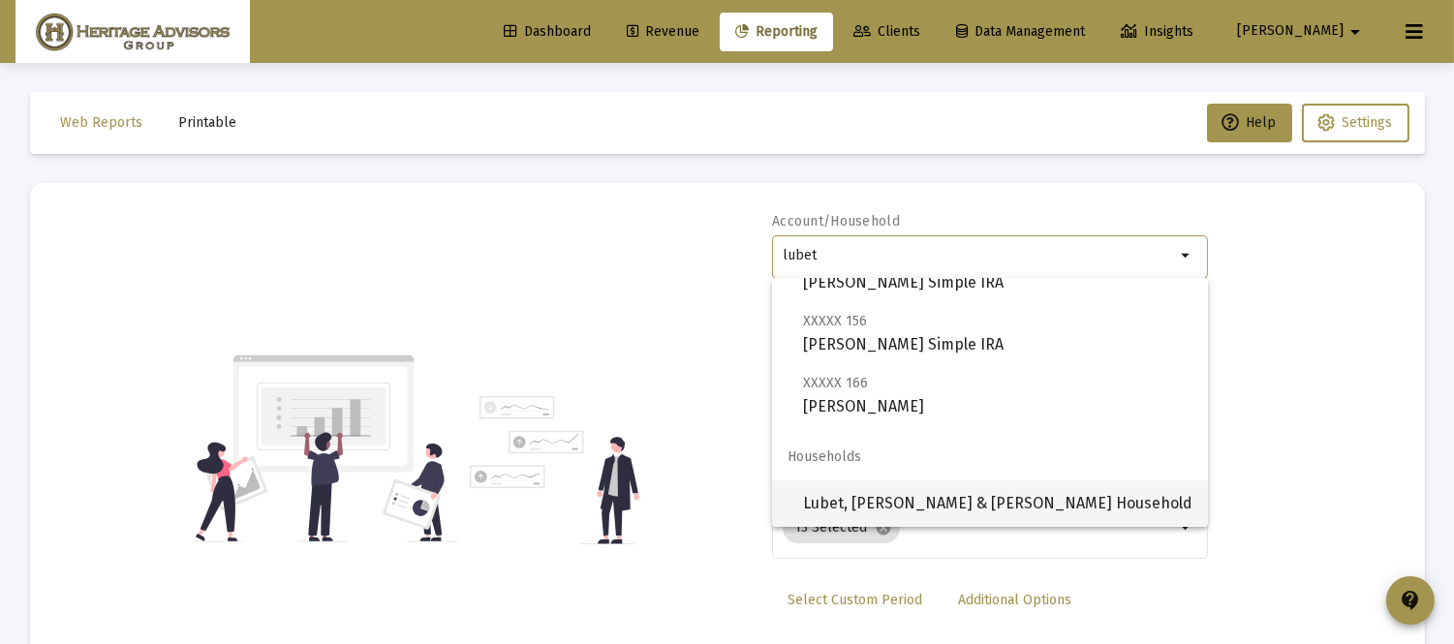
click at [911, 501] on span "Lubet, [PERSON_NAME] & [PERSON_NAME] Household" at bounding box center [997, 504] width 389 height 47
type input "Lubet, [PERSON_NAME] & [PERSON_NAME] Household"
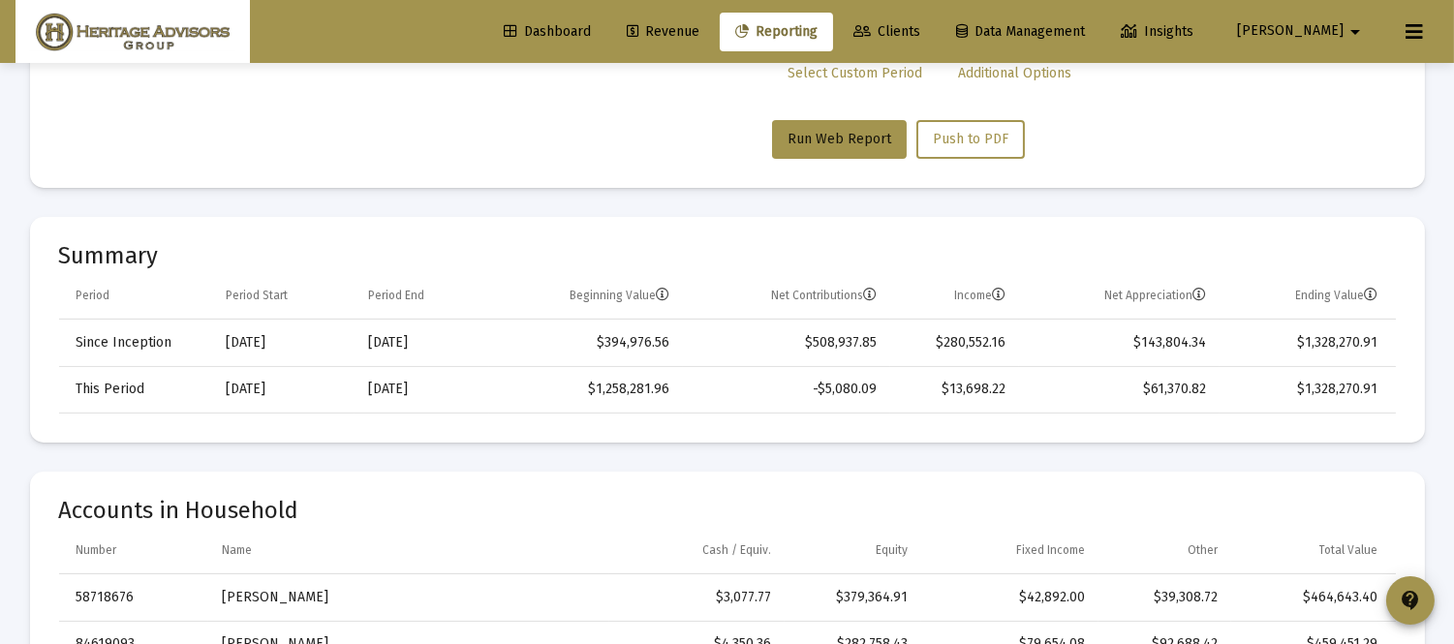
scroll to position [540, 0]
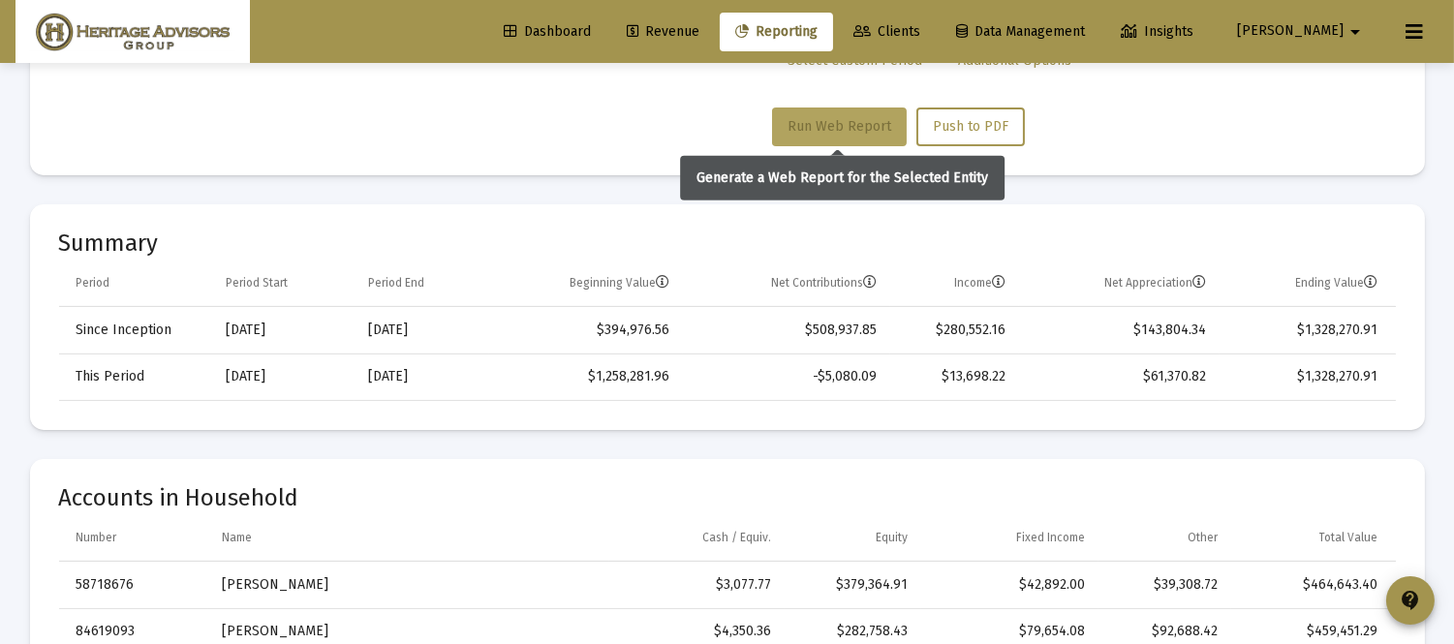
click at [843, 123] on span "Run Web Report" at bounding box center [840, 126] width 104 height 16
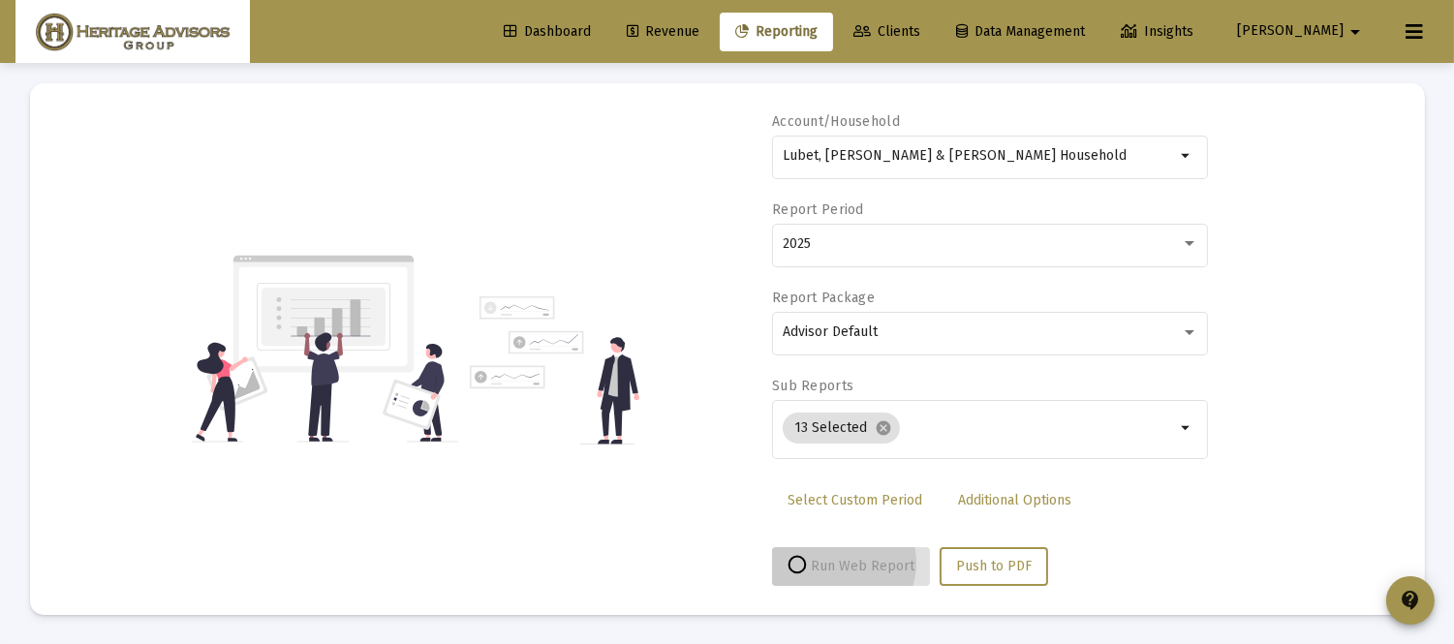
scroll to position [99, 0]
select select "View all"
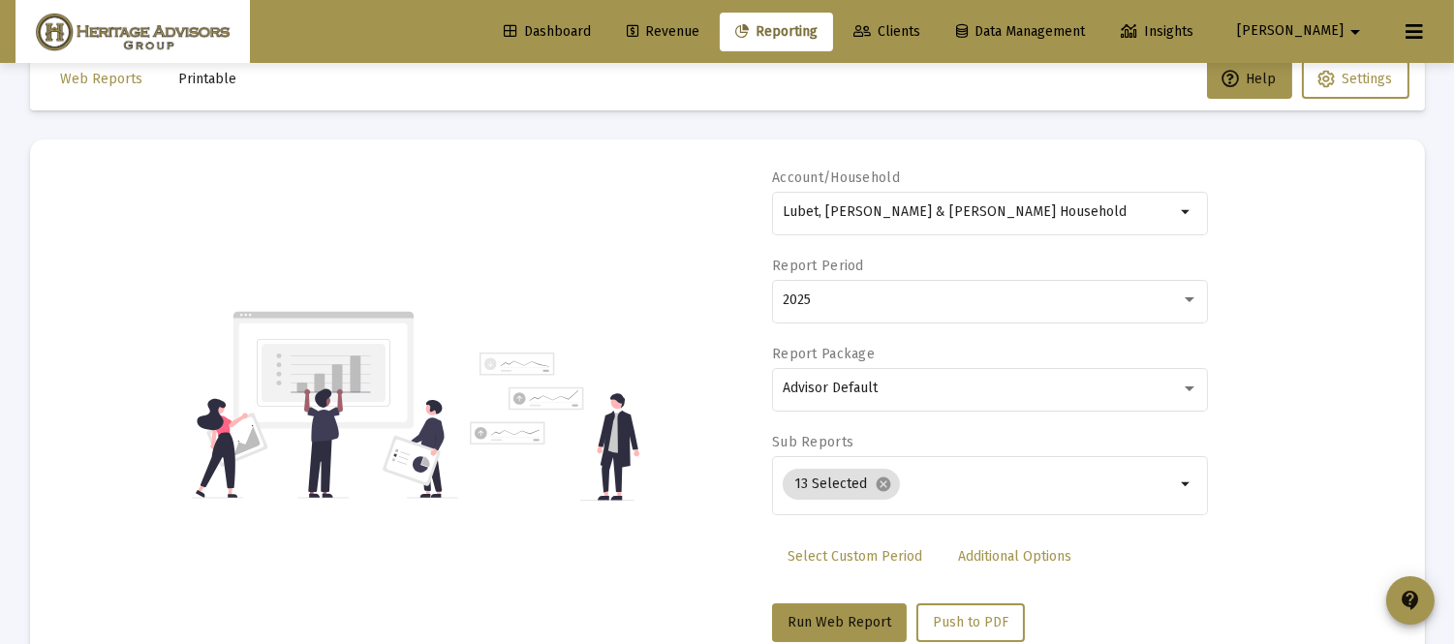
scroll to position [0, 0]
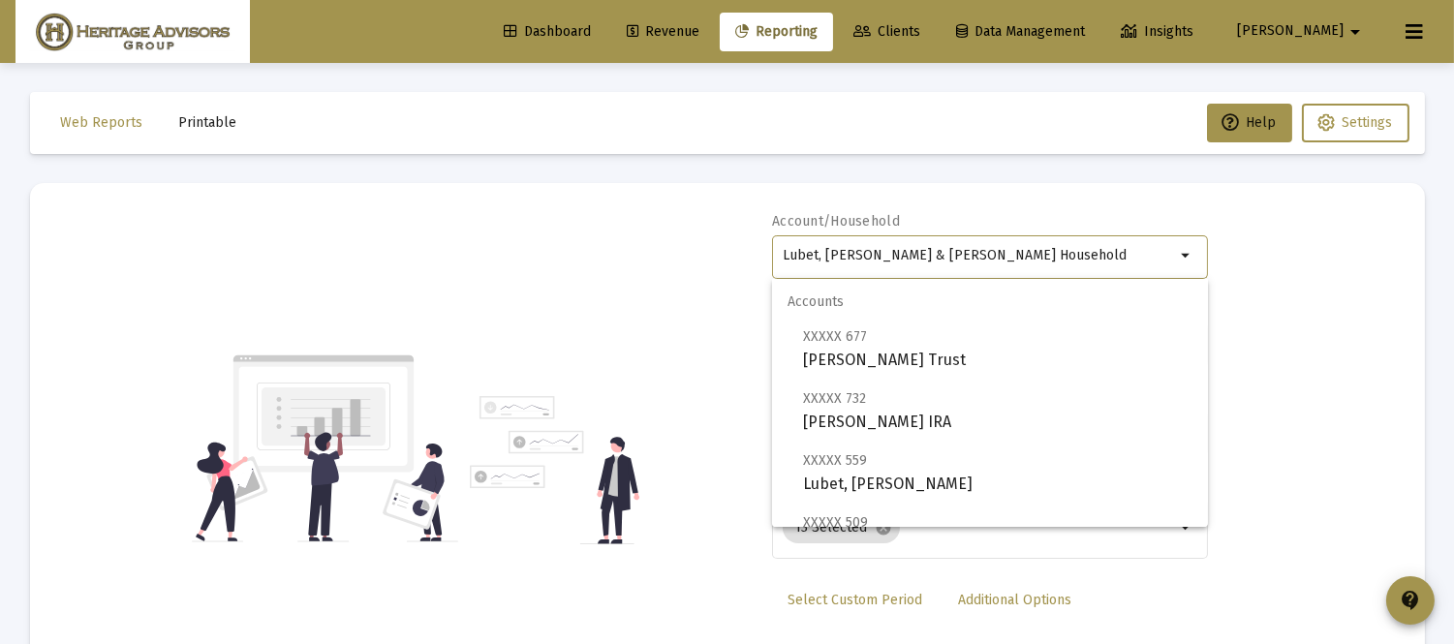
drag, startPoint x: 1043, startPoint y: 252, endPoint x: 570, endPoint y: 369, distance: 488.1
click at [570, 368] on div "Account/Household Lubet, [PERSON_NAME] & [PERSON_NAME] Household arrow_drop_dow…" at bounding box center [727, 449] width 1337 height 474
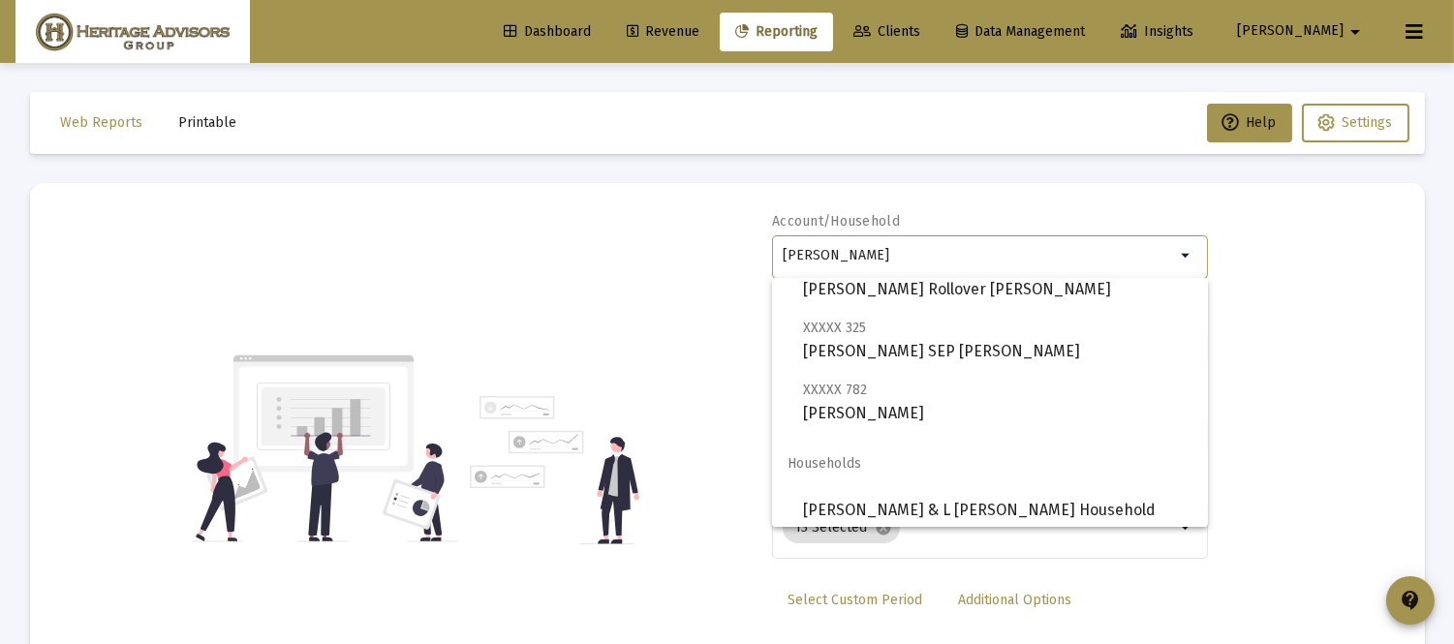
scroll to position [246, 0]
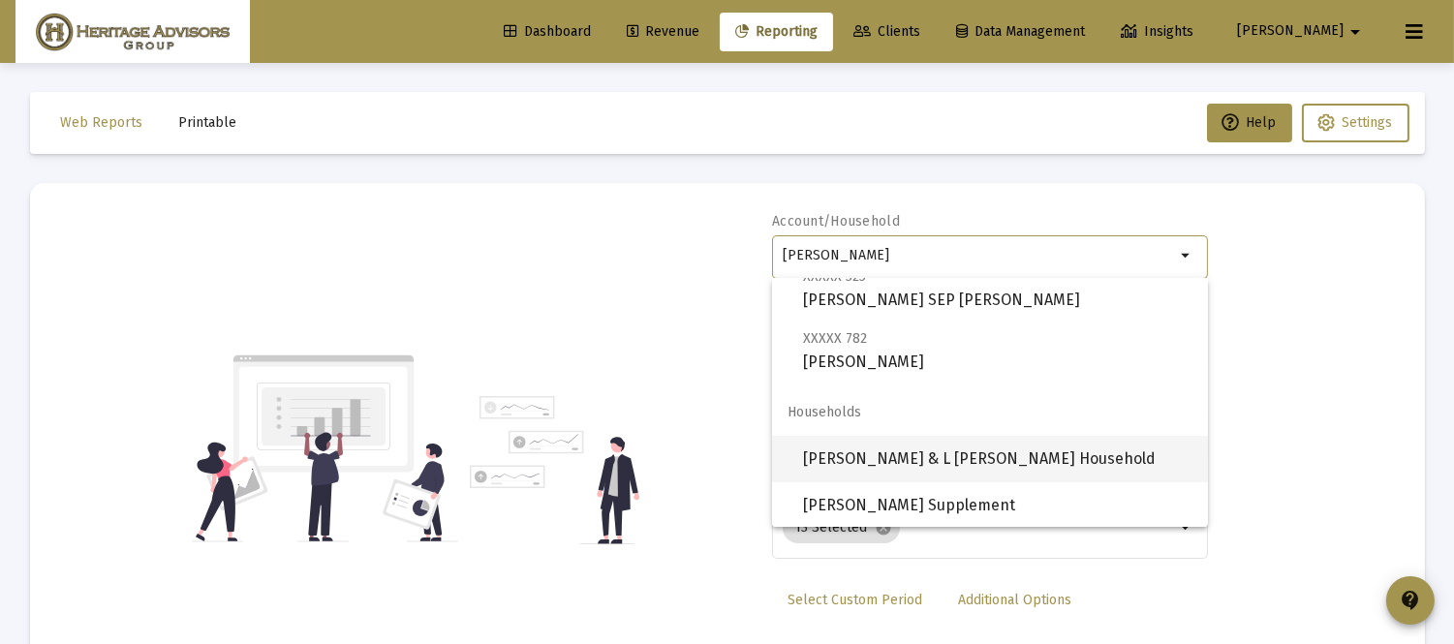
click at [1011, 444] on span "[PERSON_NAME] & L [PERSON_NAME] Household" at bounding box center [997, 459] width 389 height 47
type input "[PERSON_NAME] & L [PERSON_NAME] Household"
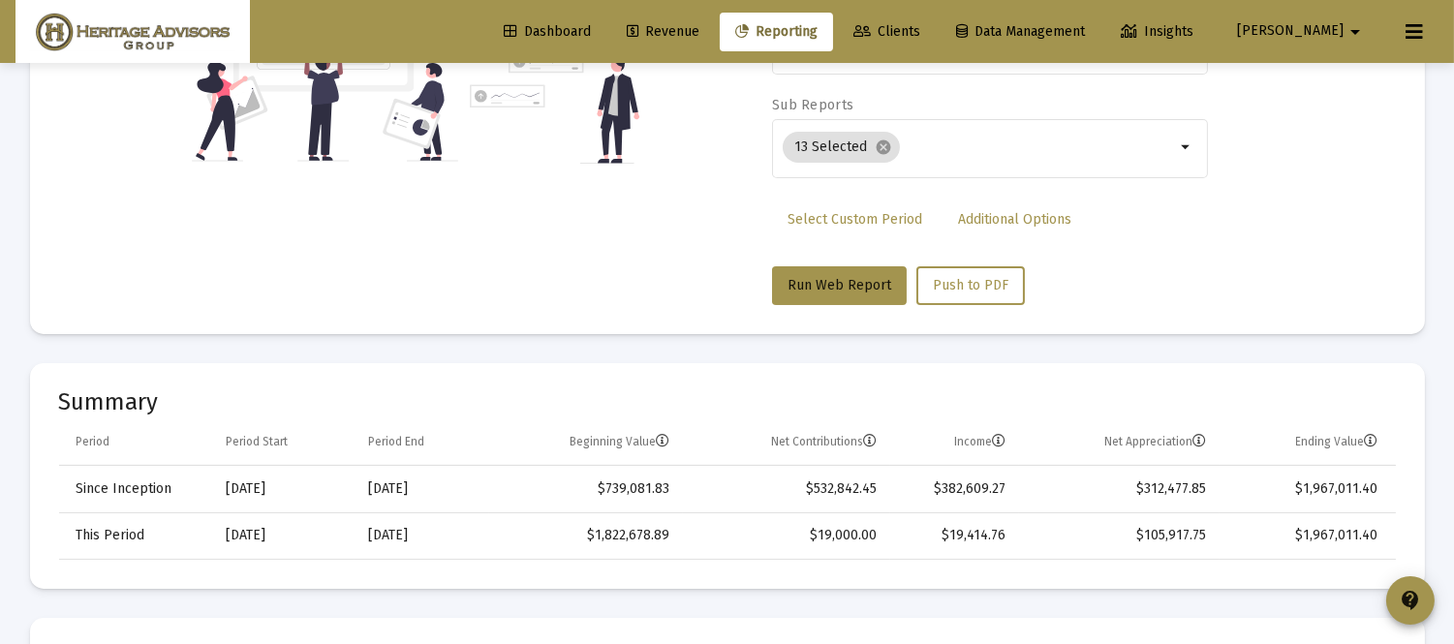
scroll to position [354, 0]
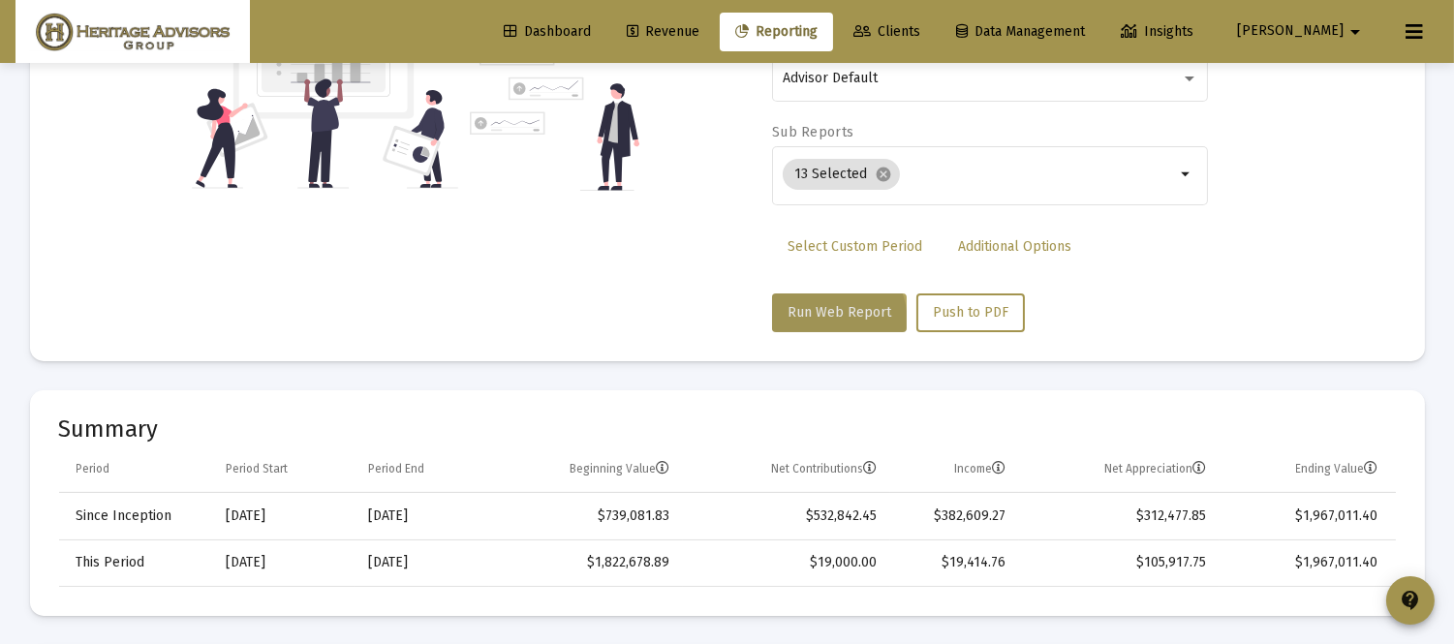
click at [816, 324] on button "Run Web Report" at bounding box center [839, 313] width 135 height 39
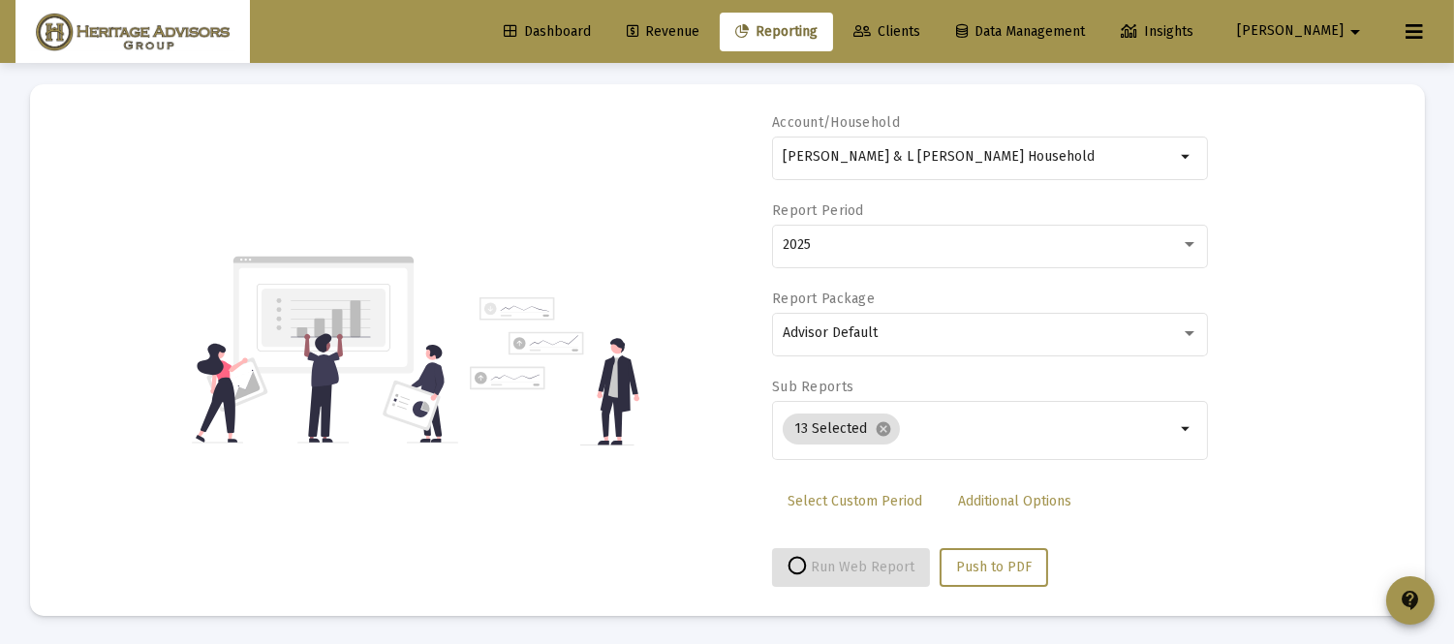
select select "View all"
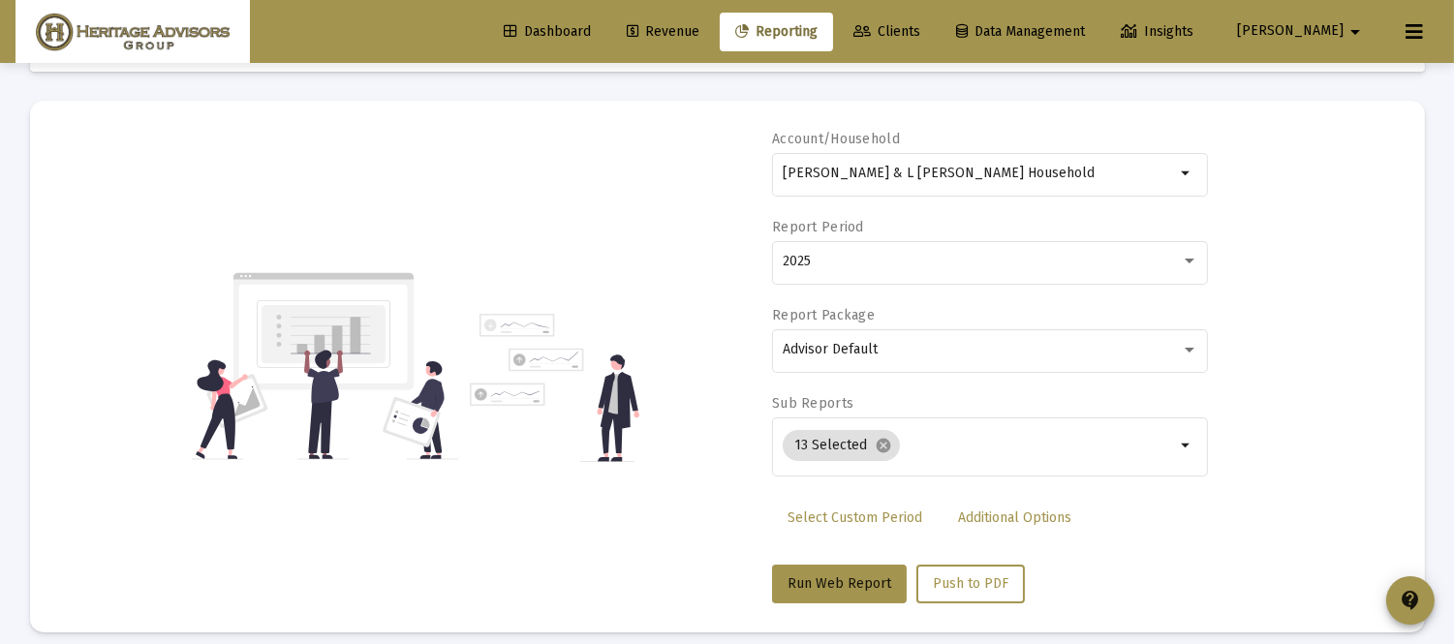
scroll to position [0, 0]
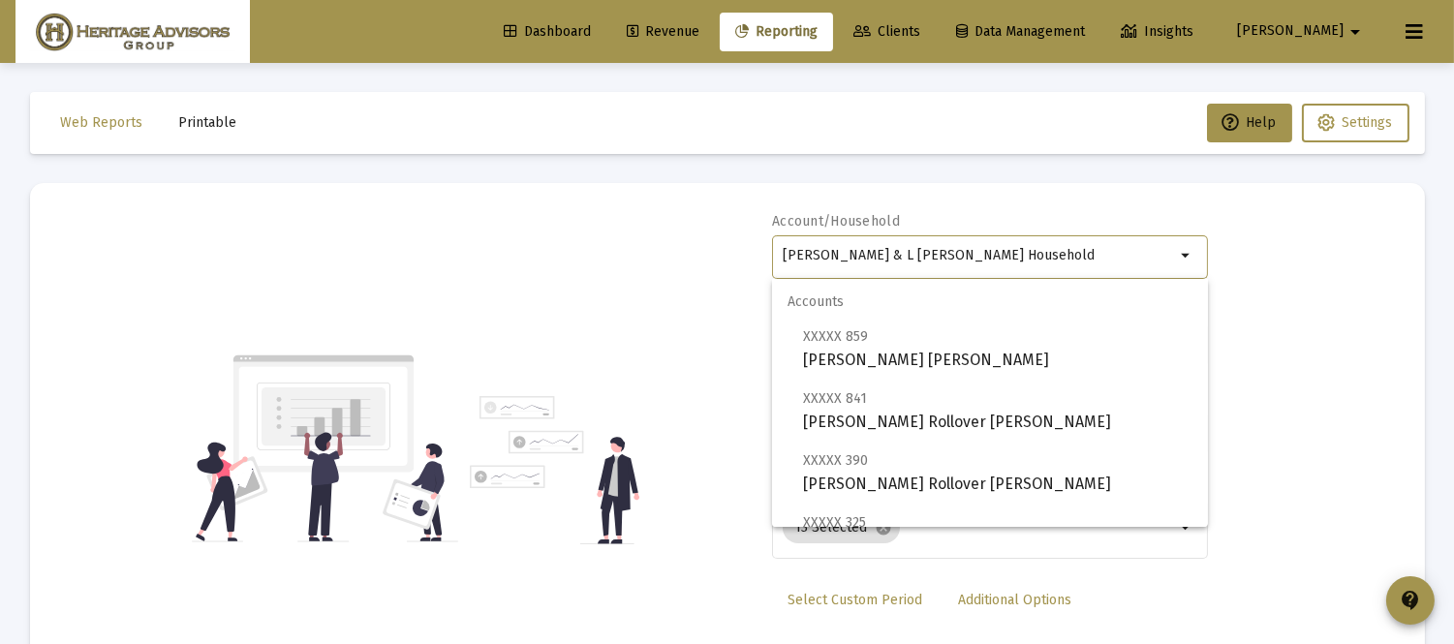
drag, startPoint x: 1021, startPoint y: 252, endPoint x: 429, endPoint y: 321, distance: 596.0
click at [429, 321] on div "Account/Household [PERSON_NAME] & [PERSON_NAME] Household arrow_drop_down Repor…" at bounding box center [727, 449] width 1337 height 474
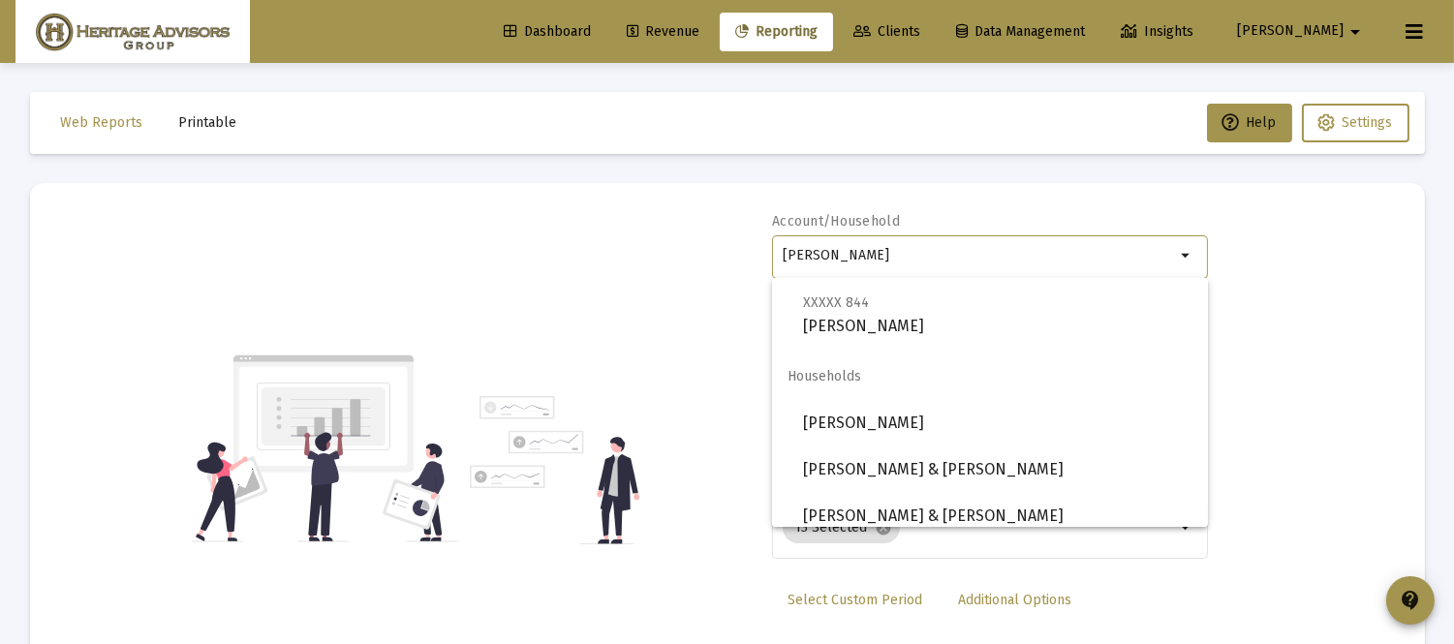
scroll to position [543, 0]
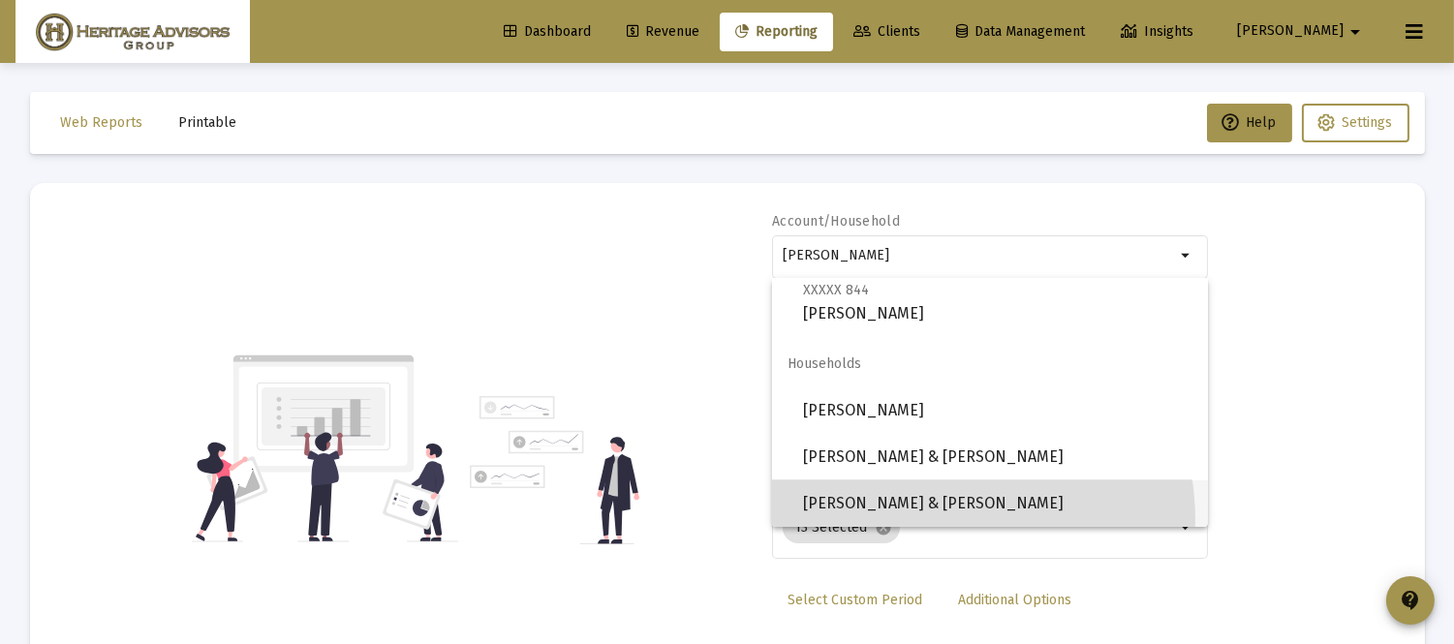
click at [918, 519] on span "[PERSON_NAME] & [PERSON_NAME]" at bounding box center [997, 504] width 389 height 47
type input "[PERSON_NAME] & [PERSON_NAME]"
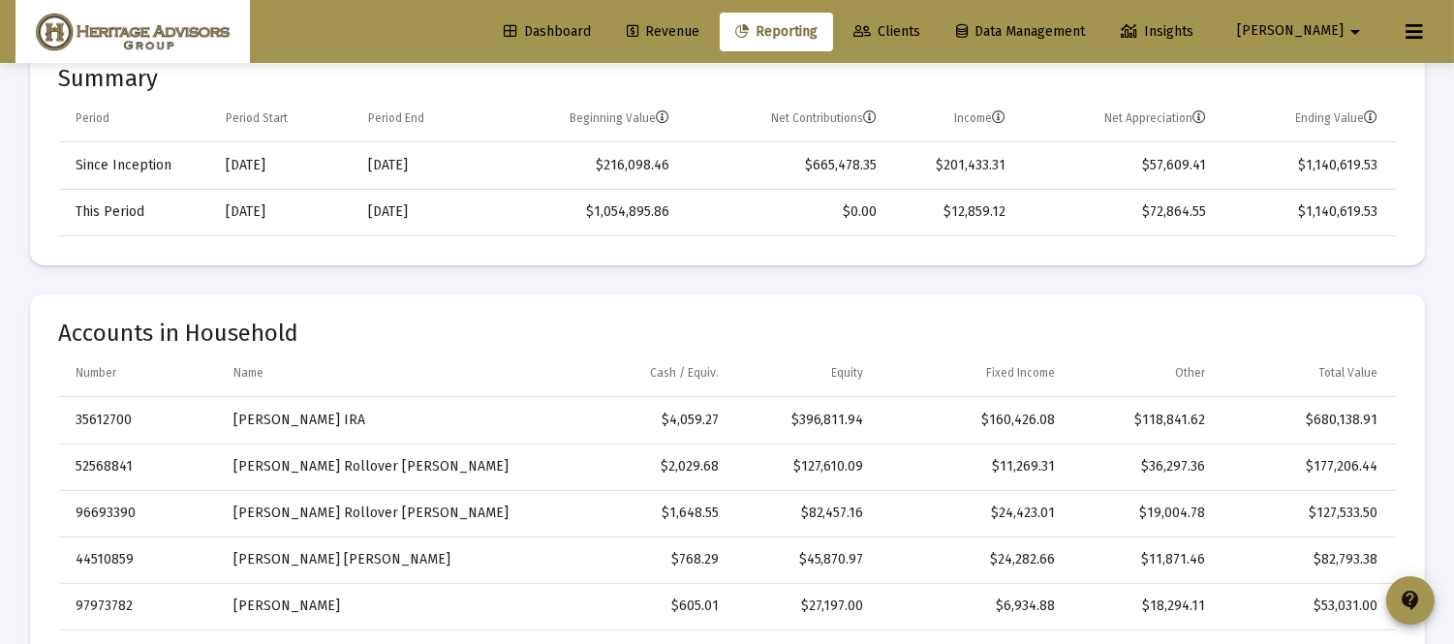
scroll to position [380, 0]
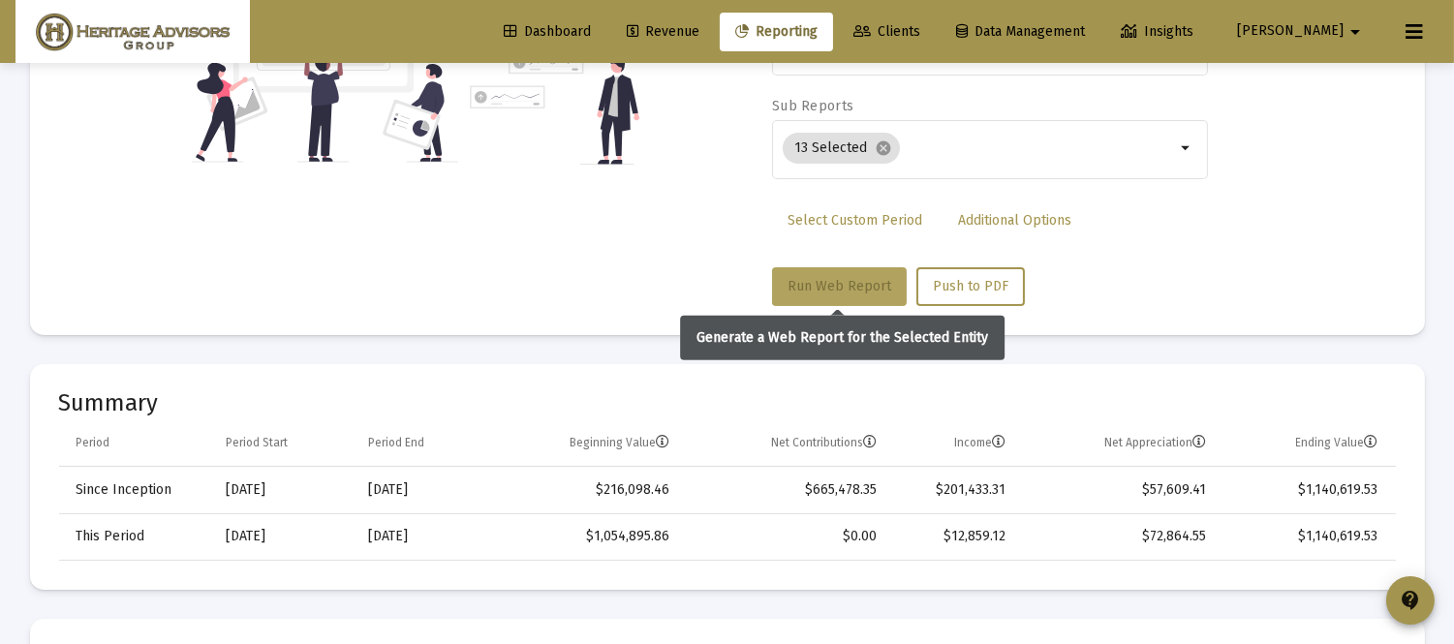
click at [854, 294] on button "Run Web Report" at bounding box center [839, 286] width 135 height 39
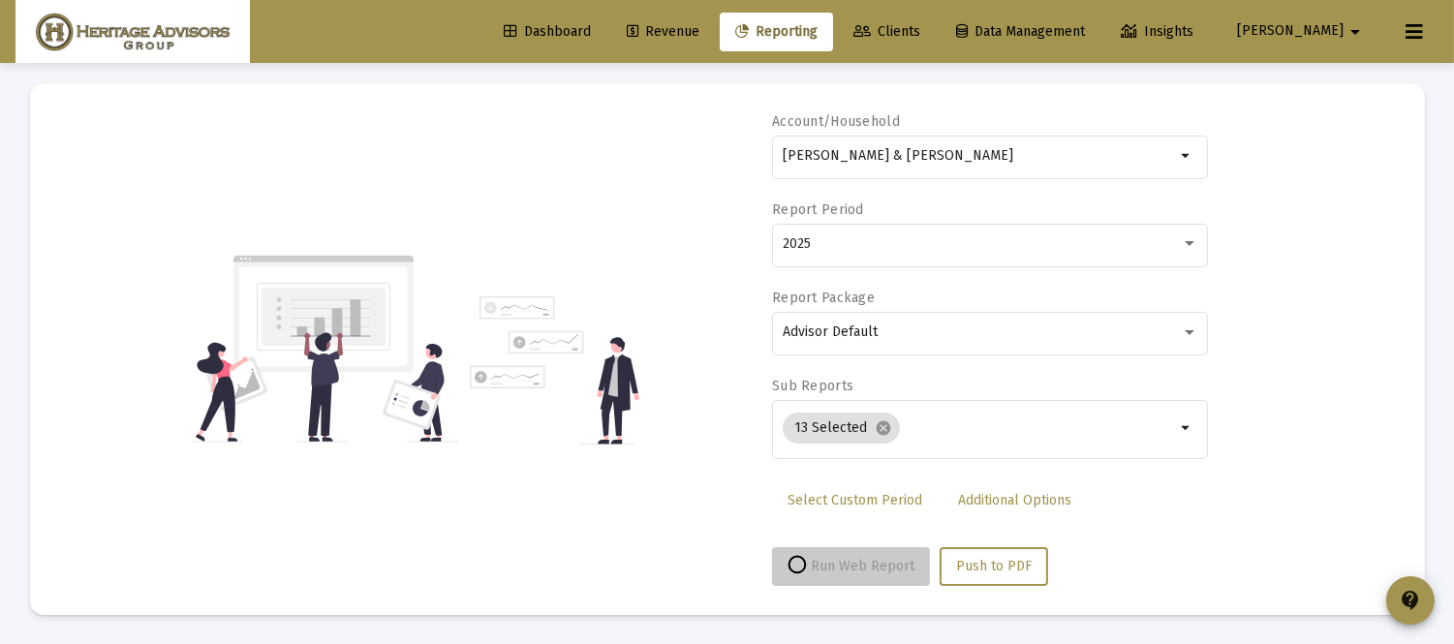
scroll to position [99, 0]
select select "View all"
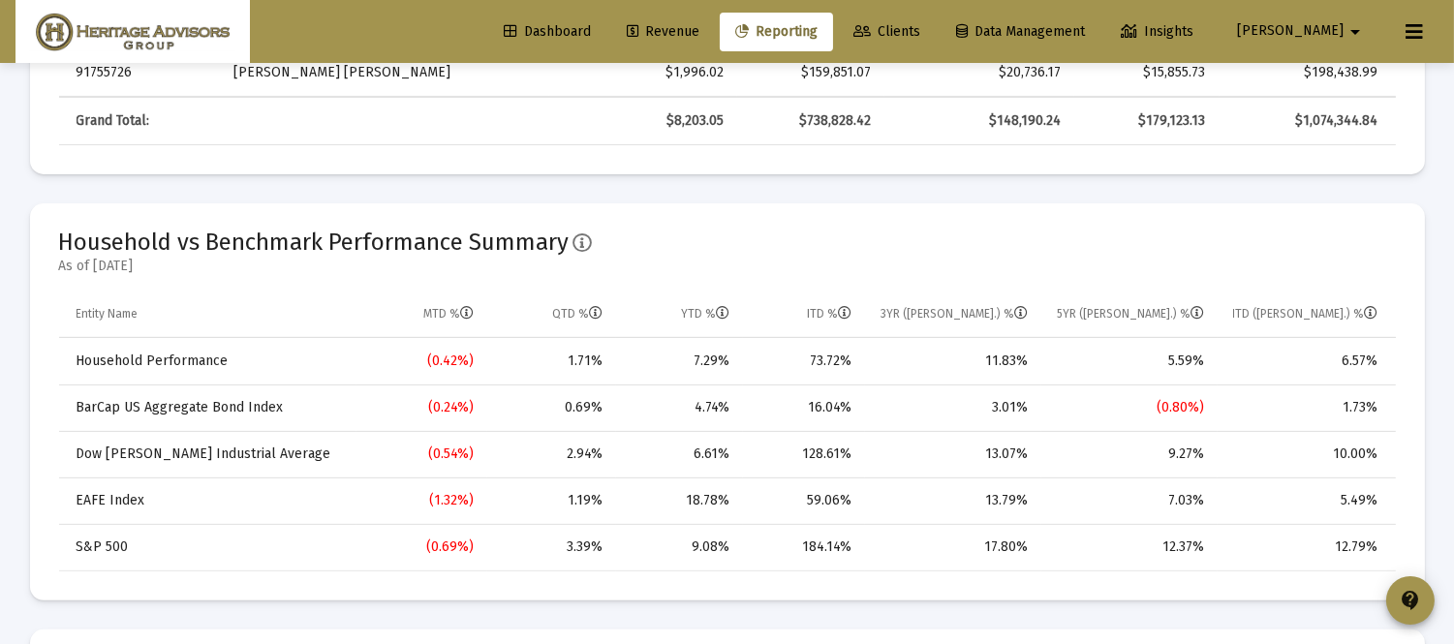
scroll to position [0, 0]
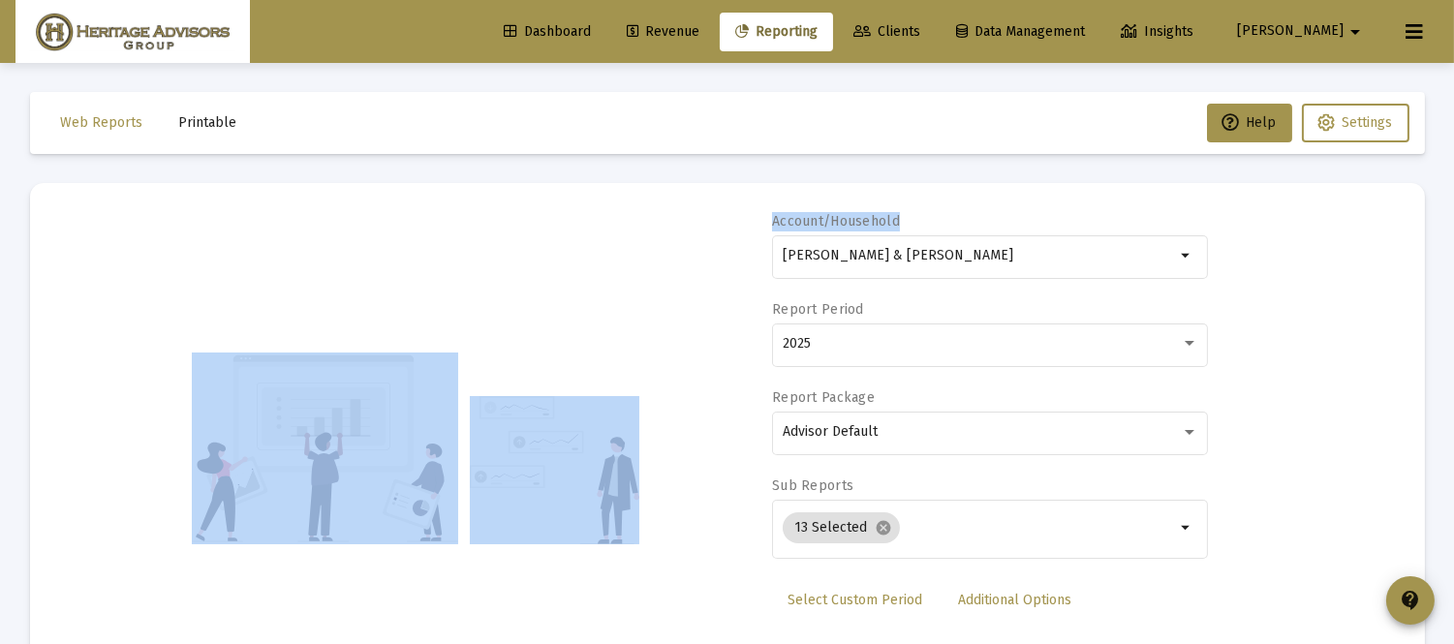
drag, startPoint x: 1022, startPoint y: 244, endPoint x: 555, endPoint y: 272, distance: 467.8
click at [555, 272] on div "Account/[PERSON_NAME] & [PERSON_NAME] Household arrow_drop_down Report Period 2…" at bounding box center [727, 449] width 1337 height 474
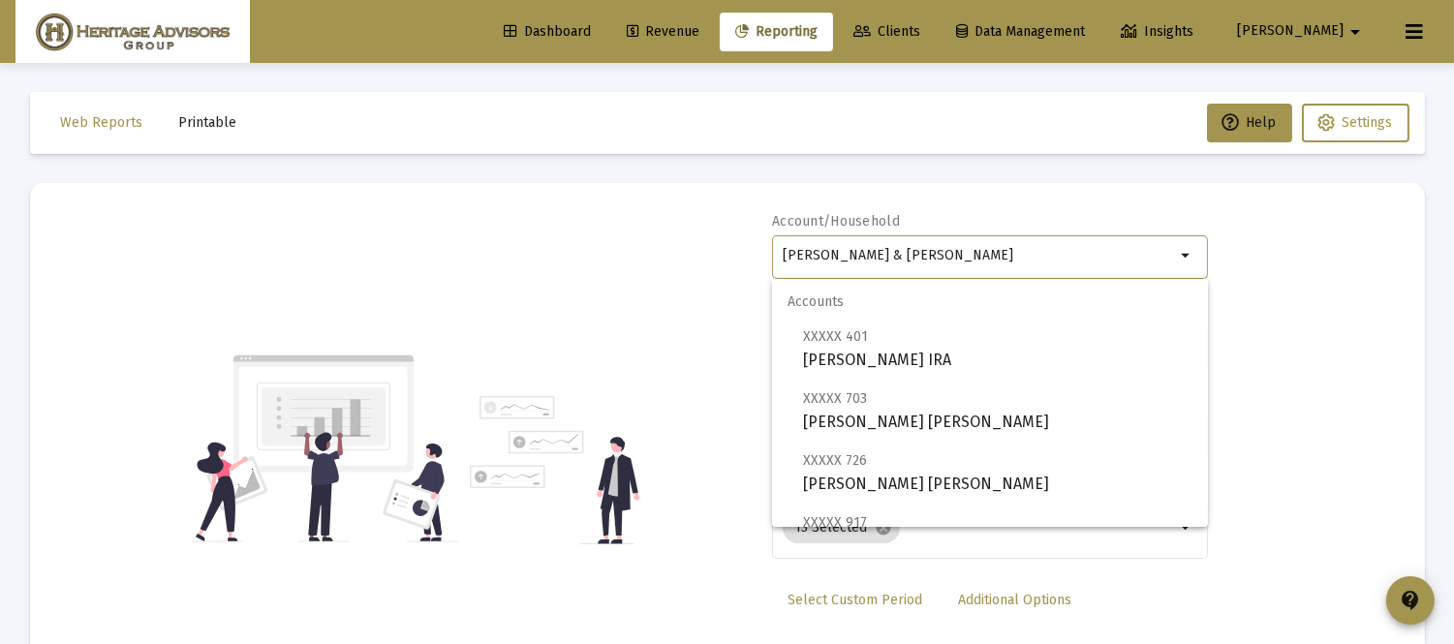
drag, startPoint x: 1024, startPoint y: 256, endPoint x: 762, endPoint y: 279, distance: 262.6
click at [762, 279] on div "Account/[PERSON_NAME] & [PERSON_NAME] Household arrow_drop_down Report Period 2…" at bounding box center [727, 449] width 1337 height 474
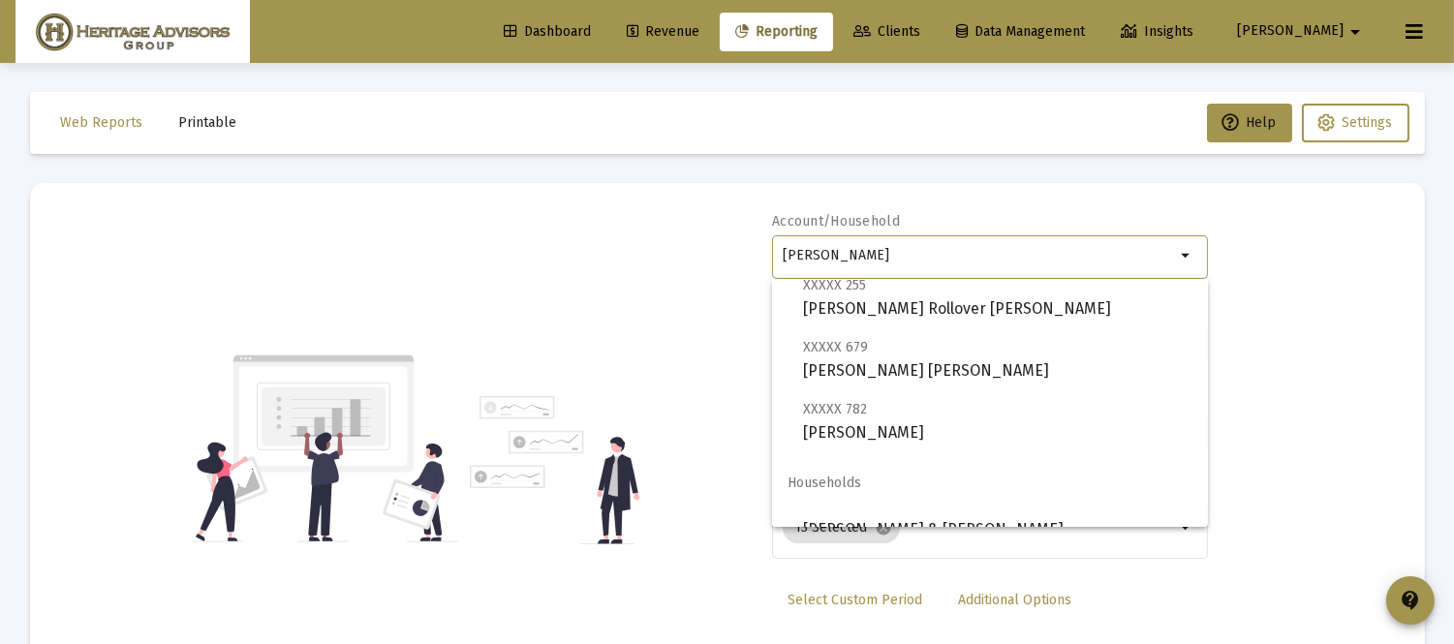
scroll to position [185, 0]
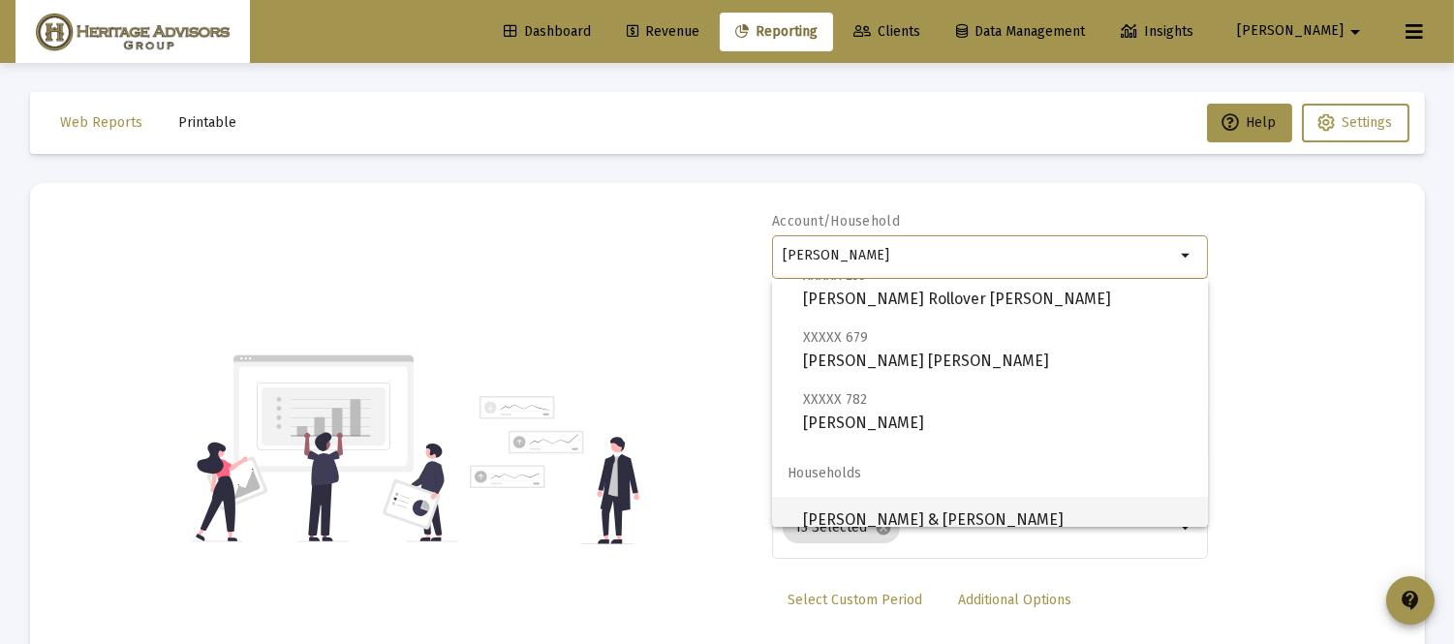
click at [1027, 514] on span "[PERSON_NAME] & [PERSON_NAME]" at bounding box center [997, 520] width 389 height 47
type input "[PERSON_NAME] & [PERSON_NAME]"
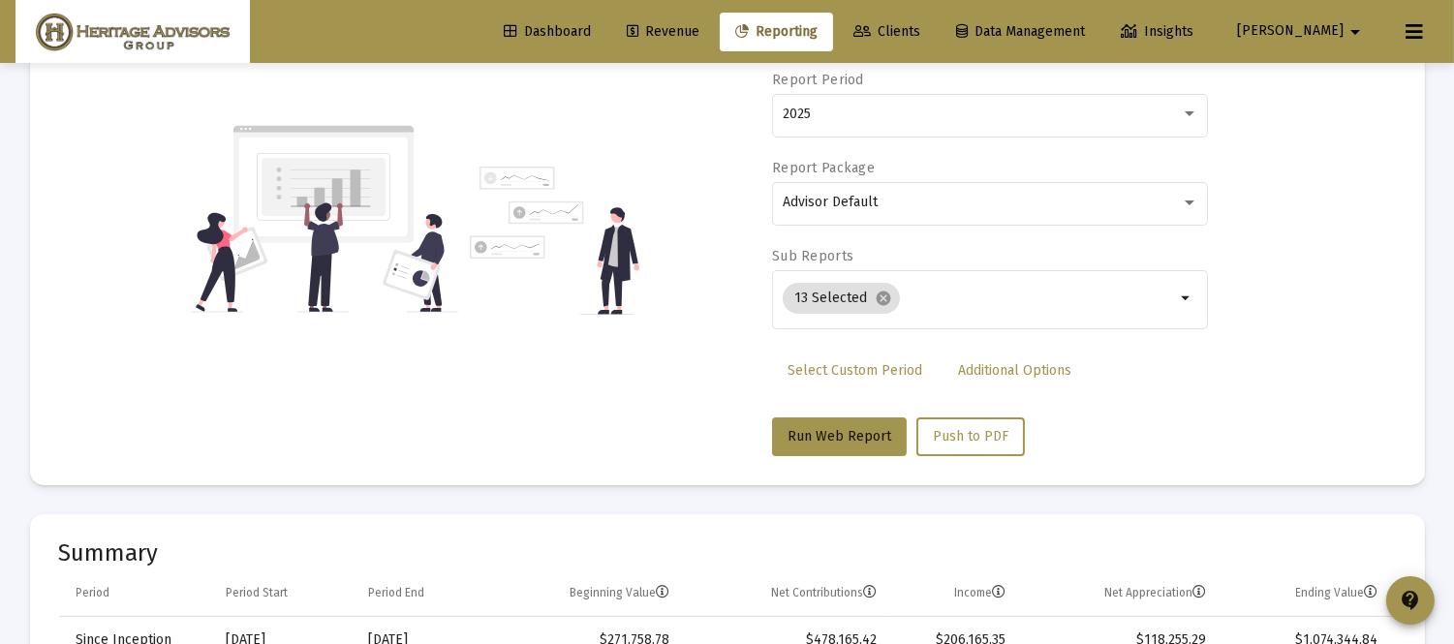
scroll to position [432, 0]
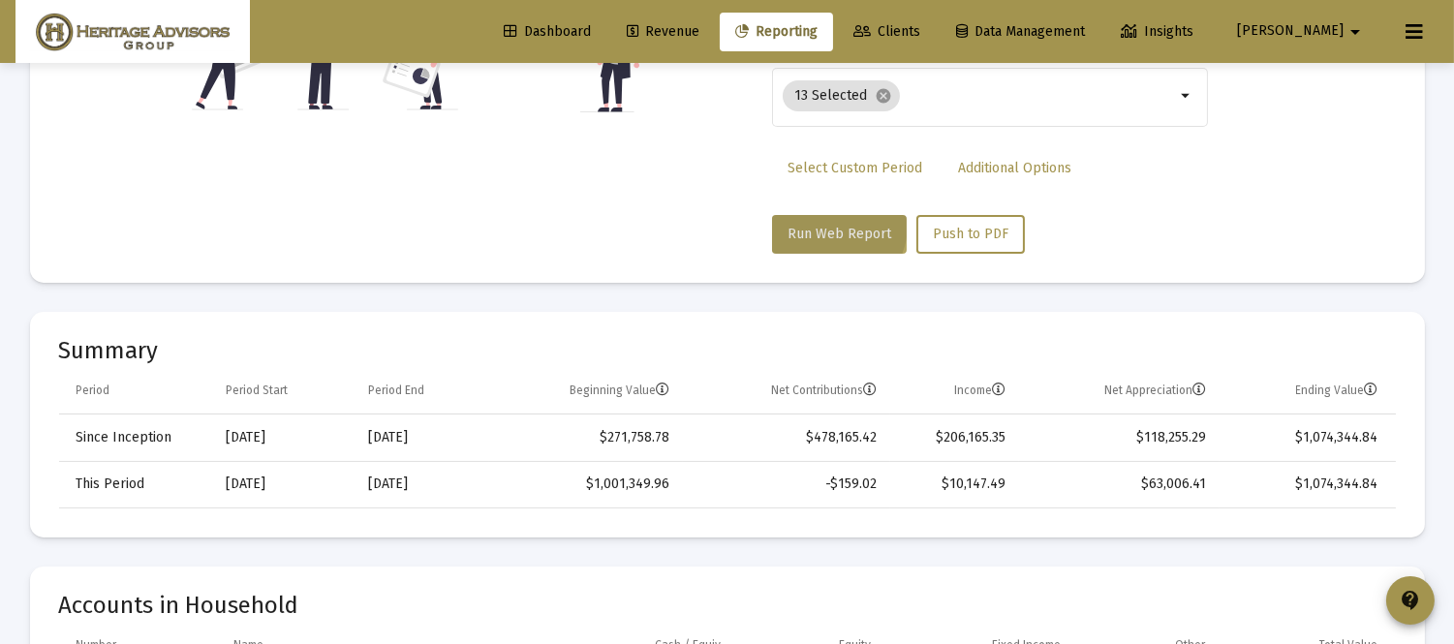
click at [831, 226] on span "Run Web Report" at bounding box center [840, 234] width 104 height 16
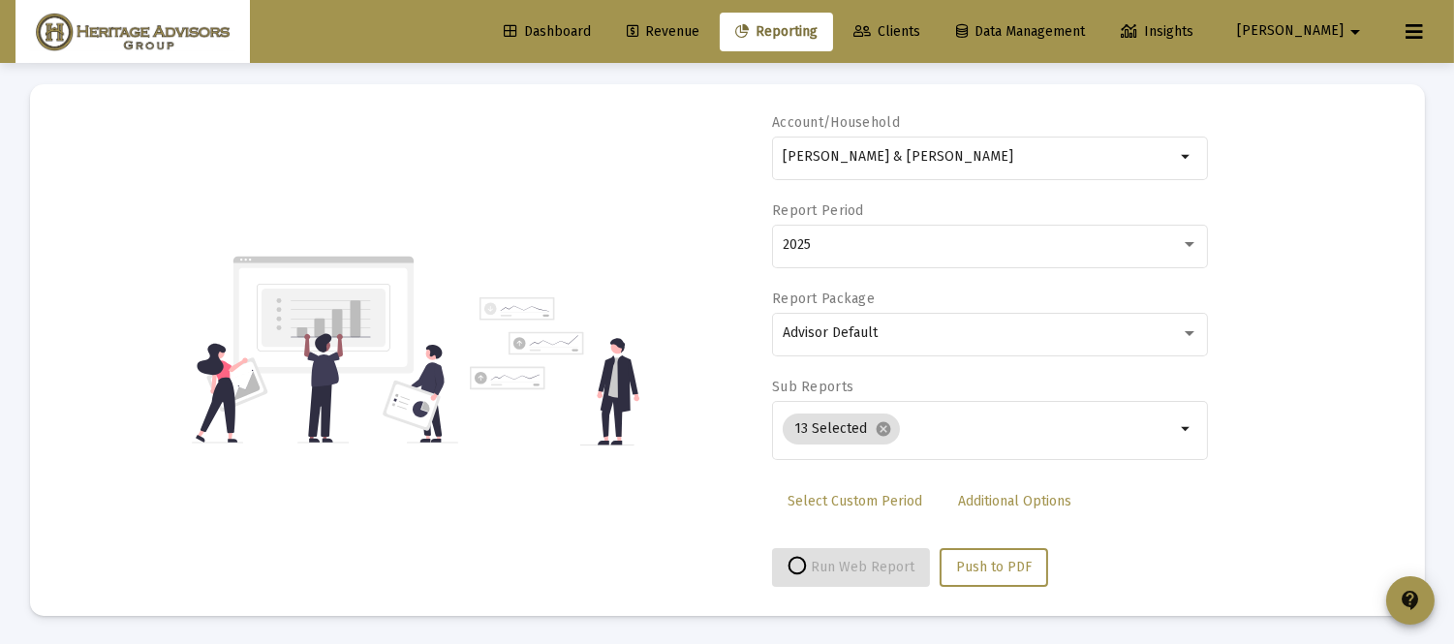
select select "View all"
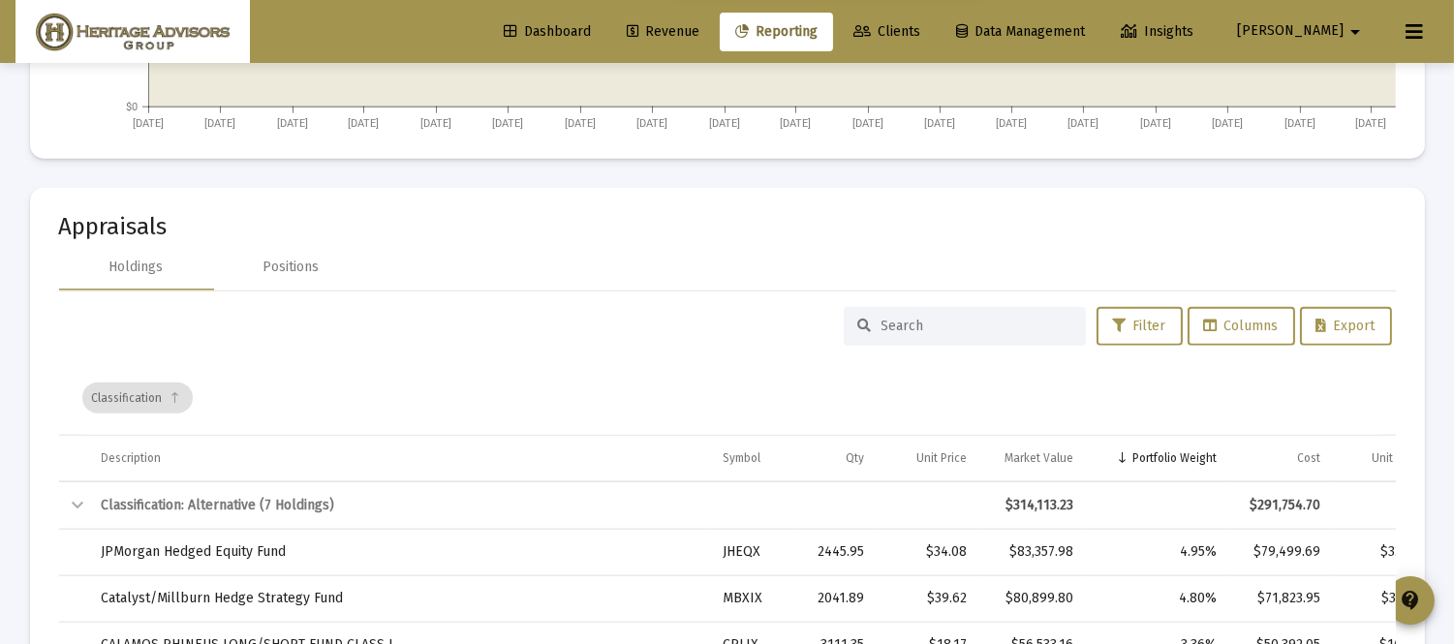
scroll to position [3943, 0]
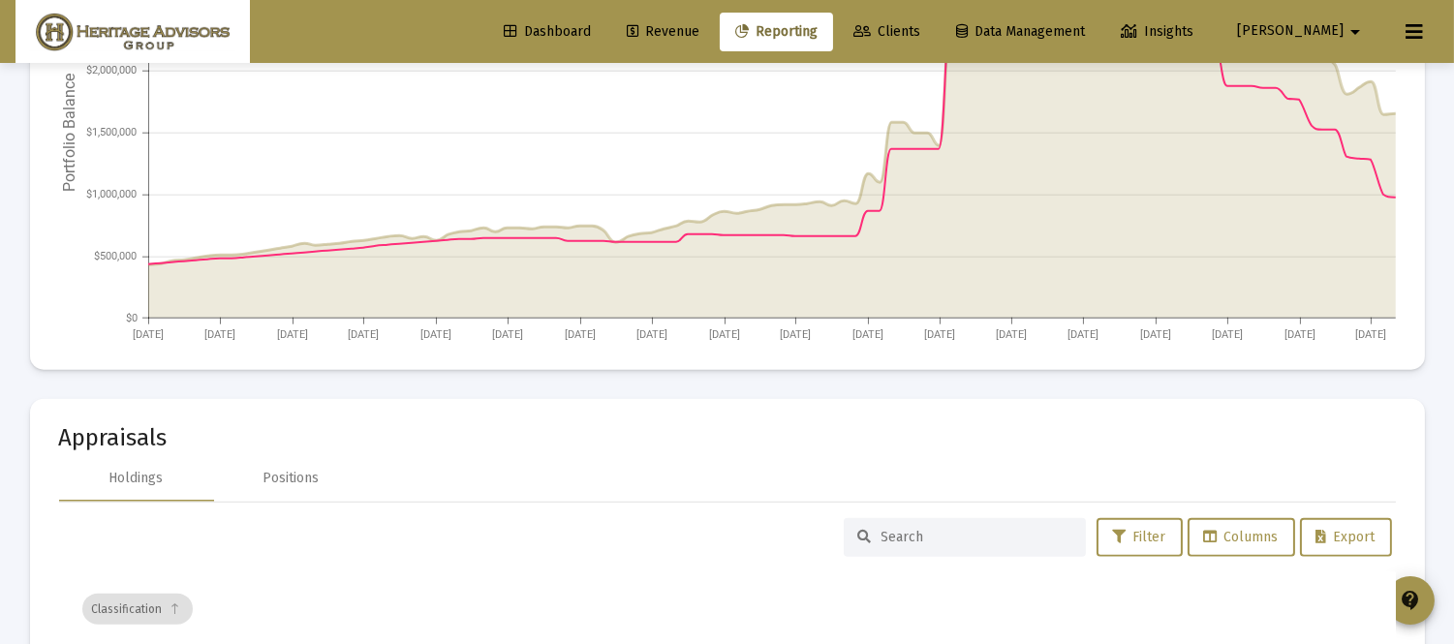
drag, startPoint x: 1453, startPoint y: 373, endPoint x: 1442, endPoint y: 156, distance: 217.3
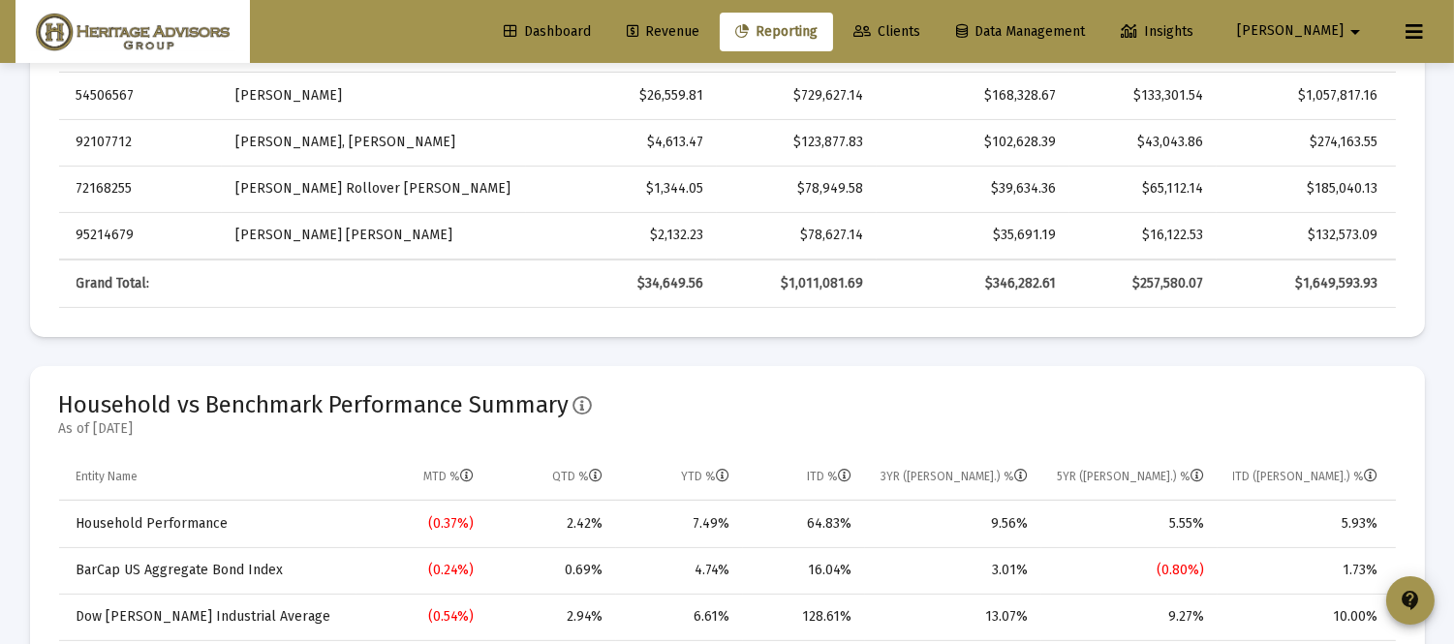
scroll to position [0, 0]
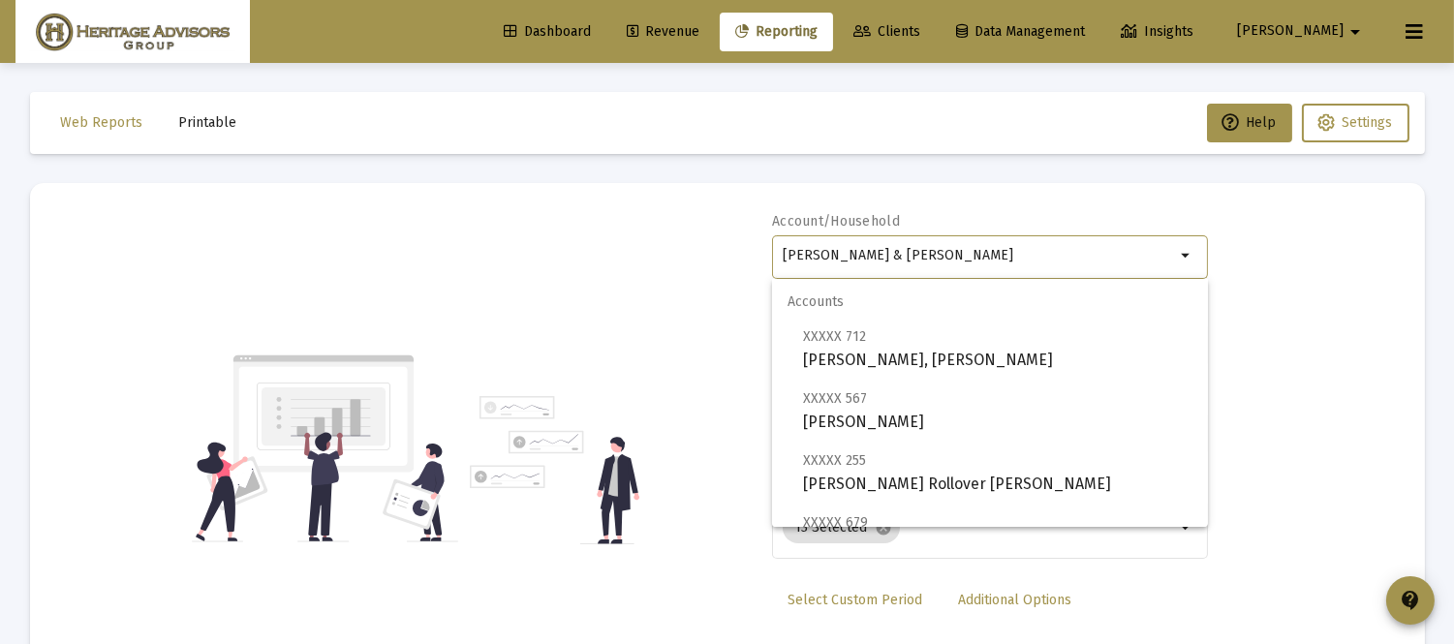
drag, startPoint x: 1022, startPoint y: 260, endPoint x: 667, endPoint y: 274, distance: 355.9
click at [667, 271] on div "Account/[PERSON_NAME] & [PERSON_NAME] Household arrow_drop_down Report Period 2…" at bounding box center [727, 449] width 1337 height 474
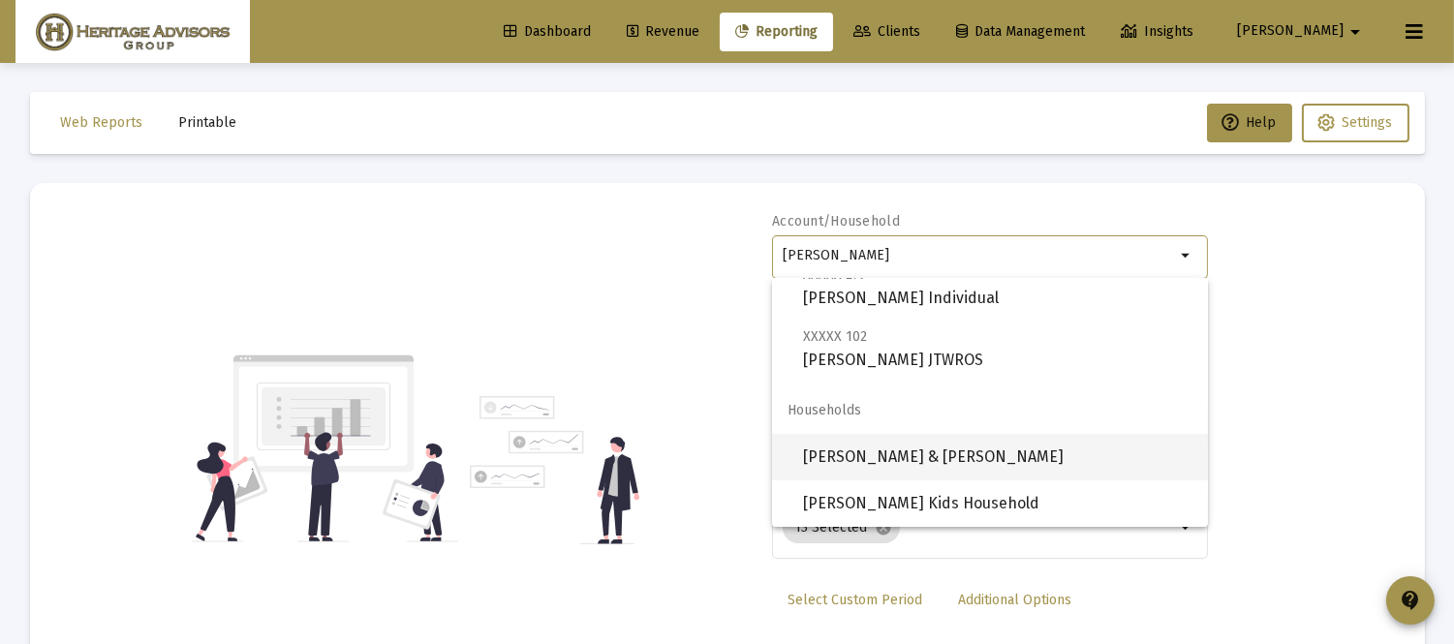
click at [889, 462] on span "[PERSON_NAME] & [PERSON_NAME]" at bounding box center [997, 457] width 389 height 47
type input "[PERSON_NAME] & [PERSON_NAME]"
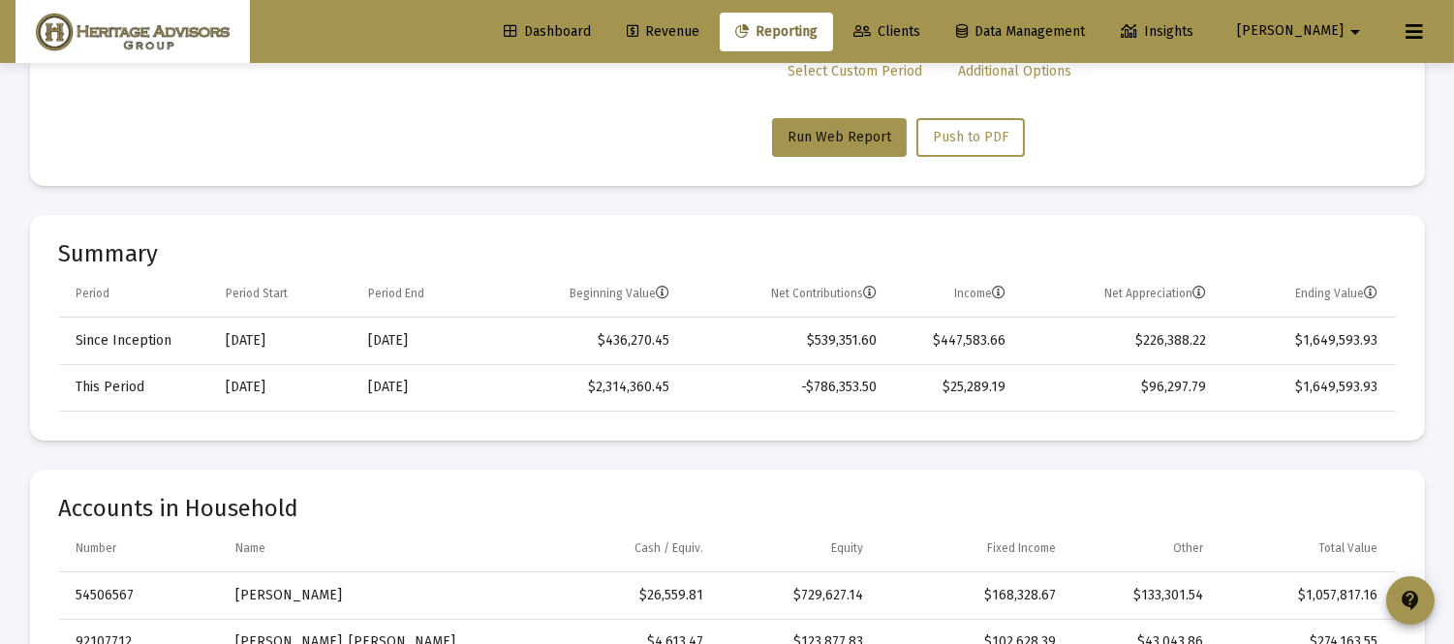
scroll to position [252, 0]
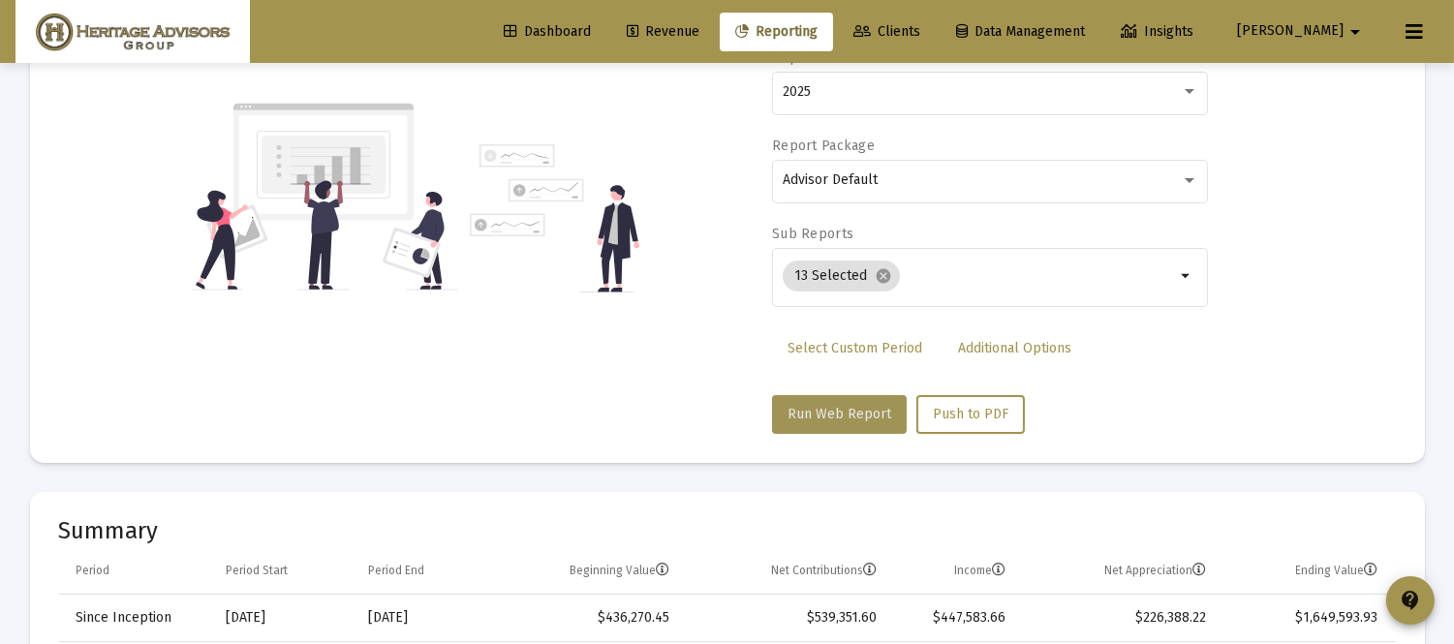
click at [839, 418] on span "Run Web Report" at bounding box center [840, 414] width 104 height 16
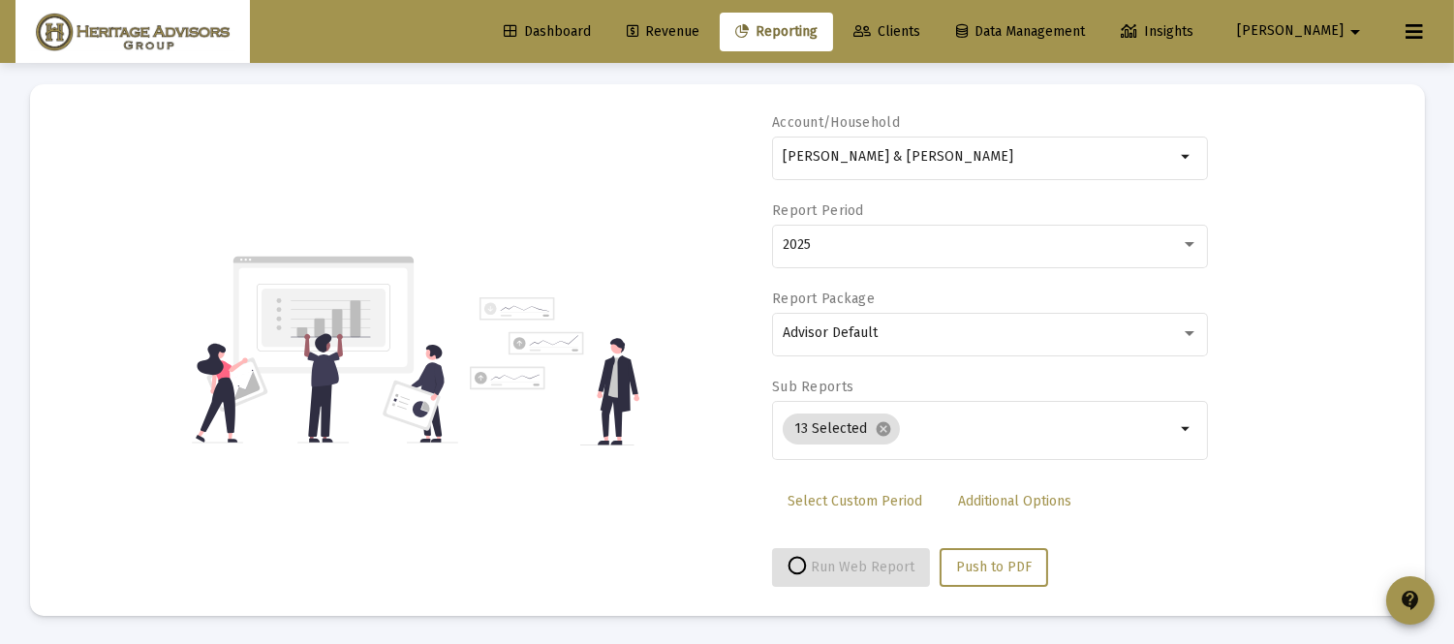
select select "View all"
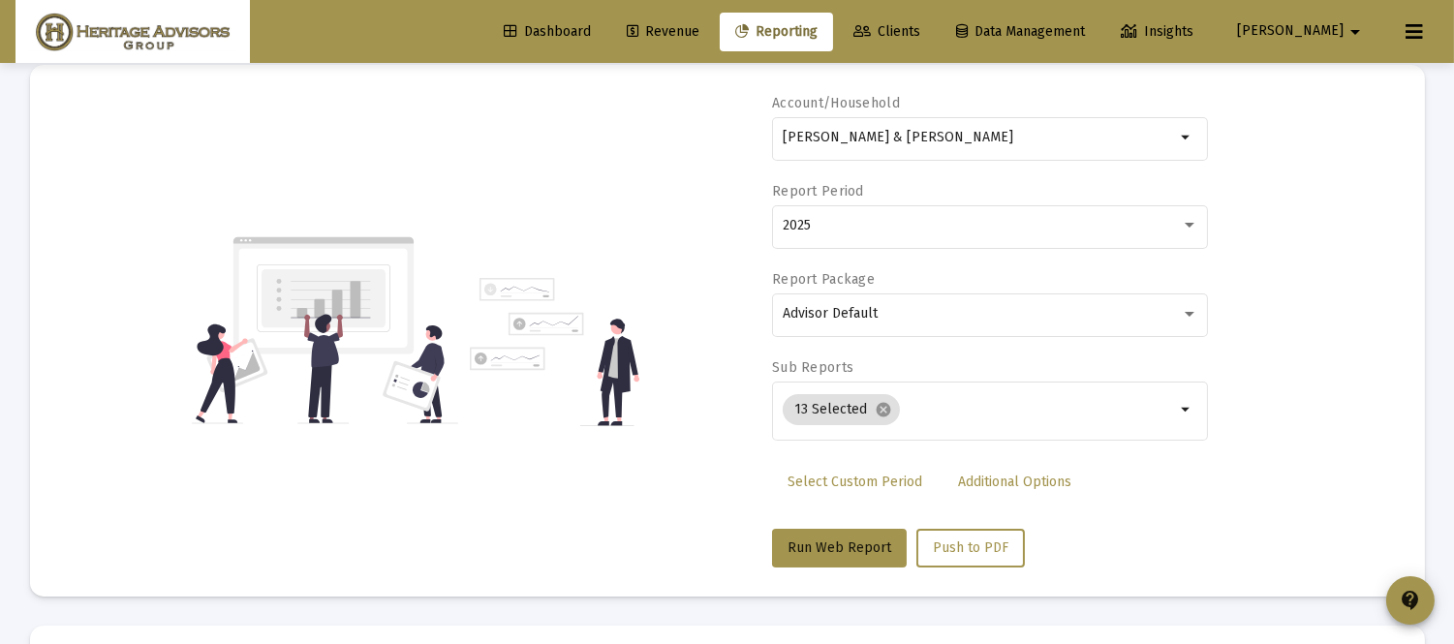
scroll to position [0, 0]
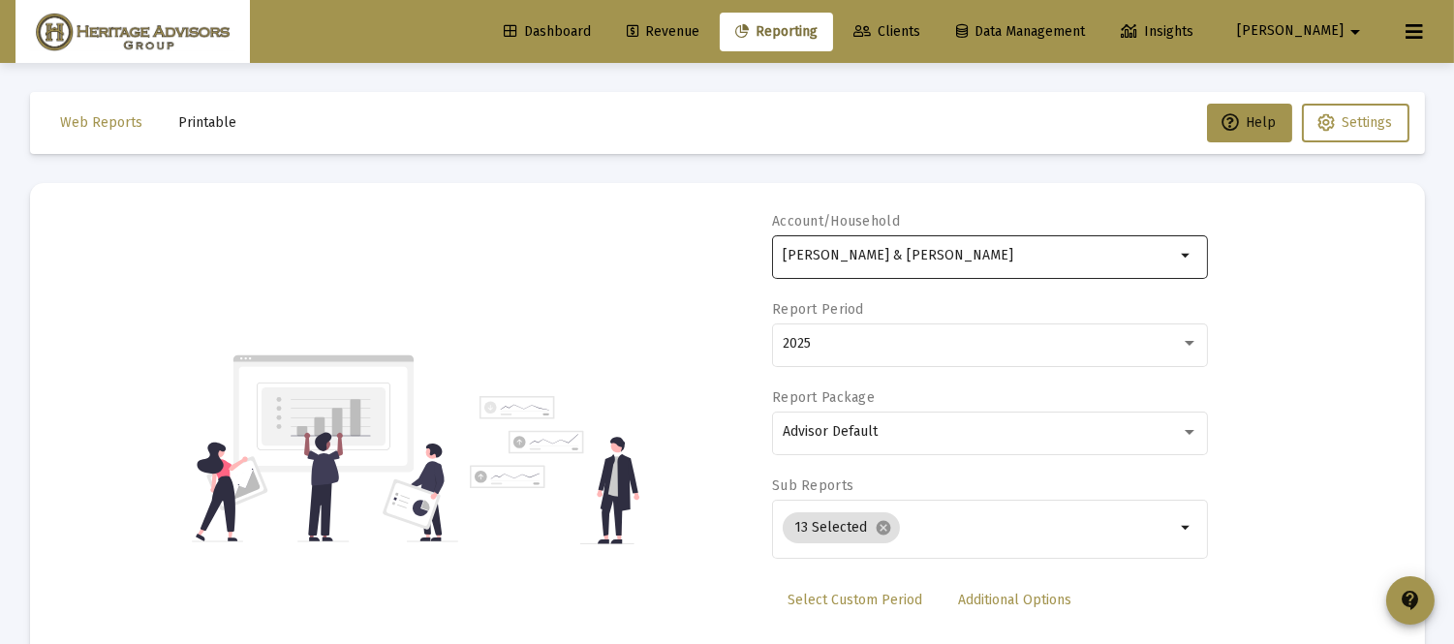
click at [1018, 250] on input "[PERSON_NAME] & [PERSON_NAME]" at bounding box center [979, 256] width 392 height 16
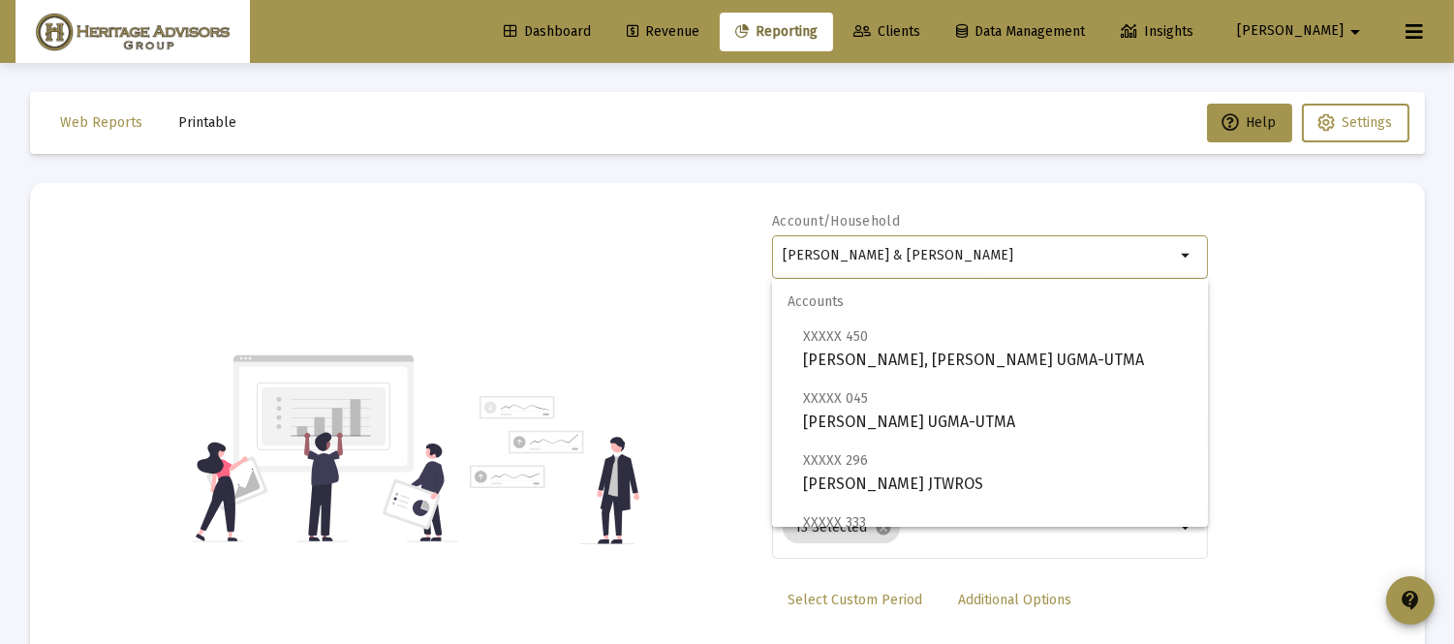
drag, startPoint x: 1018, startPoint y: 250, endPoint x: 665, endPoint y: 238, distance: 353.8
click at [665, 238] on div "Account/[PERSON_NAME] & [PERSON_NAME] Household arrow_drop_down Report Period 2…" at bounding box center [727, 449] width 1337 height 474
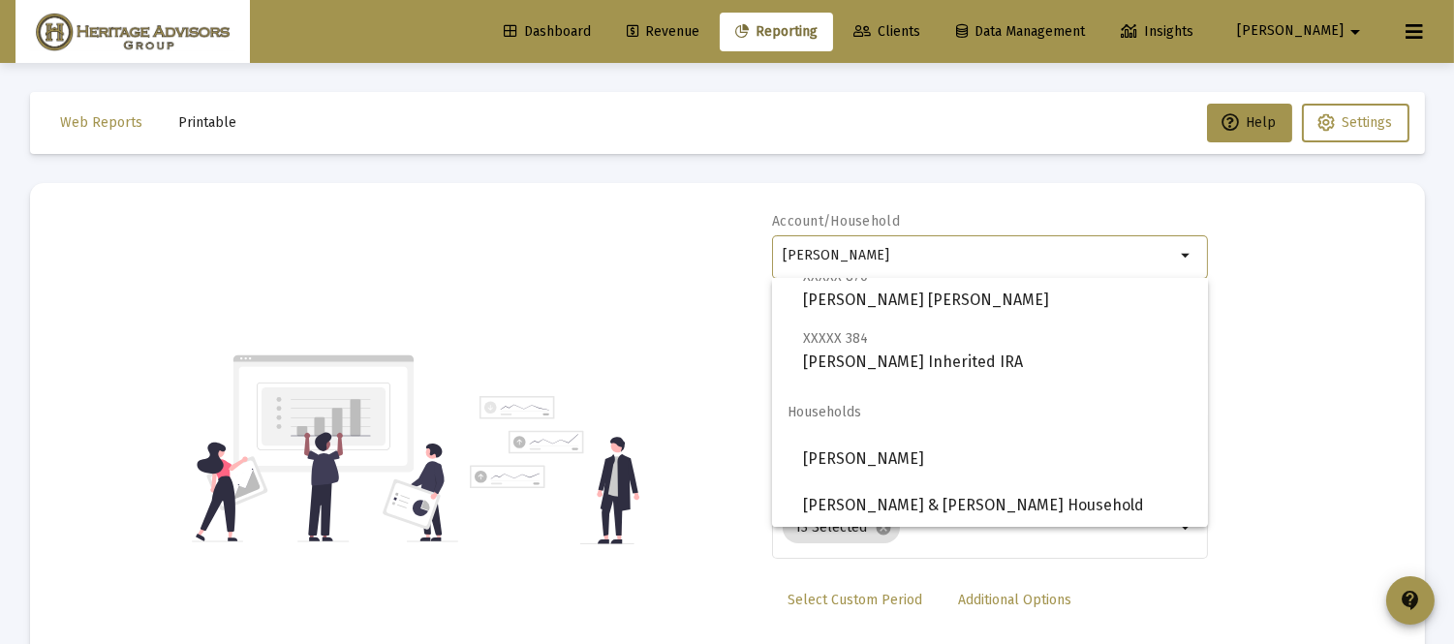
scroll to position [481, 0]
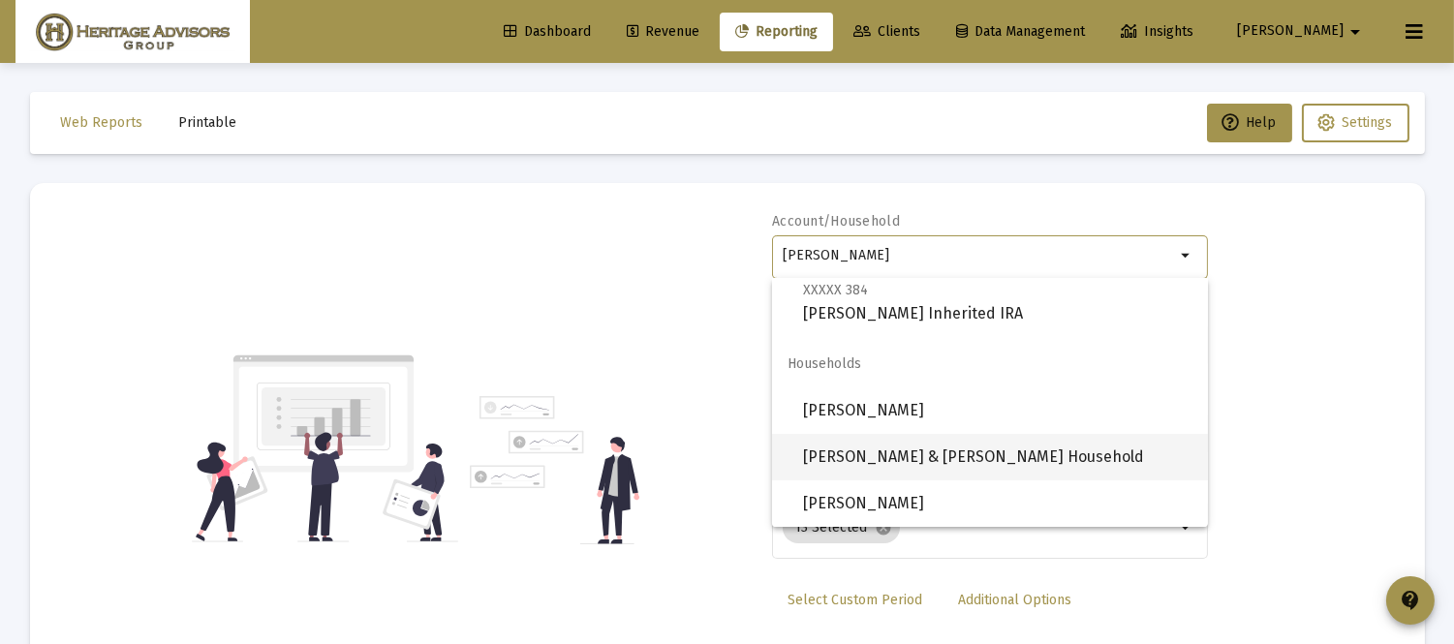
click at [1086, 460] on span "[PERSON_NAME] & [PERSON_NAME] Household" at bounding box center [997, 457] width 389 height 47
type input "[PERSON_NAME] & [PERSON_NAME] Household"
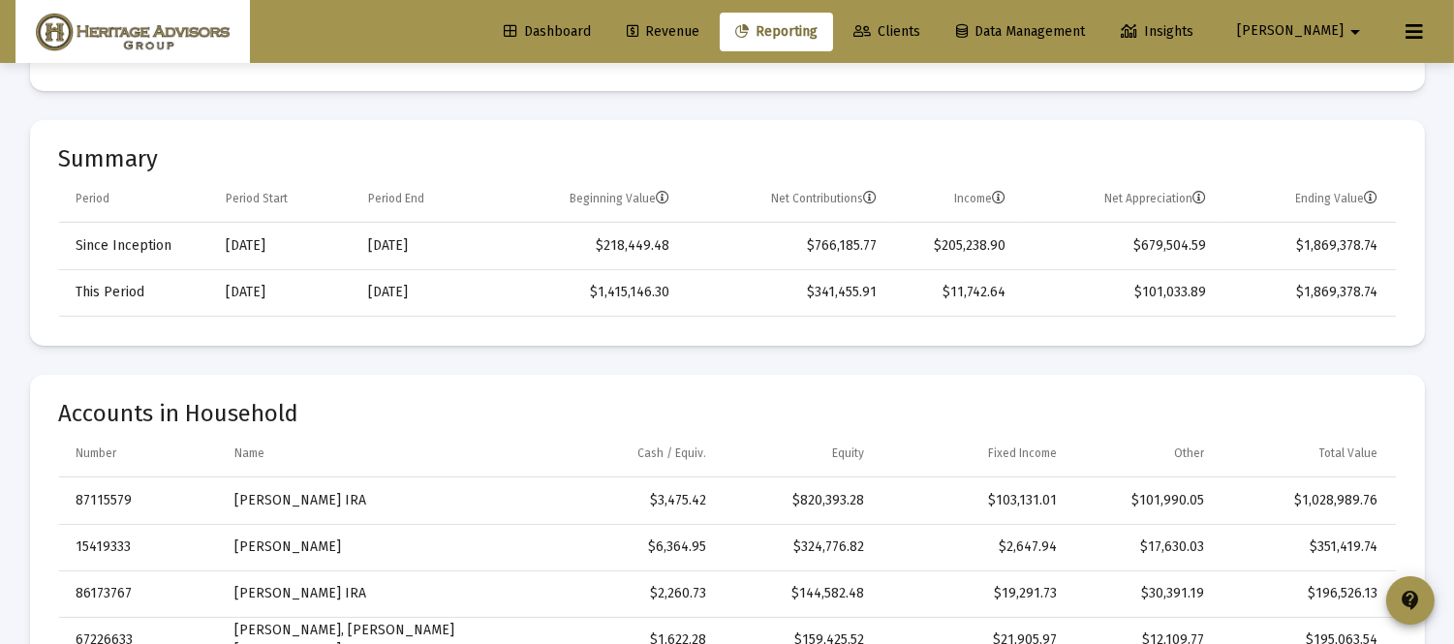
scroll to position [305, 0]
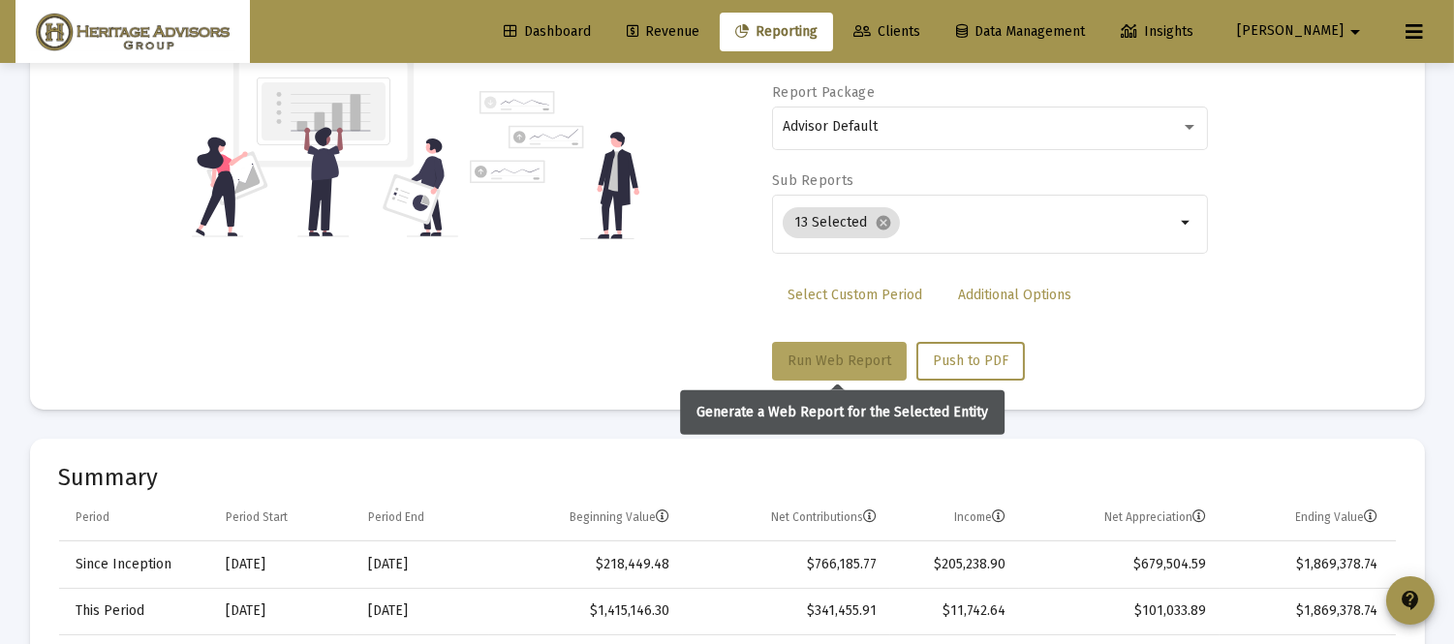
click at [814, 347] on button "Run Web Report" at bounding box center [839, 361] width 135 height 39
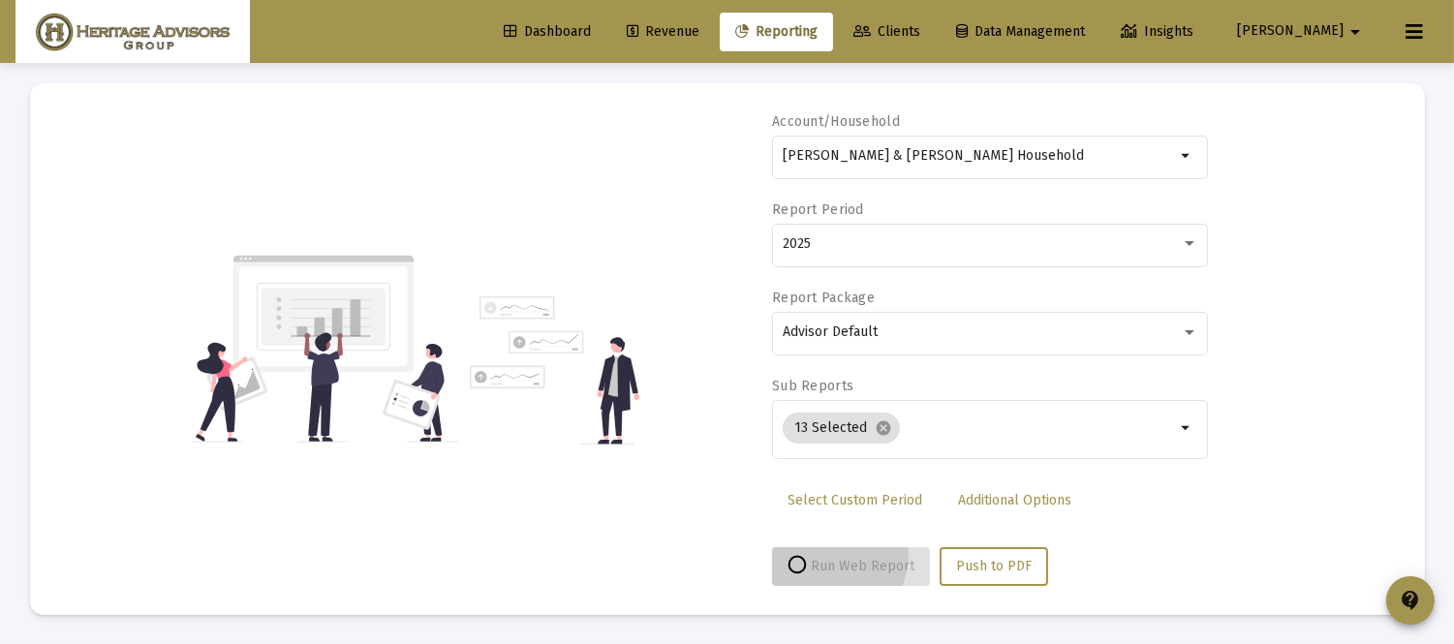
scroll to position [99, 0]
select select "View all"
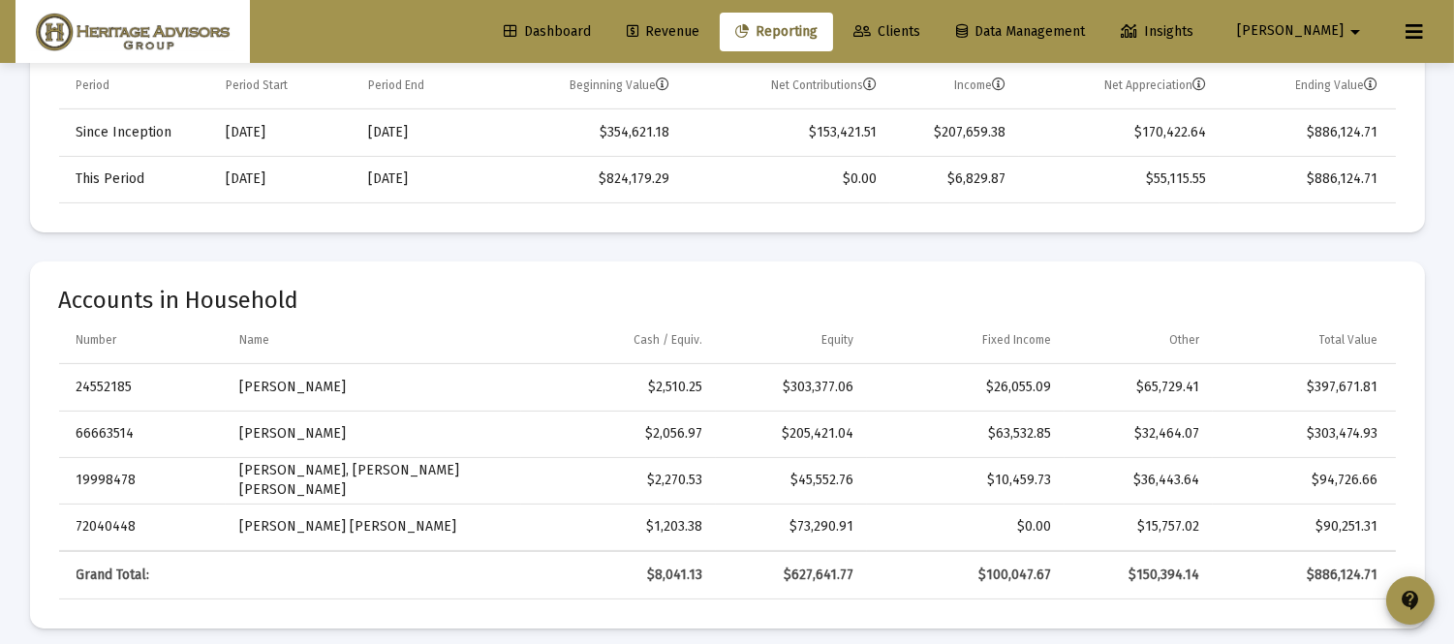
scroll to position [828, 0]
